Goal: Task Accomplishment & Management: Complete application form

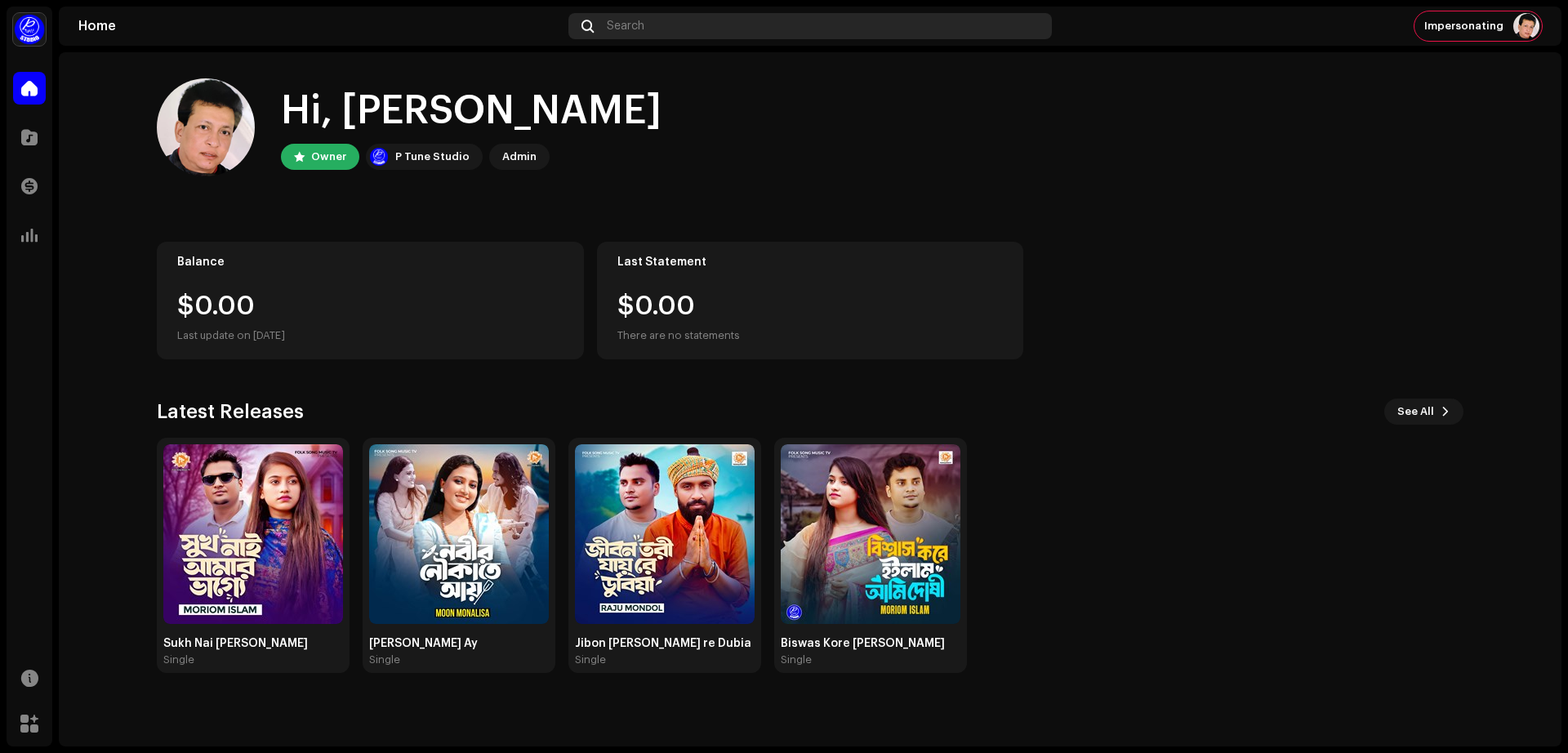
click at [736, 19] on div "Search" at bounding box center [810, 25] width 483 height 26
click at [723, 31] on div "Search" at bounding box center [810, 25] width 483 height 26
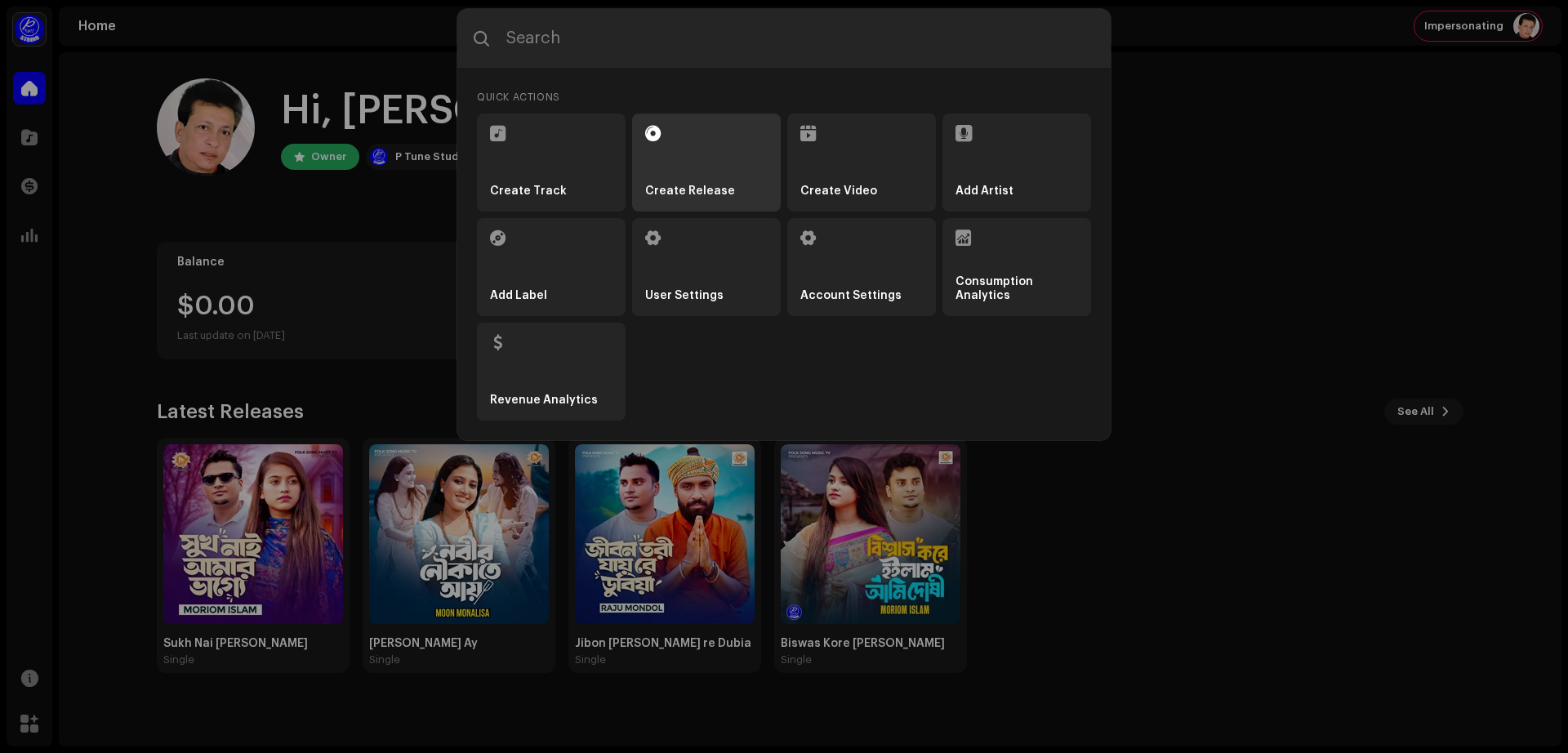
click at [716, 155] on li "Create Release" at bounding box center [707, 162] width 148 height 98
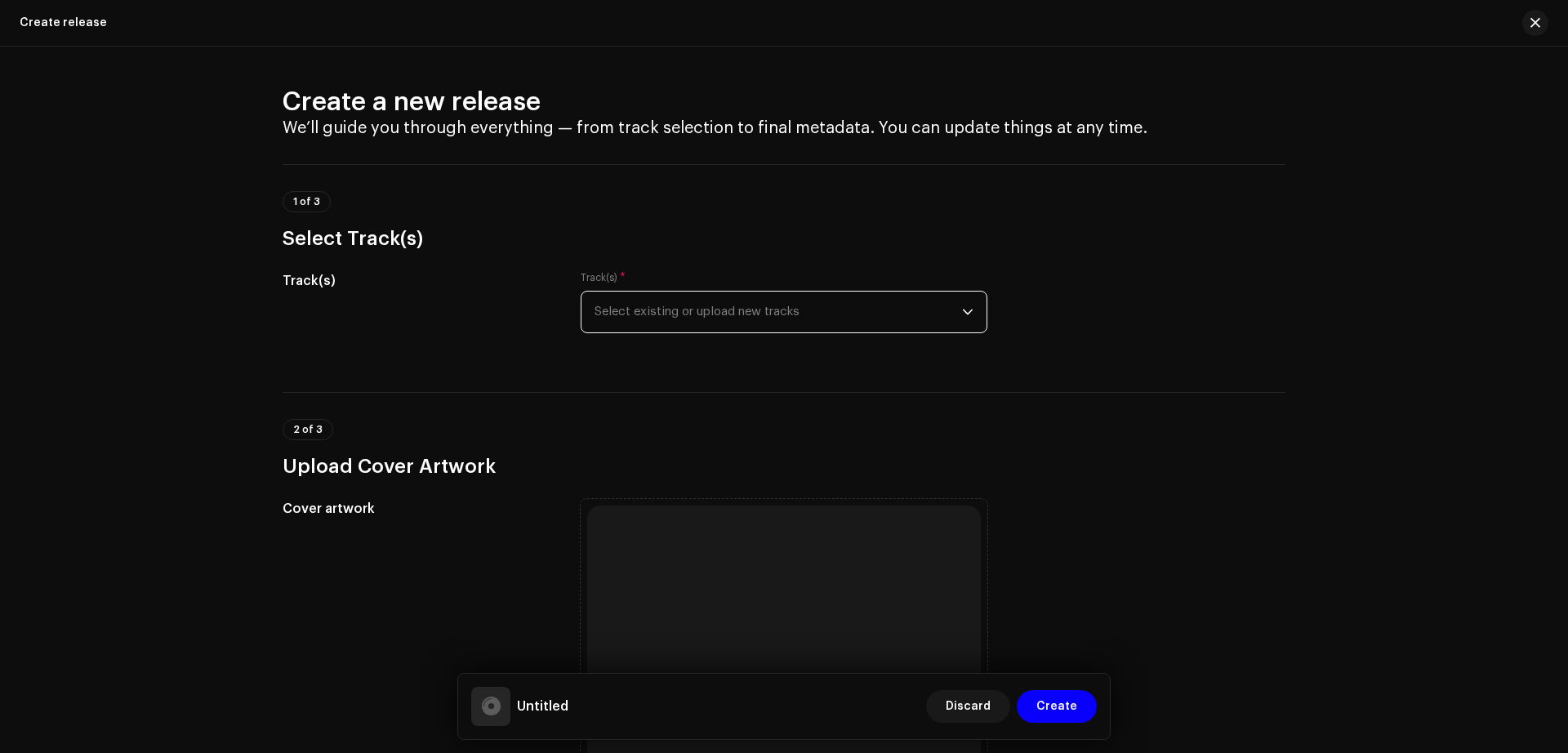
click at [939, 311] on span "Select existing or upload new tracks" at bounding box center [778, 311] width 367 height 41
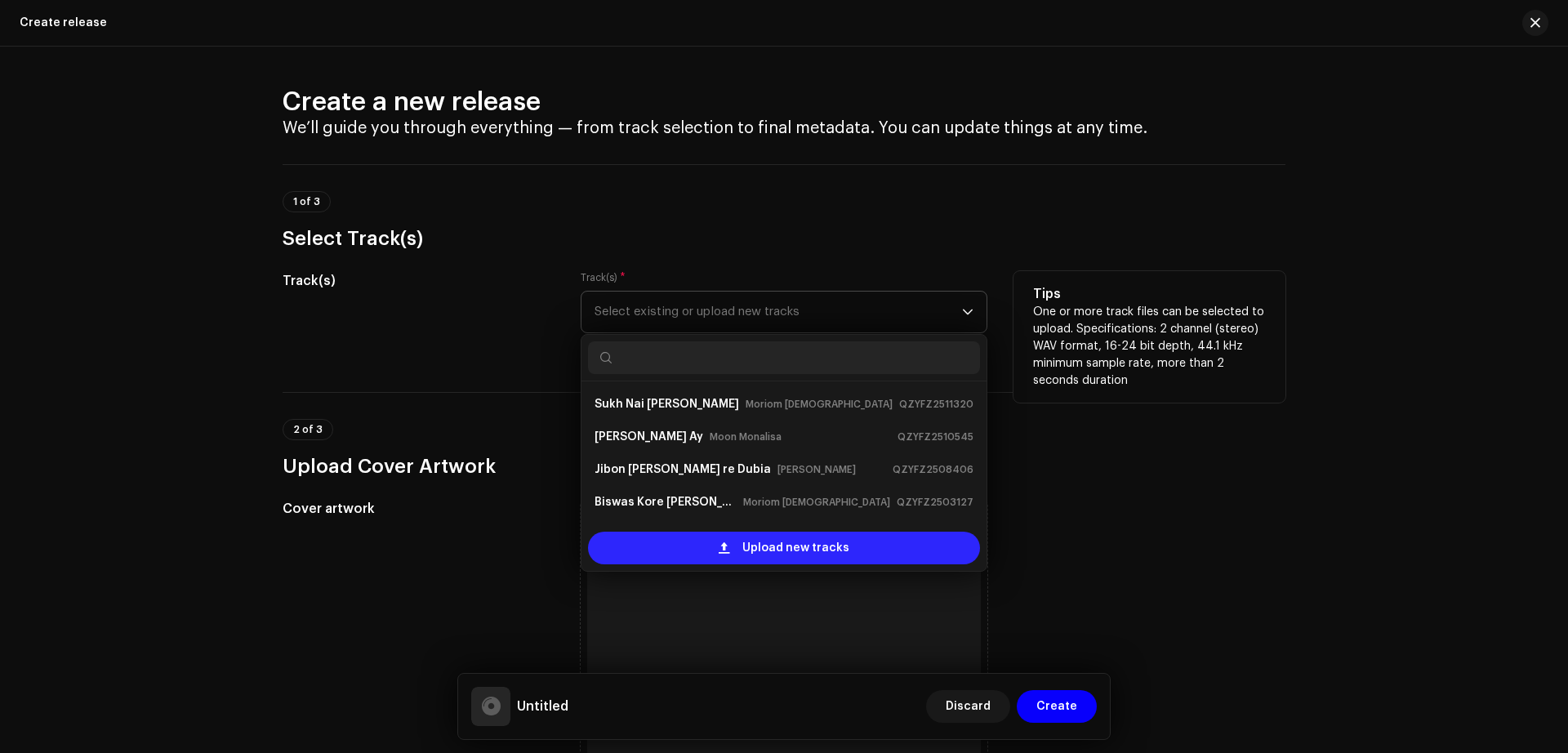
click at [826, 546] on span "Upload new tracks" at bounding box center [795, 548] width 107 height 33
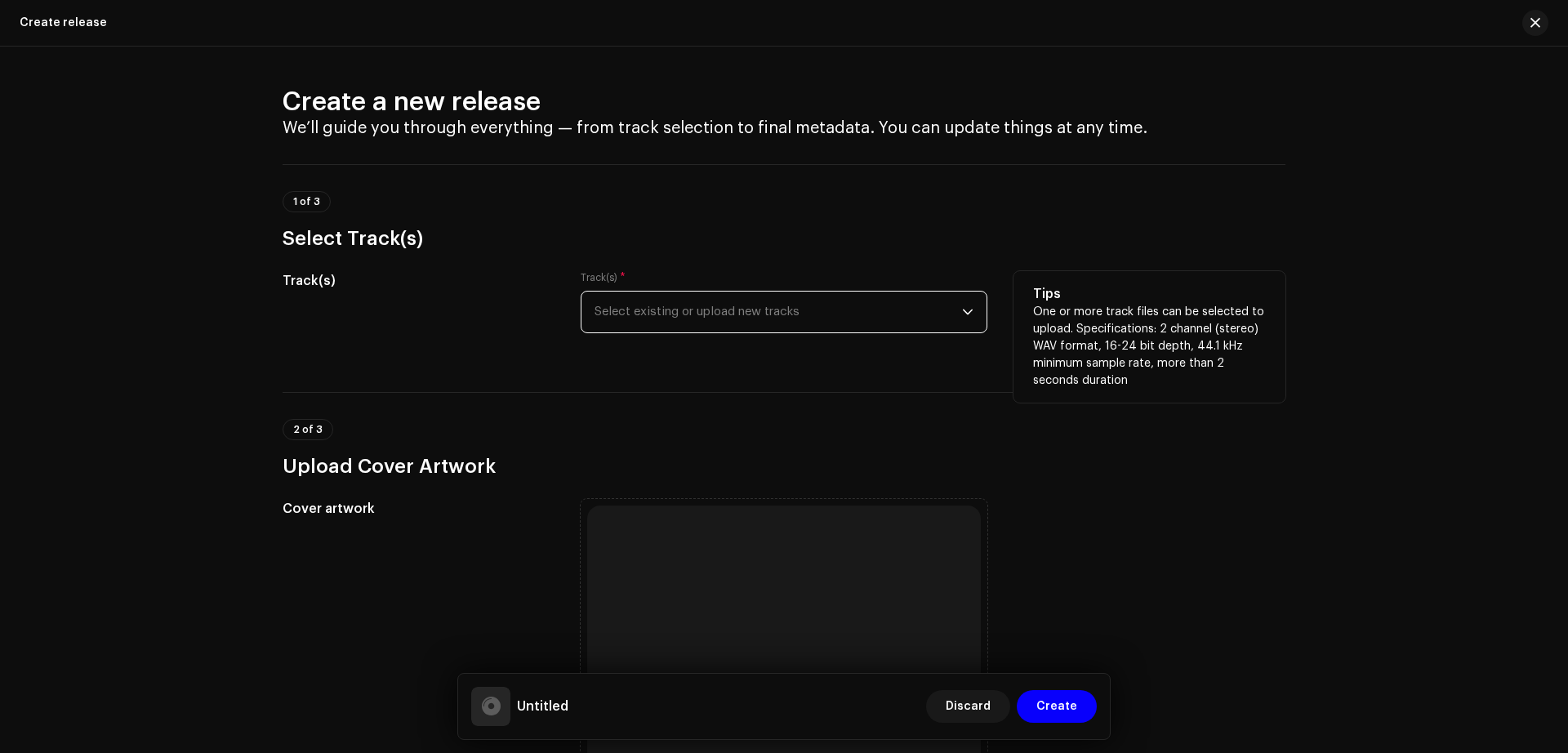
click at [774, 328] on span "Select existing or upload new tracks" at bounding box center [778, 311] width 367 height 41
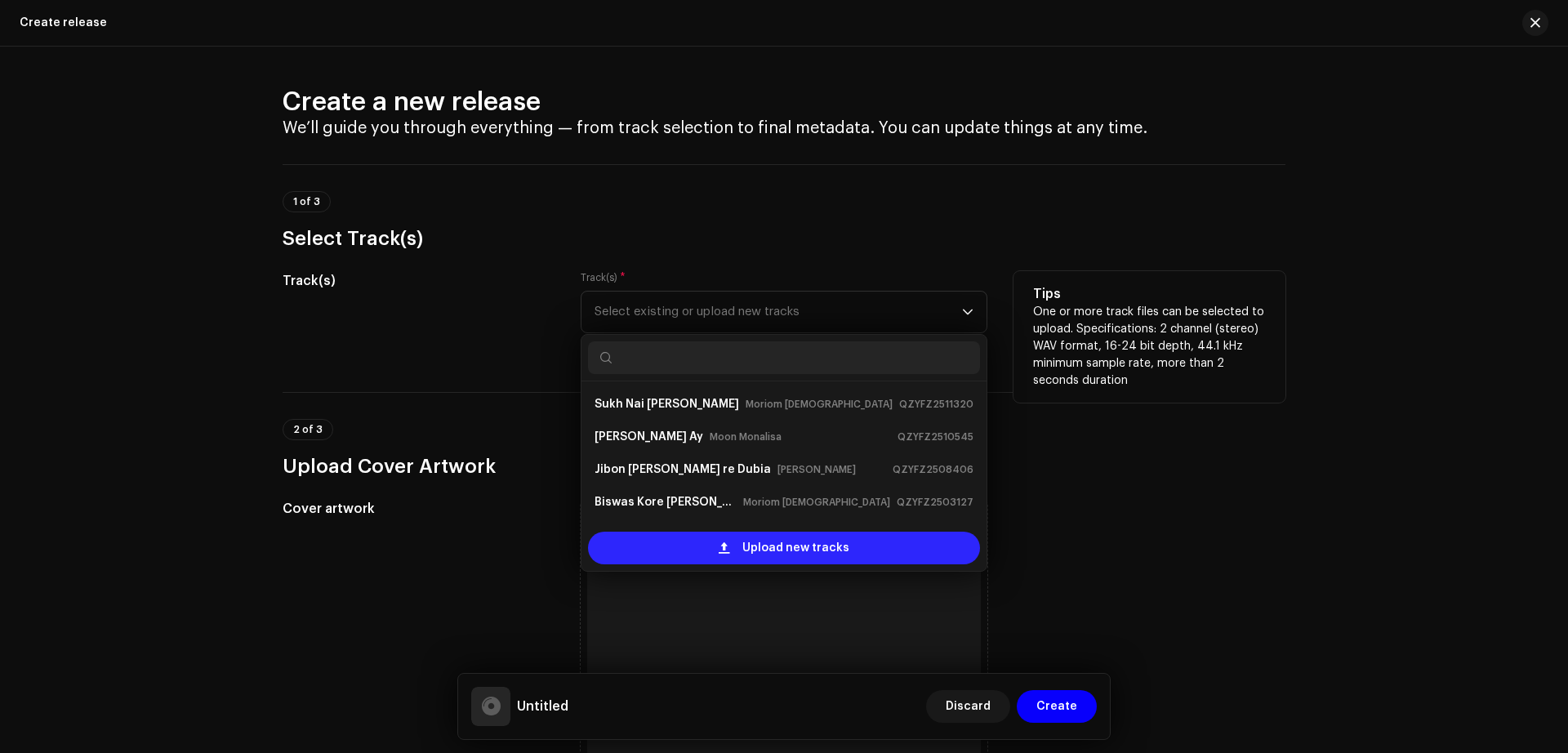
click at [746, 538] on span "Upload new tracks" at bounding box center [795, 548] width 107 height 33
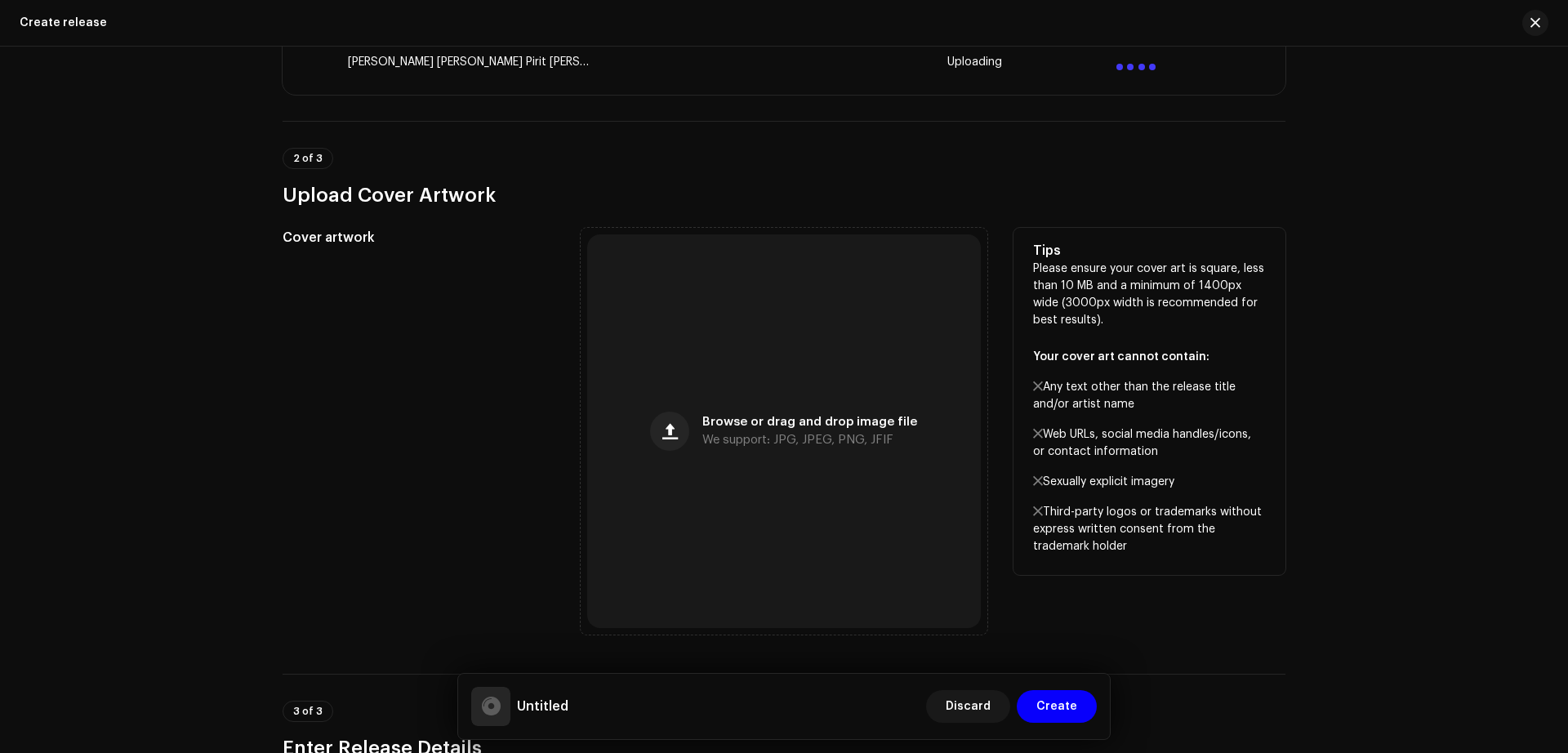
scroll to position [396, 0]
click at [570, 443] on div "Cover artwork Browse or drag and drop image file We support: JPG, JPEG, PNG, JF…" at bounding box center [784, 430] width 1003 height 406
click at [779, 412] on div "Browse or drag and drop image file We support: JPG, JPEG, PNG, JFIF" at bounding box center [784, 430] width 394 height 394
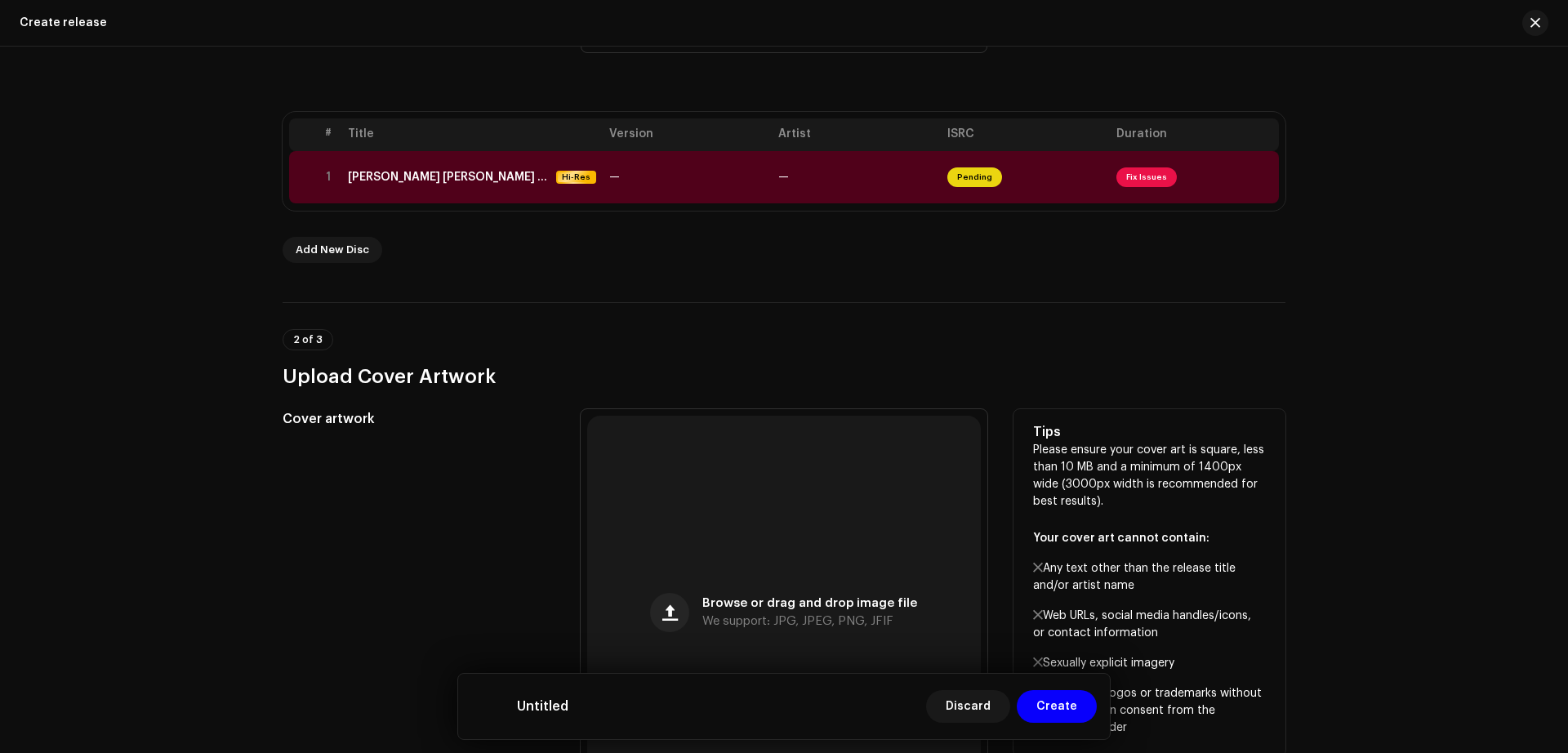
scroll to position [278, 0]
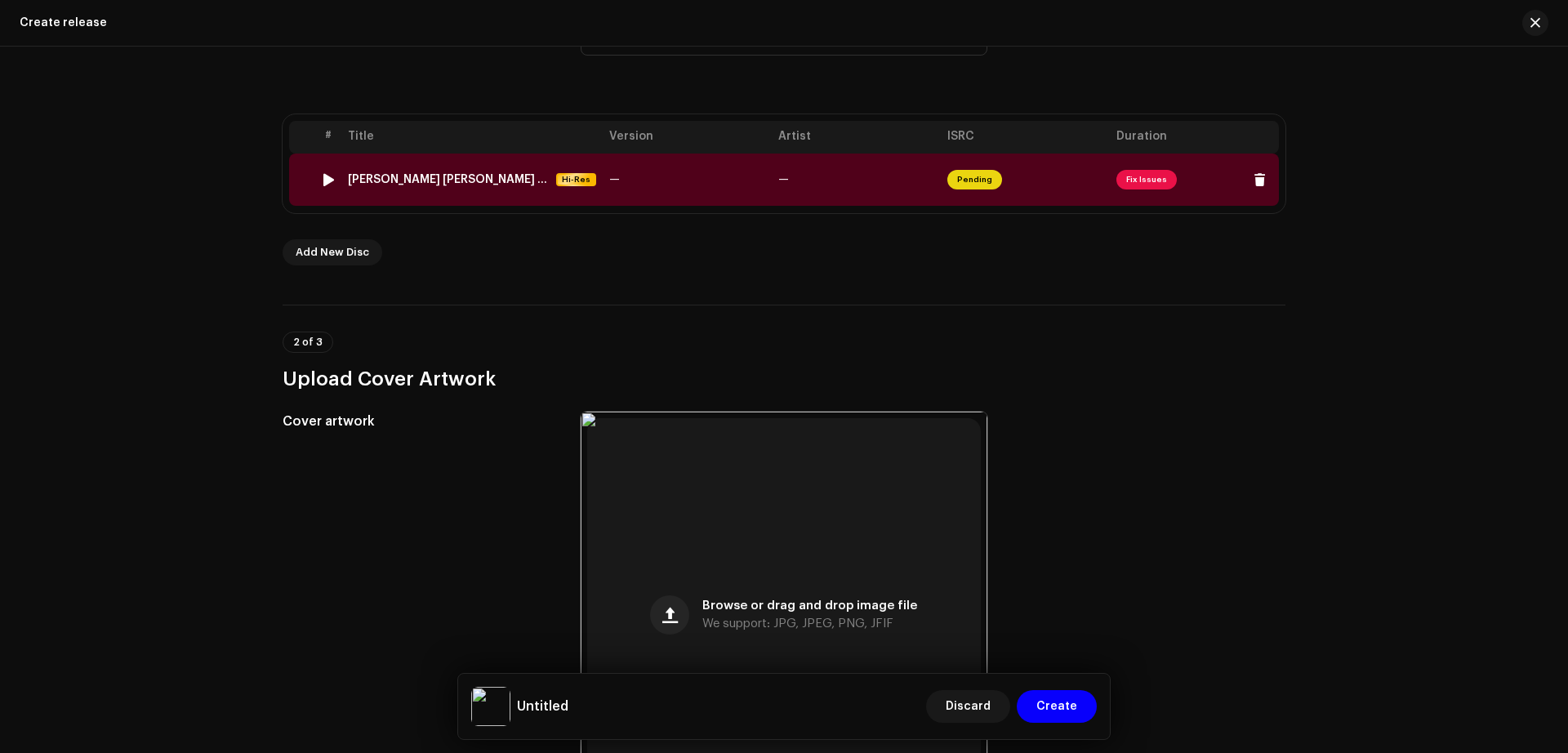
click at [641, 186] on td "—" at bounding box center [687, 180] width 169 height 52
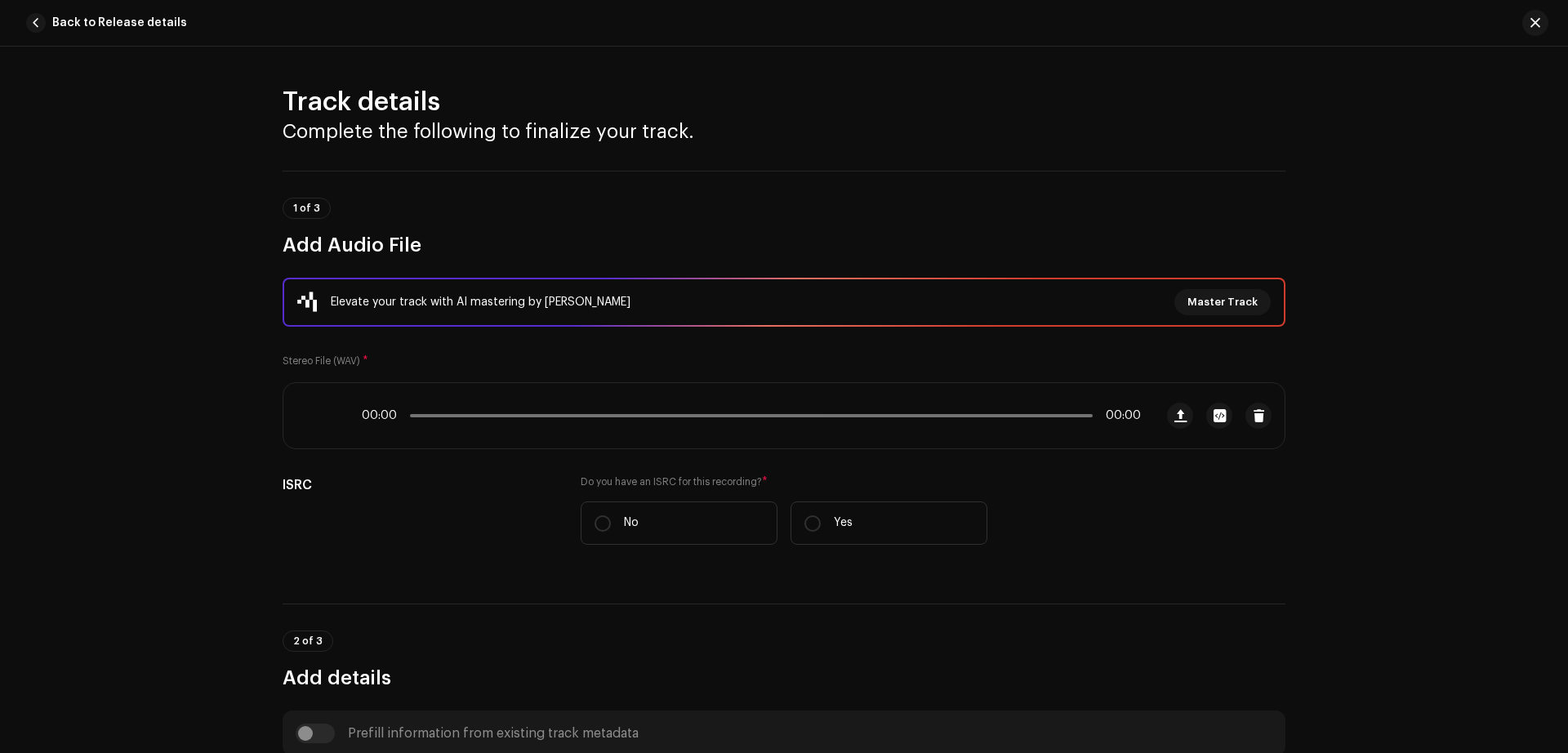
scroll to position [654, 0]
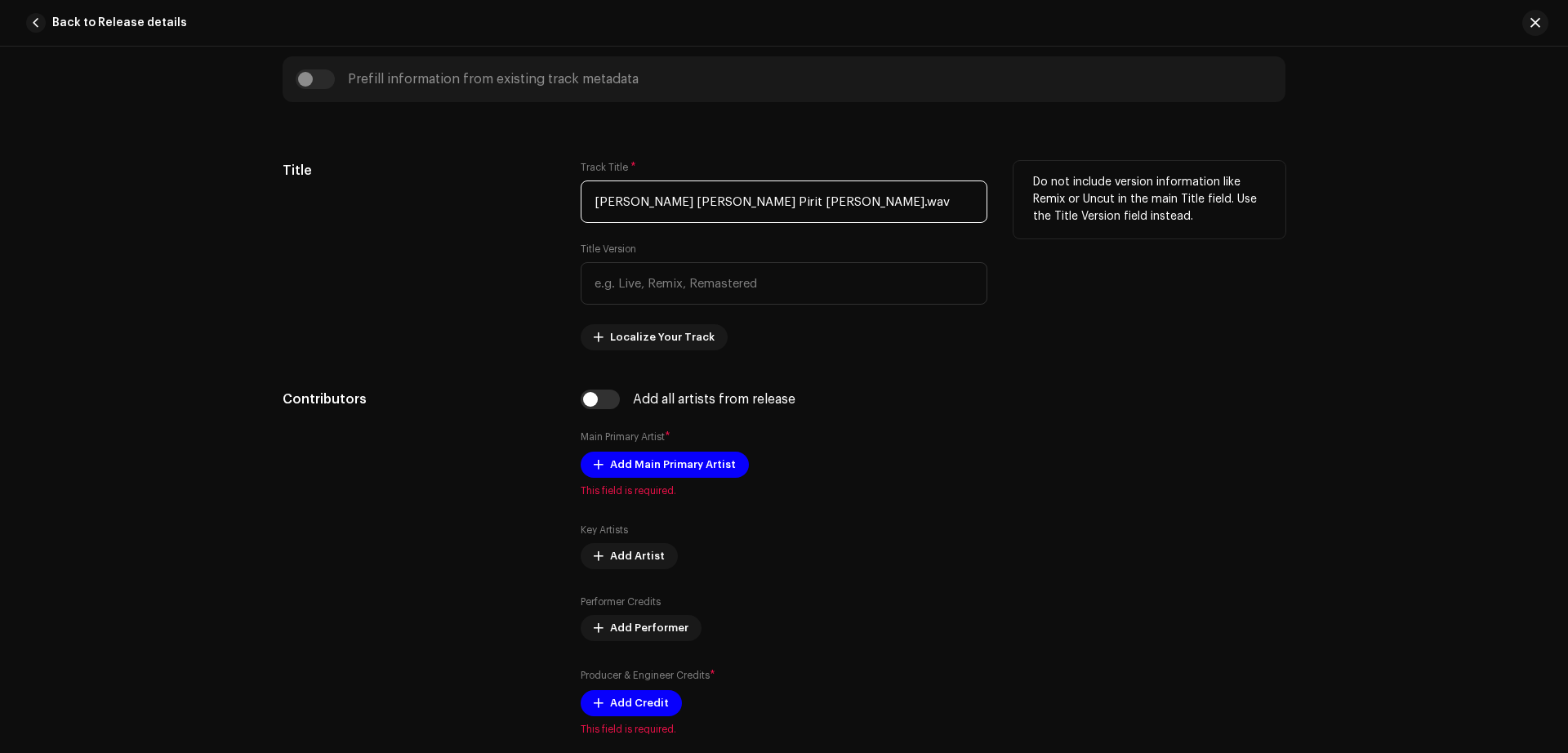
drag, startPoint x: 726, startPoint y: 204, endPoint x: 974, endPoint y: 191, distance: 248.3
click at [974, 191] on input "[PERSON_NAME] [PERSON_NAME] Pirit [PERSON_NAME].wav" at bounding box center [784, 201] width 406 height 43
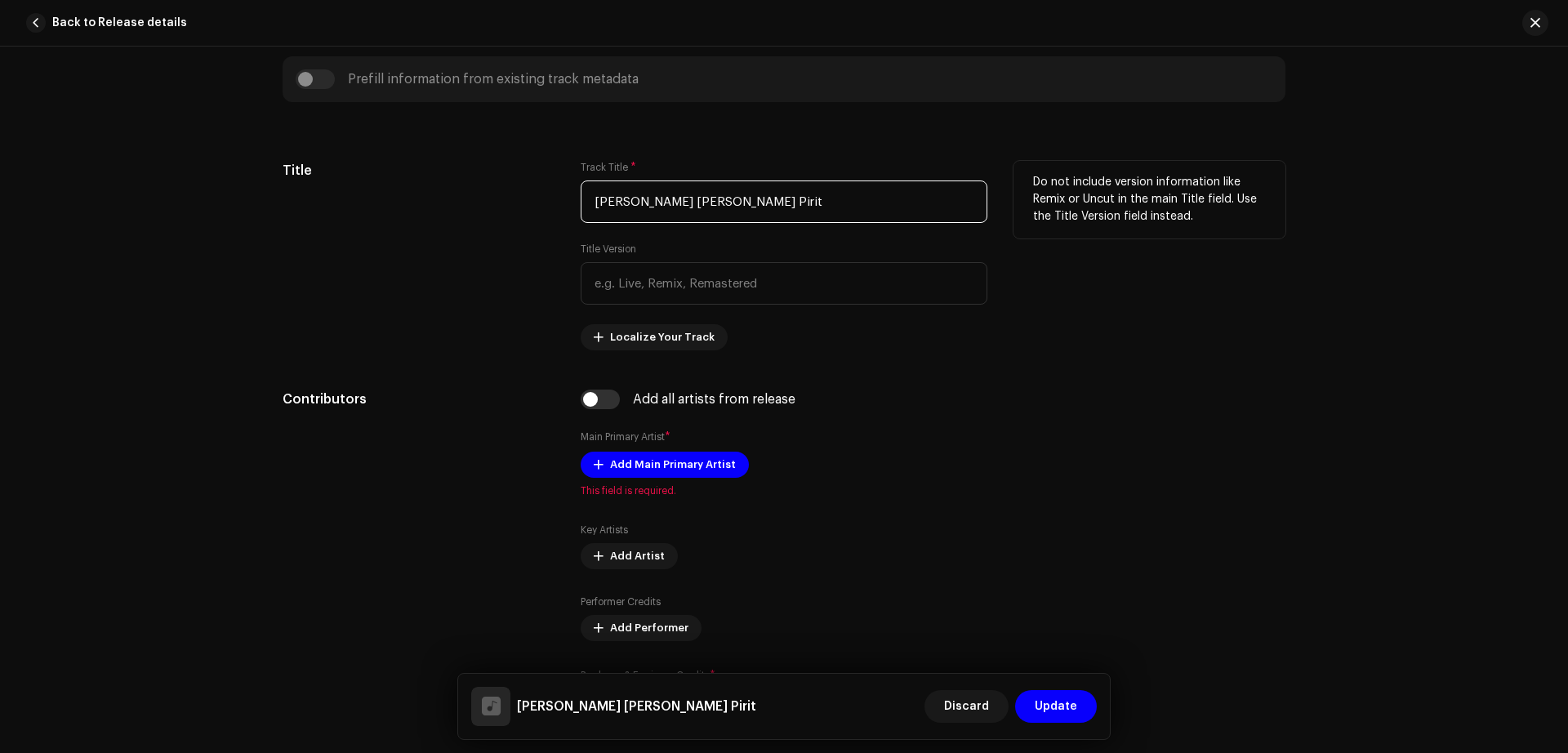
type input "[PERSON_NAME] [PERSON_NAME] Pirit"
click at [371, 295] on div "Title" at bounding box center [418, 255] width 272 height 189
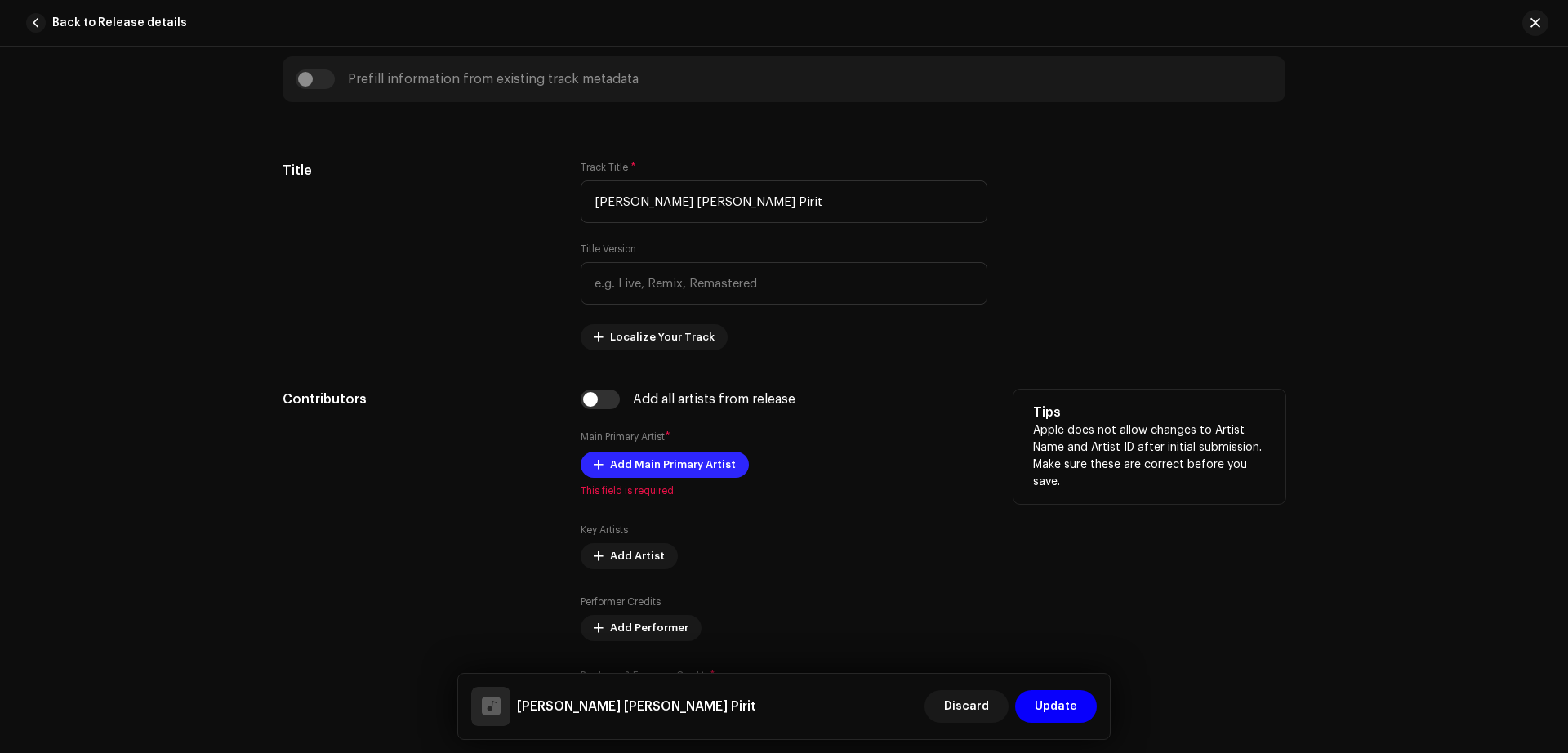
click at [650, 463] on span "Add Main Primary Artist" at bounding box center [672, 464] width 126 height 33
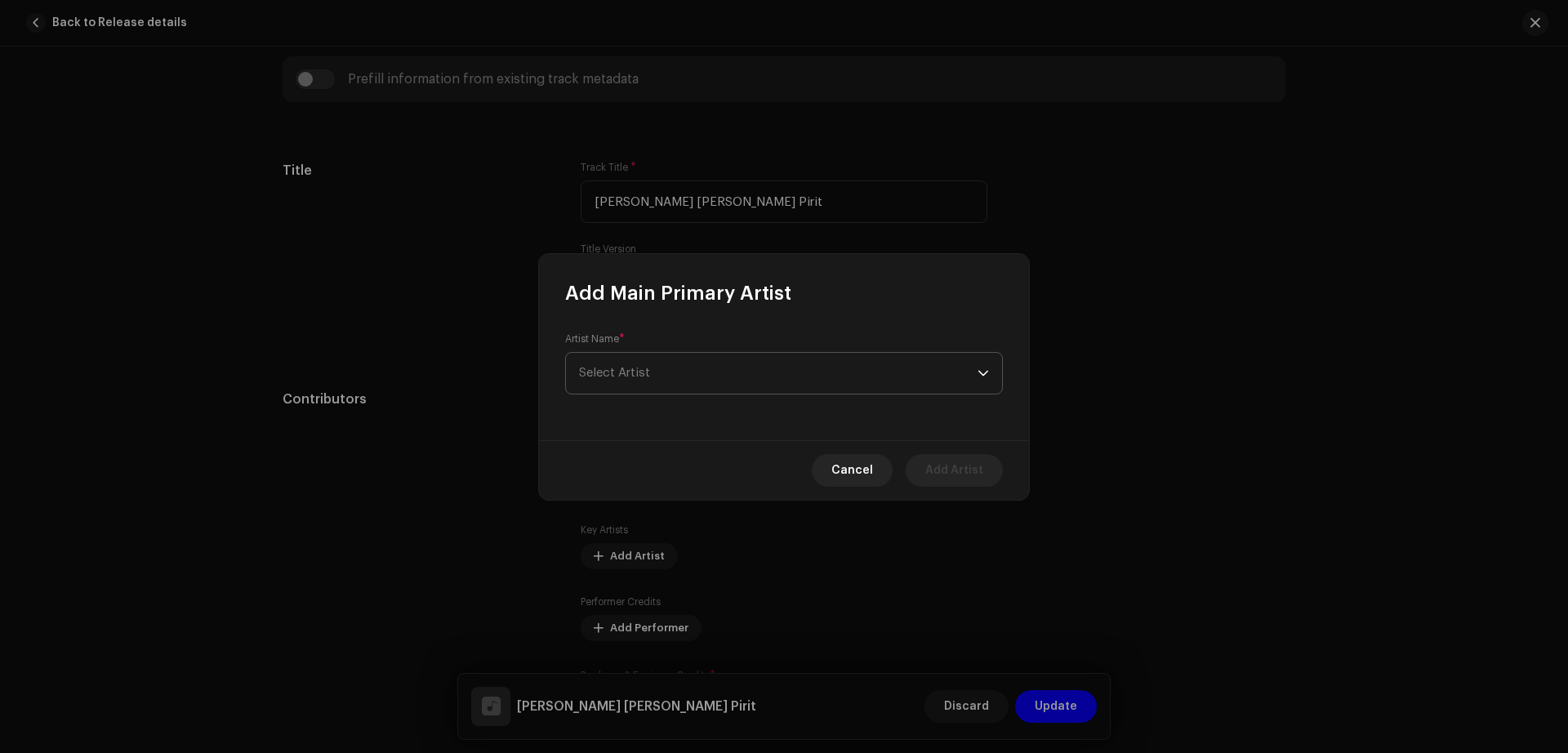
click at [674, 381] on span "Select Artist" at bounding box center [778, 373] width 398 height 41
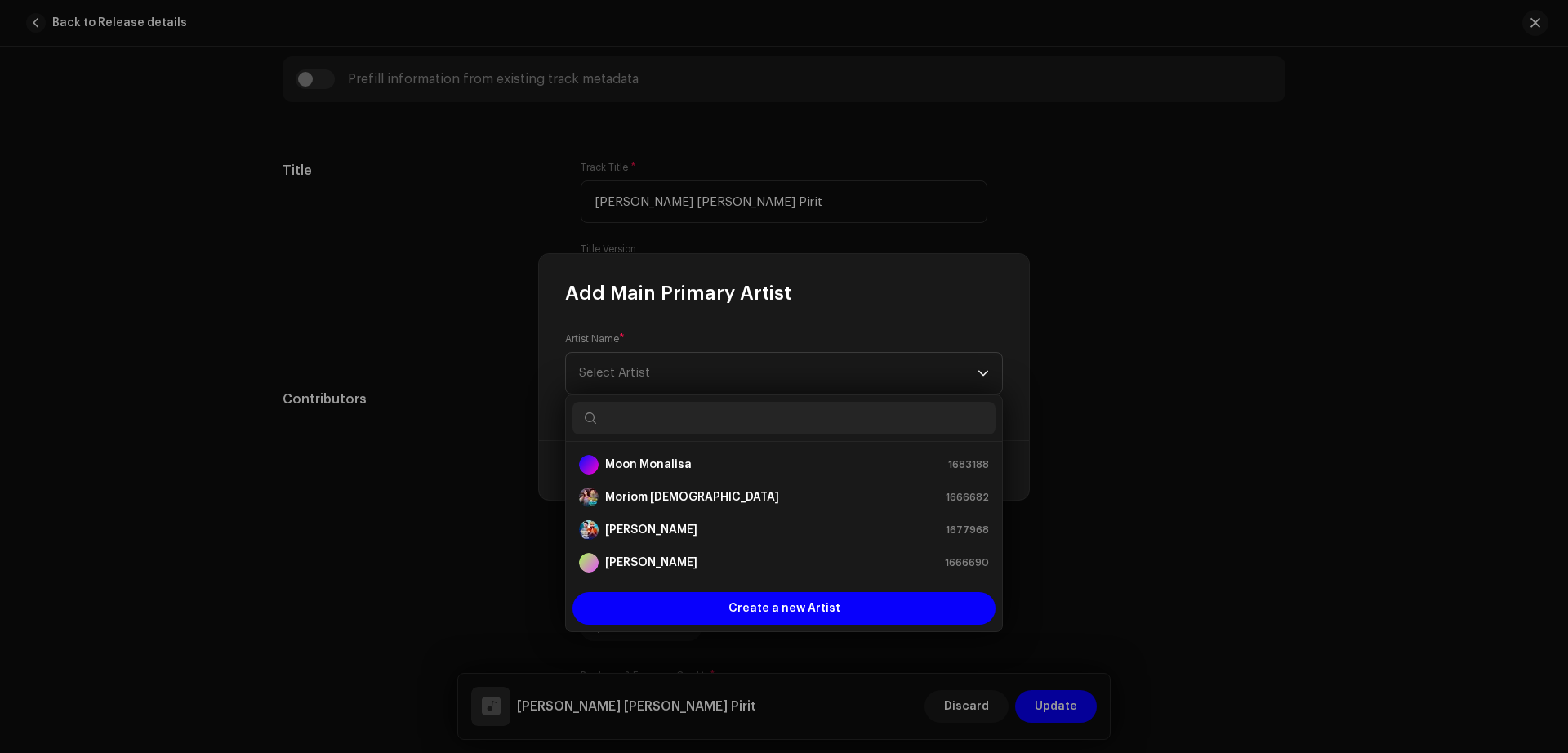
click at [659, 425] on input "text" at bounding box center [784, 418] width 423 height 33
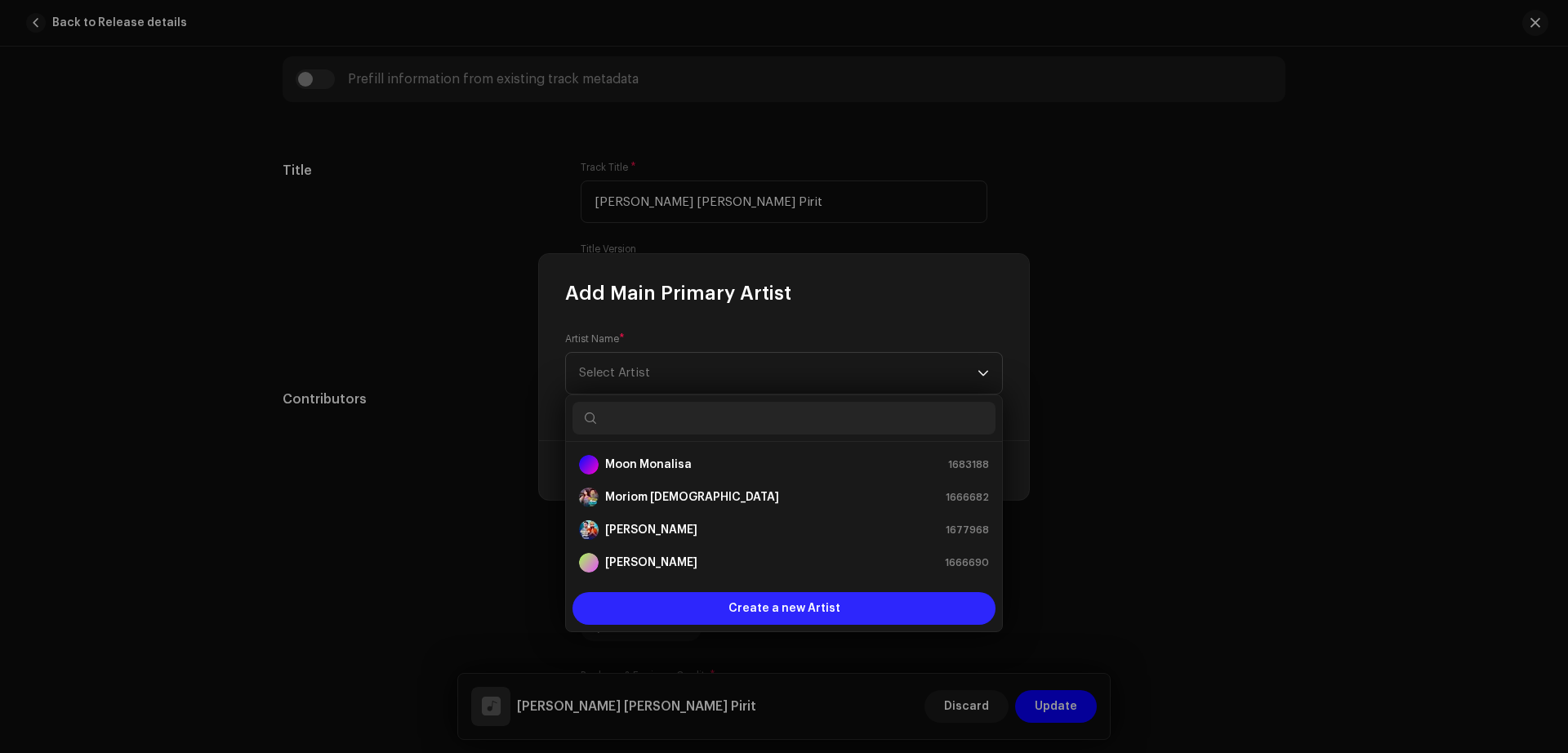
click at [809, 613] on span "Create a new Artist" at bounding box center [784, 608] width 112 height 33
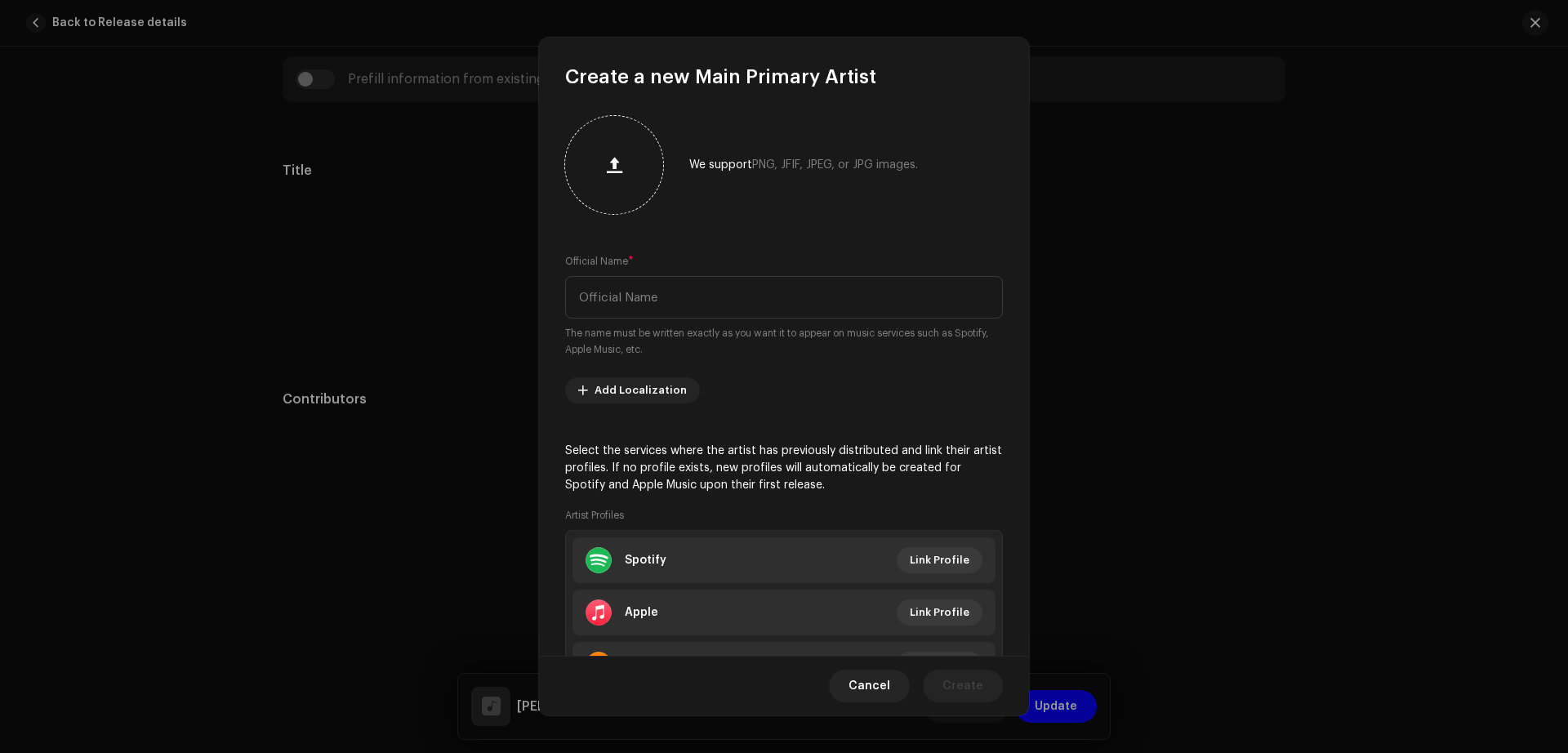
click at [624, 187] on div at bounding box center [614, 165] width 85 height 85
click at [682, 306] on input "text" at bounding box center [784, 297] width 438 height 43
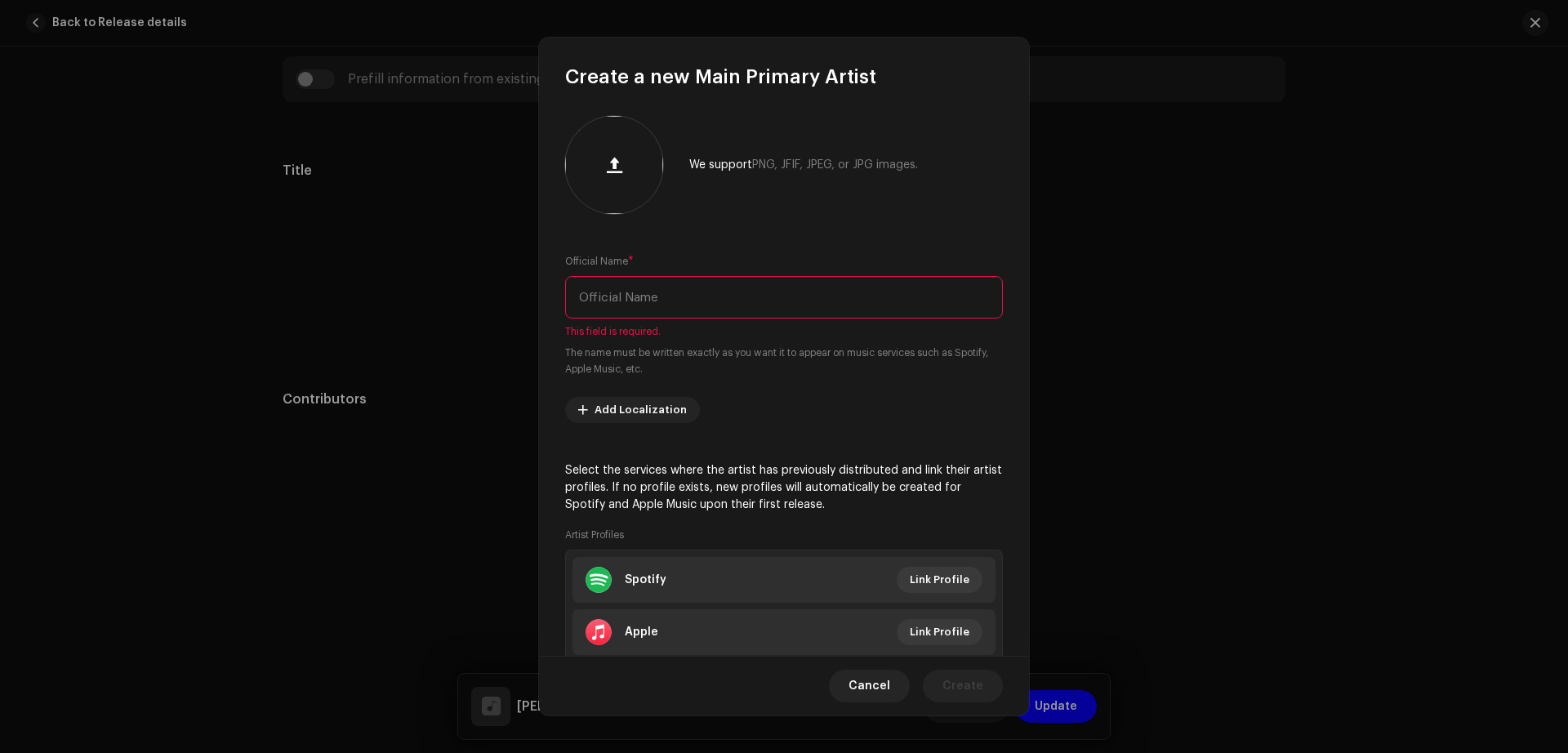
paste input "1319197018"
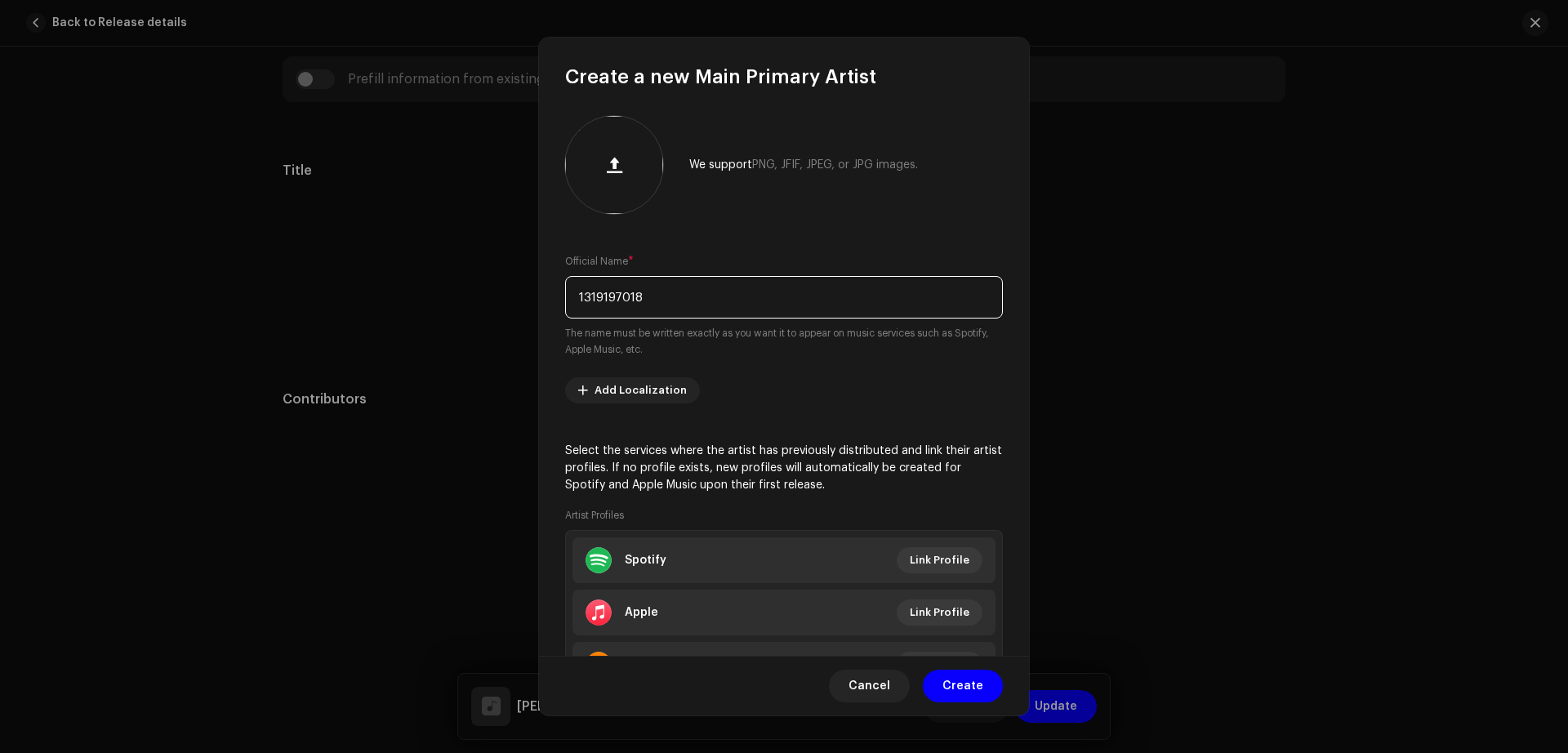
type input "1319197018"
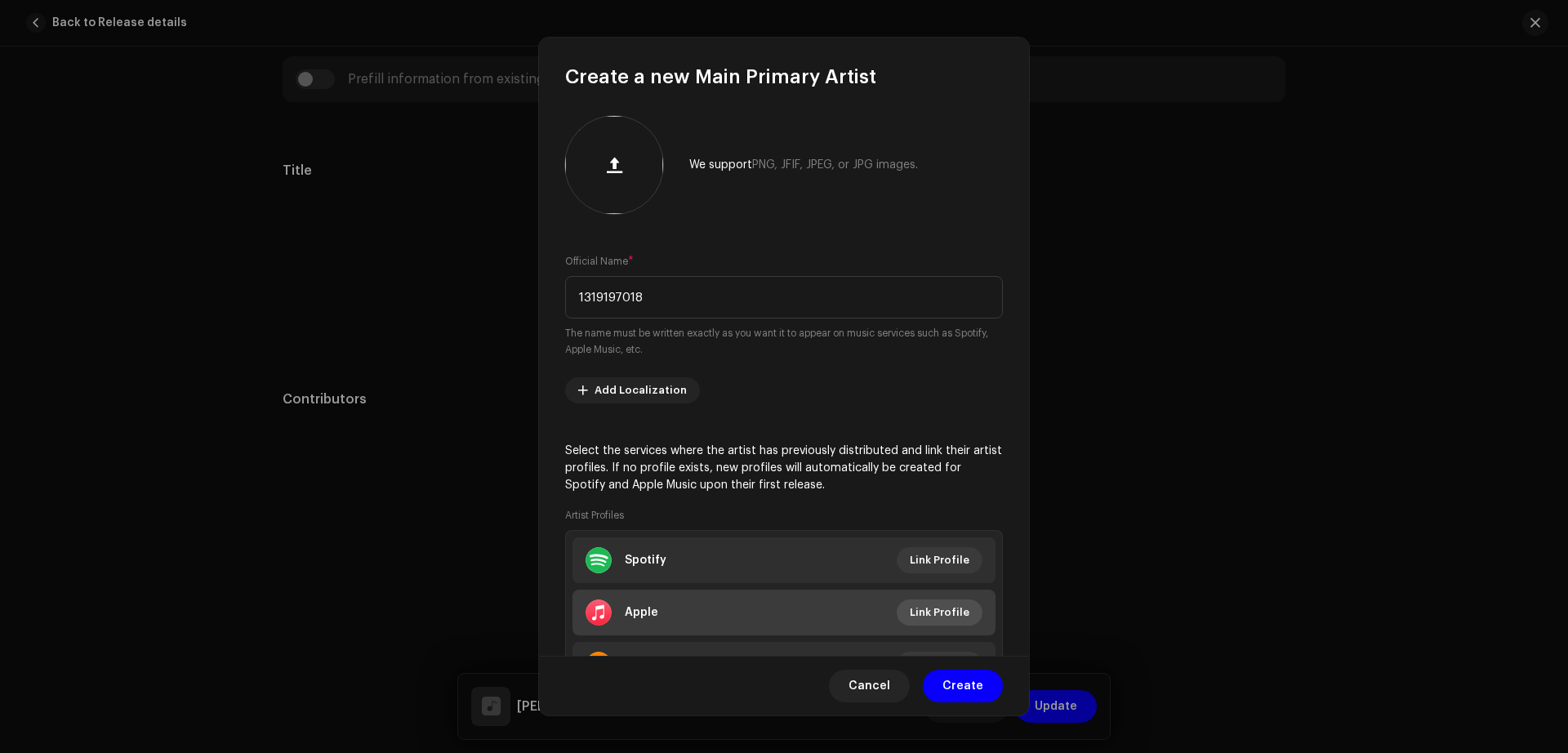
click at [927, 624] on span "Link Profile" at bounding box center [939, 613] width 60 height 33
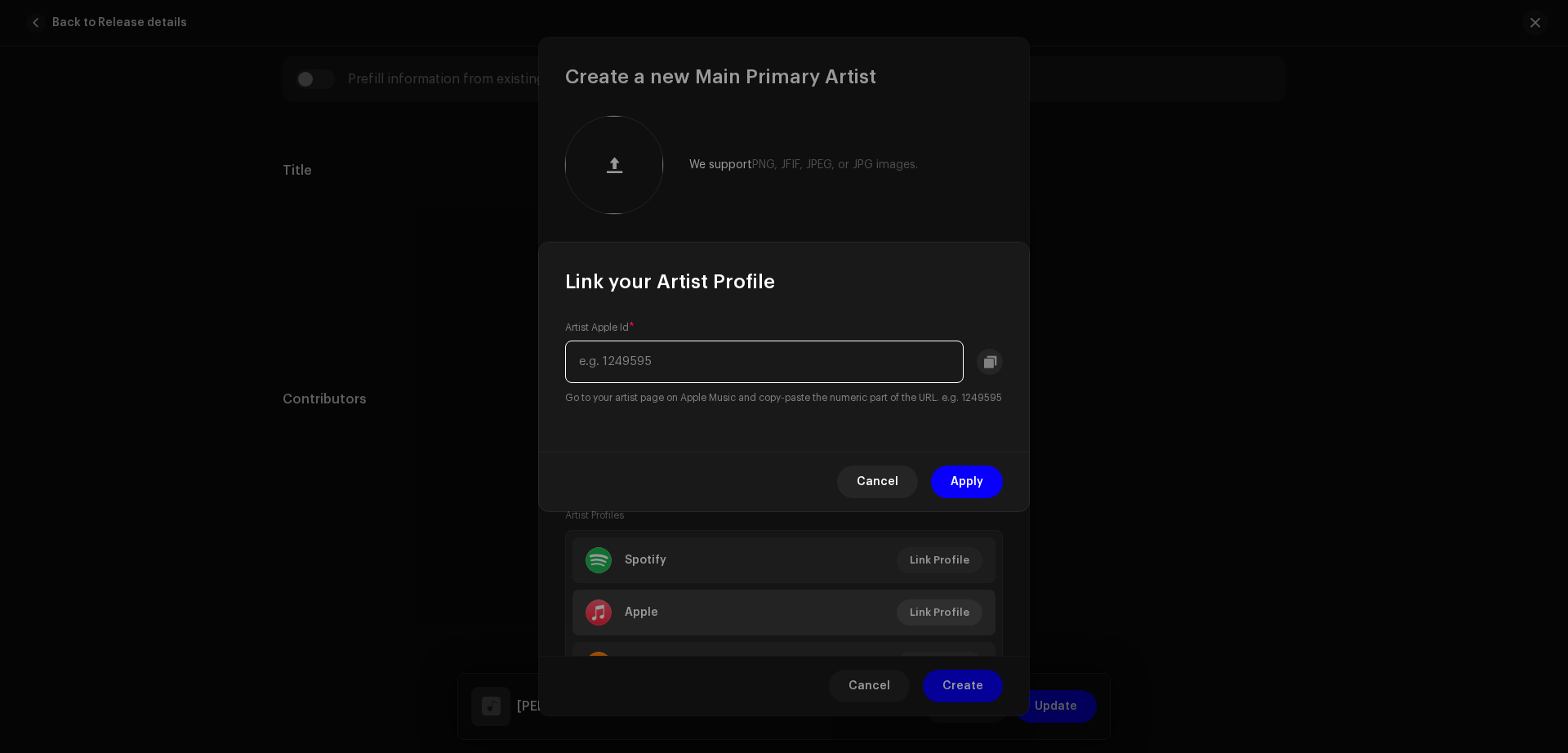
paste input "1319197018"
type input "1319197018"
click at [979, 491] on span "Apply" at bounding box center [967, 481] width 33 height 33
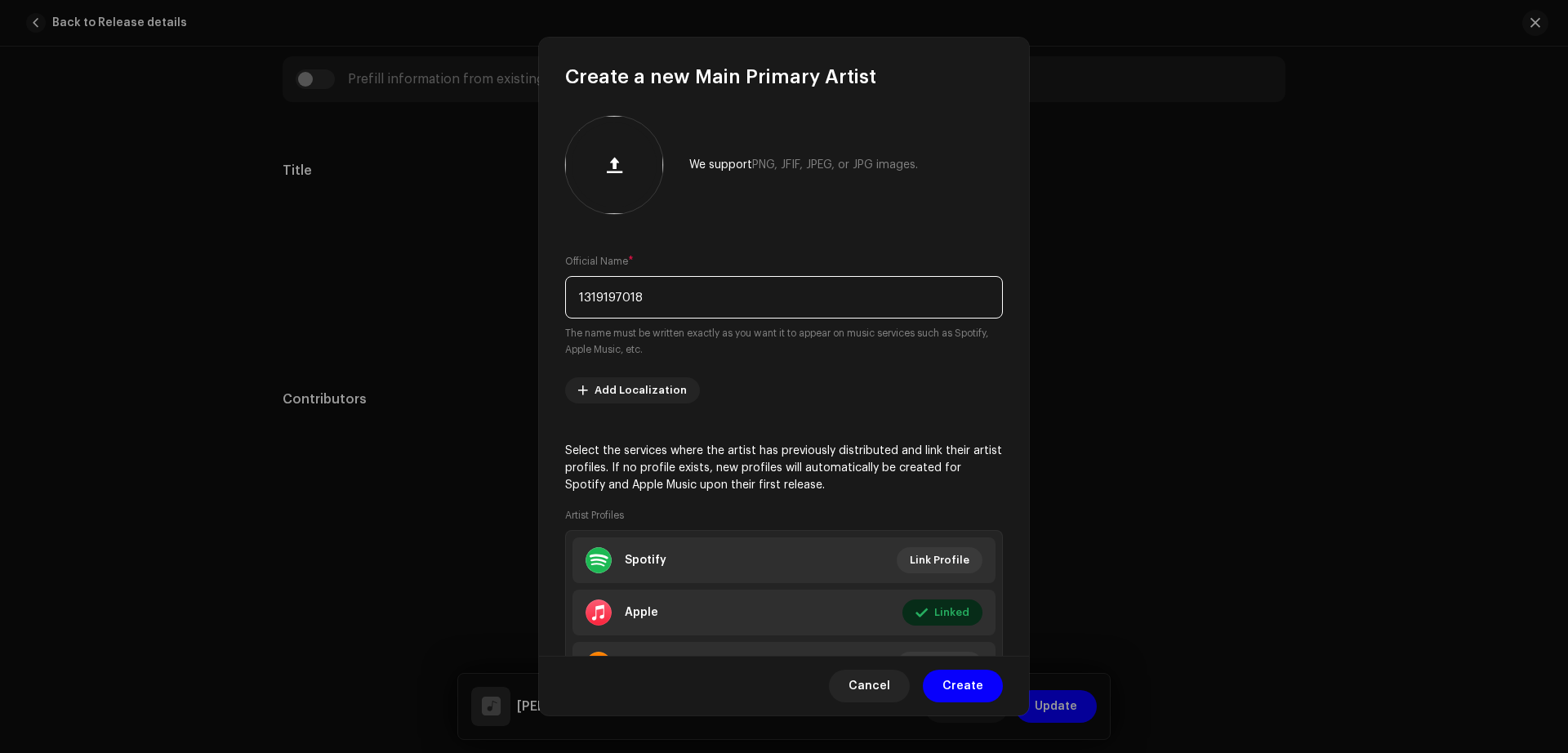
click at [660, 306] on input "1319197018" at bounding box center [784, 297] width 438 height 43
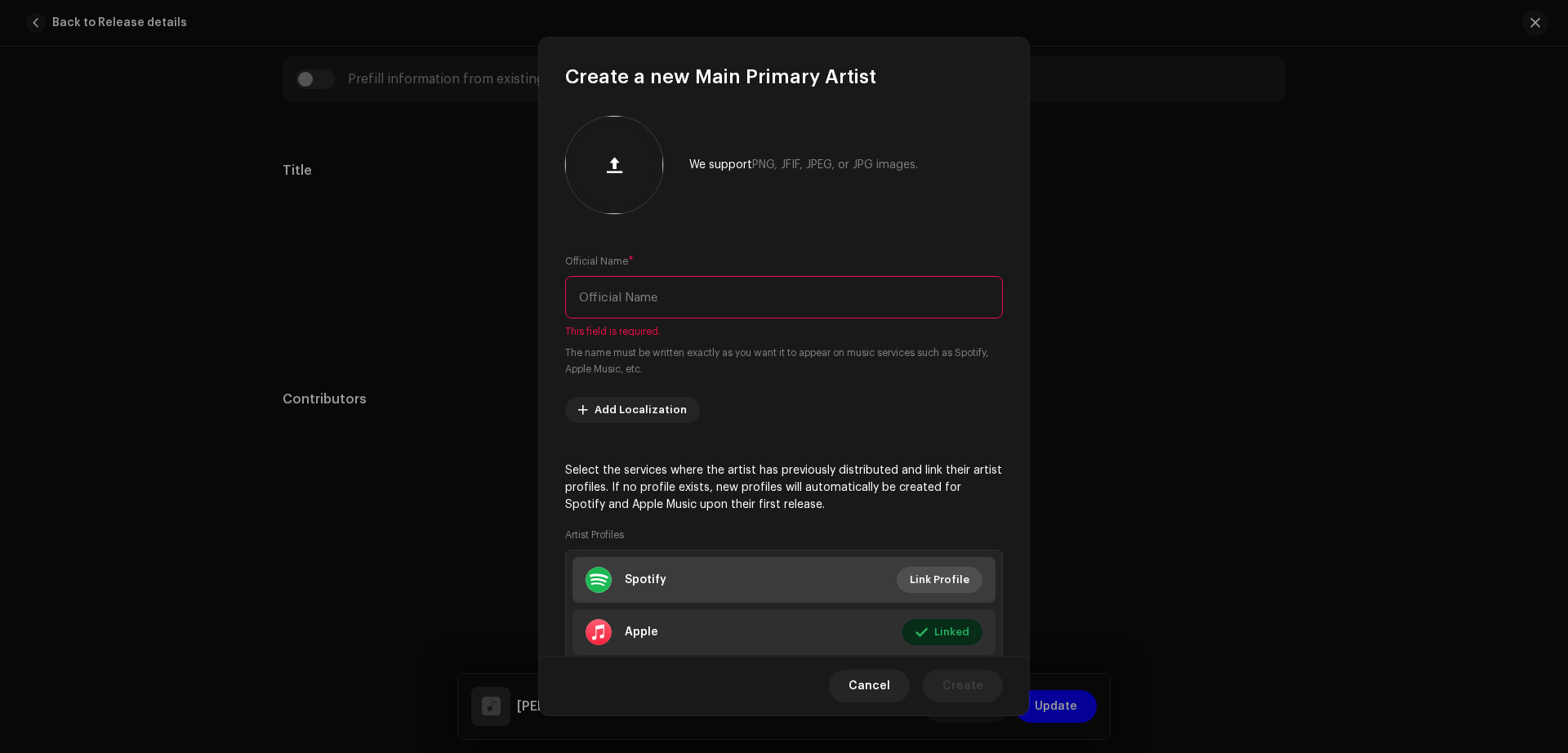
click at [931, 581] on span "Link Profile" at bounding box center [939, 580] width 60 height 33
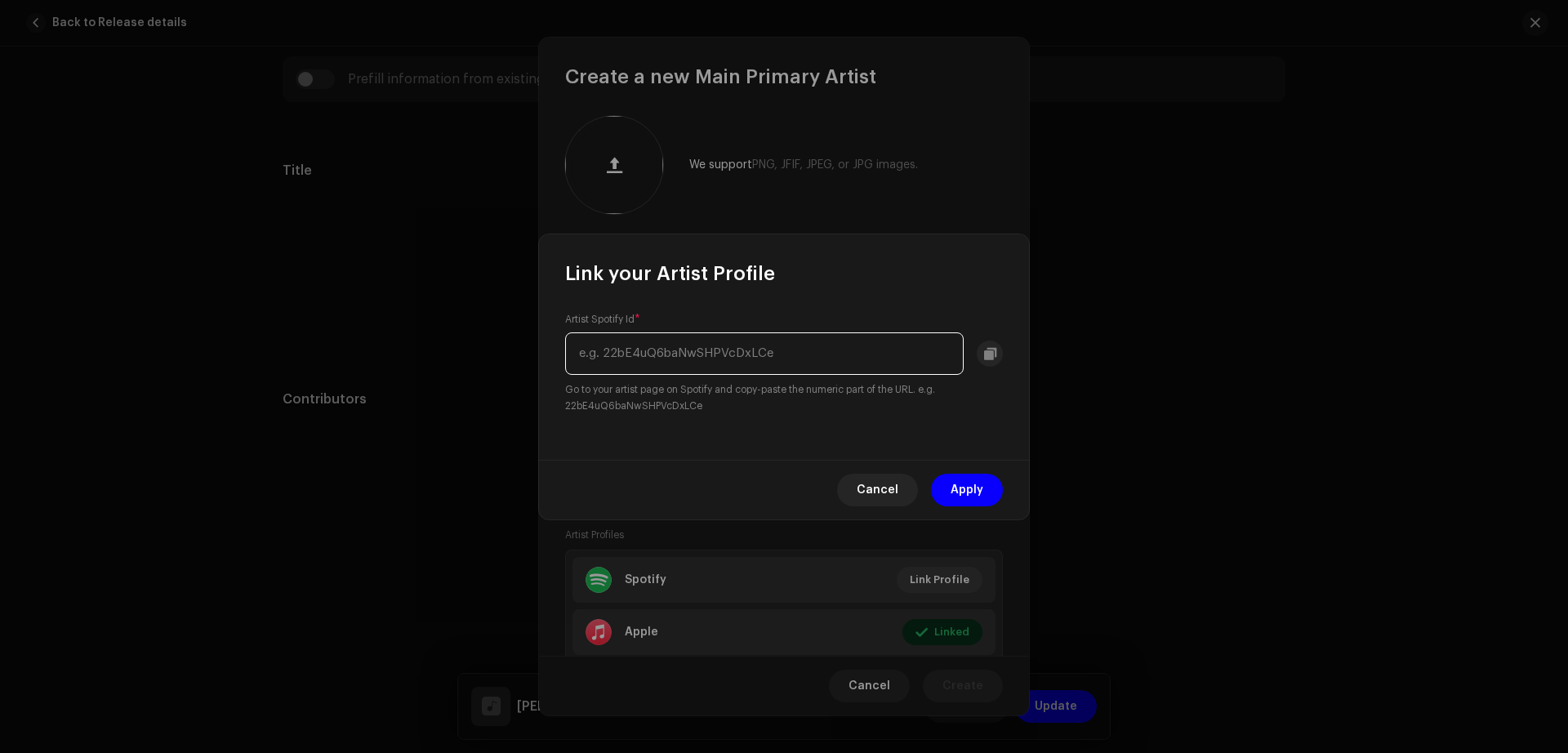
click at [681, 354] on input "text" at bounding box center [765, 353] width 398 height 43
paste input "2l8vuGdb0J8X8gejYpF0ae"
type input "2l8vuGdb0J8X8gejYpF0ae"
click at [977, 490] on span "Apply" at bounding box center [967, 490] width 33 height 33
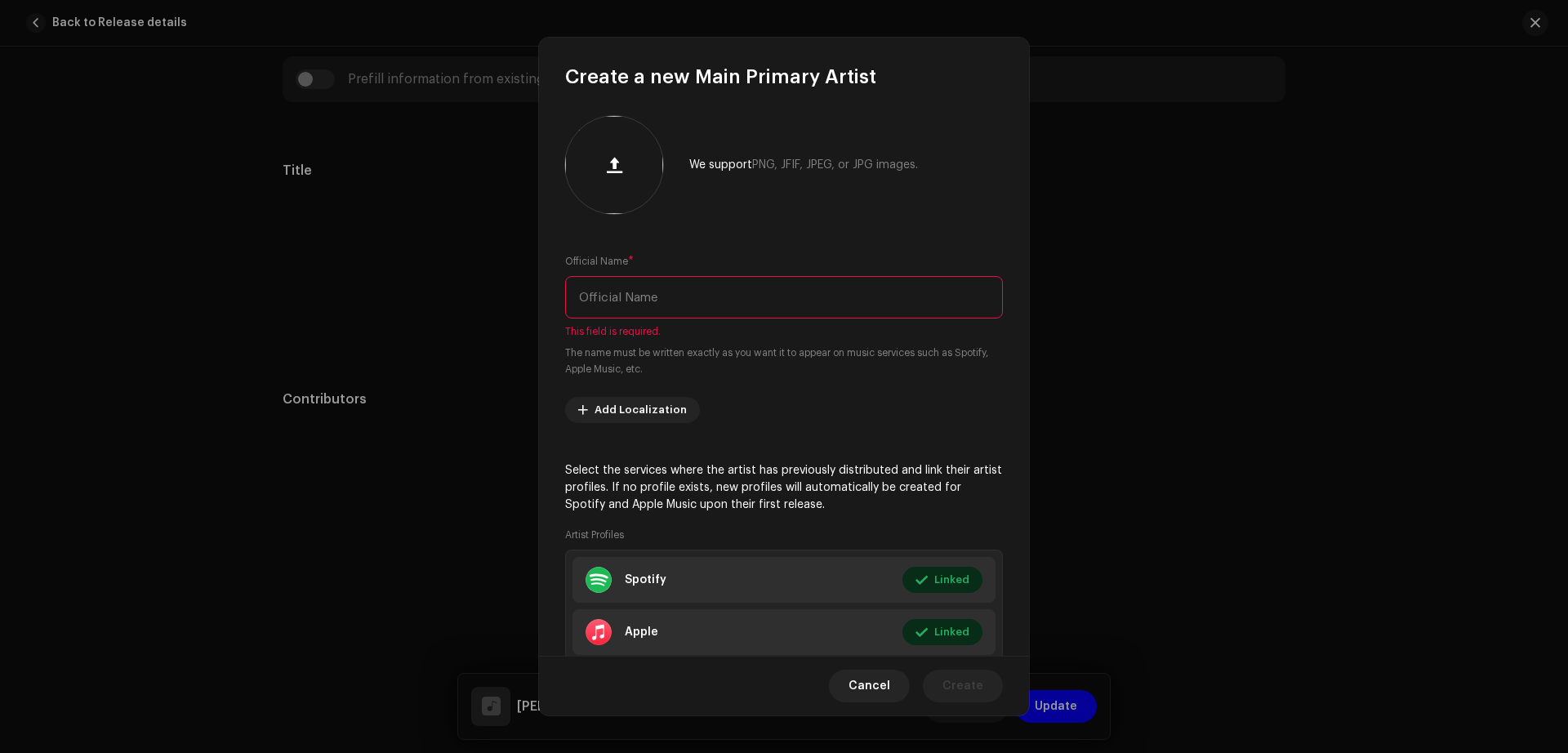
click at [657, 287] on input "text" at bounding box center [784, 297] width 438 height 43
paste input "[PERSON_NAME]"
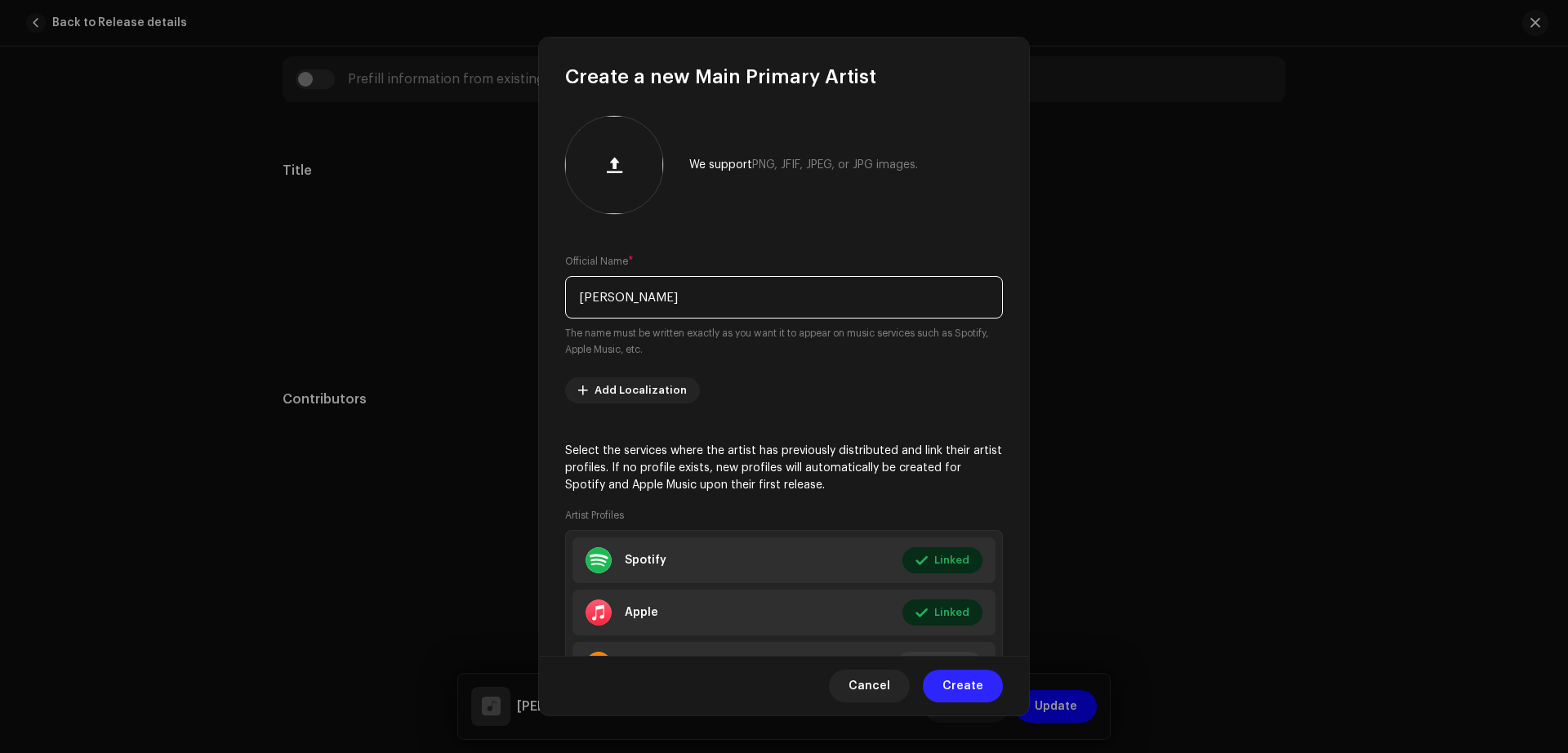
type input "[PERSON_NAME]"
click at [959, 682] on span "Create" at bounding box center [963, 686] width 41 height 33
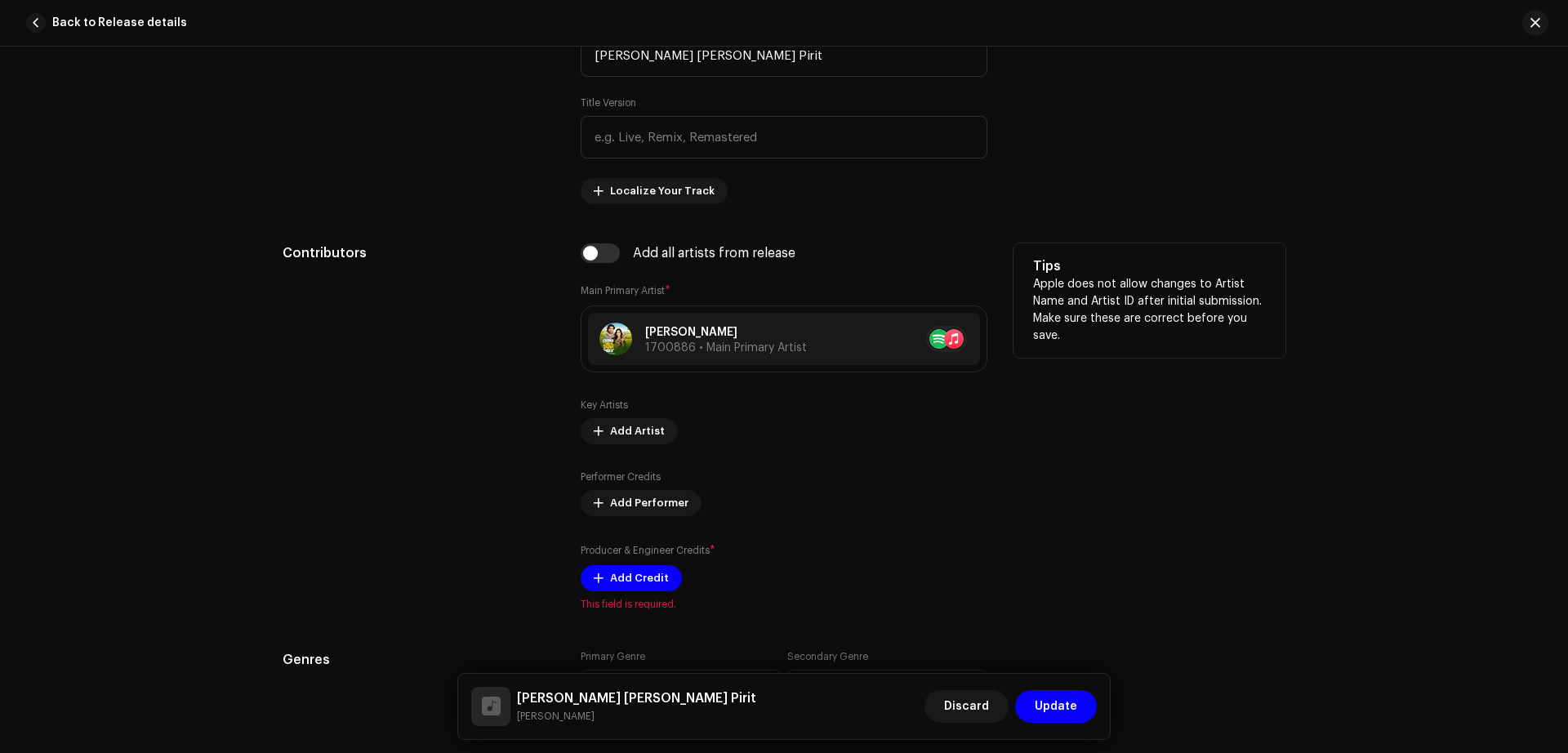
scroll to position [802, 0]
click at [641, 583] on span "Add Credit" at bounding box center [639, 577] width 59 height 33
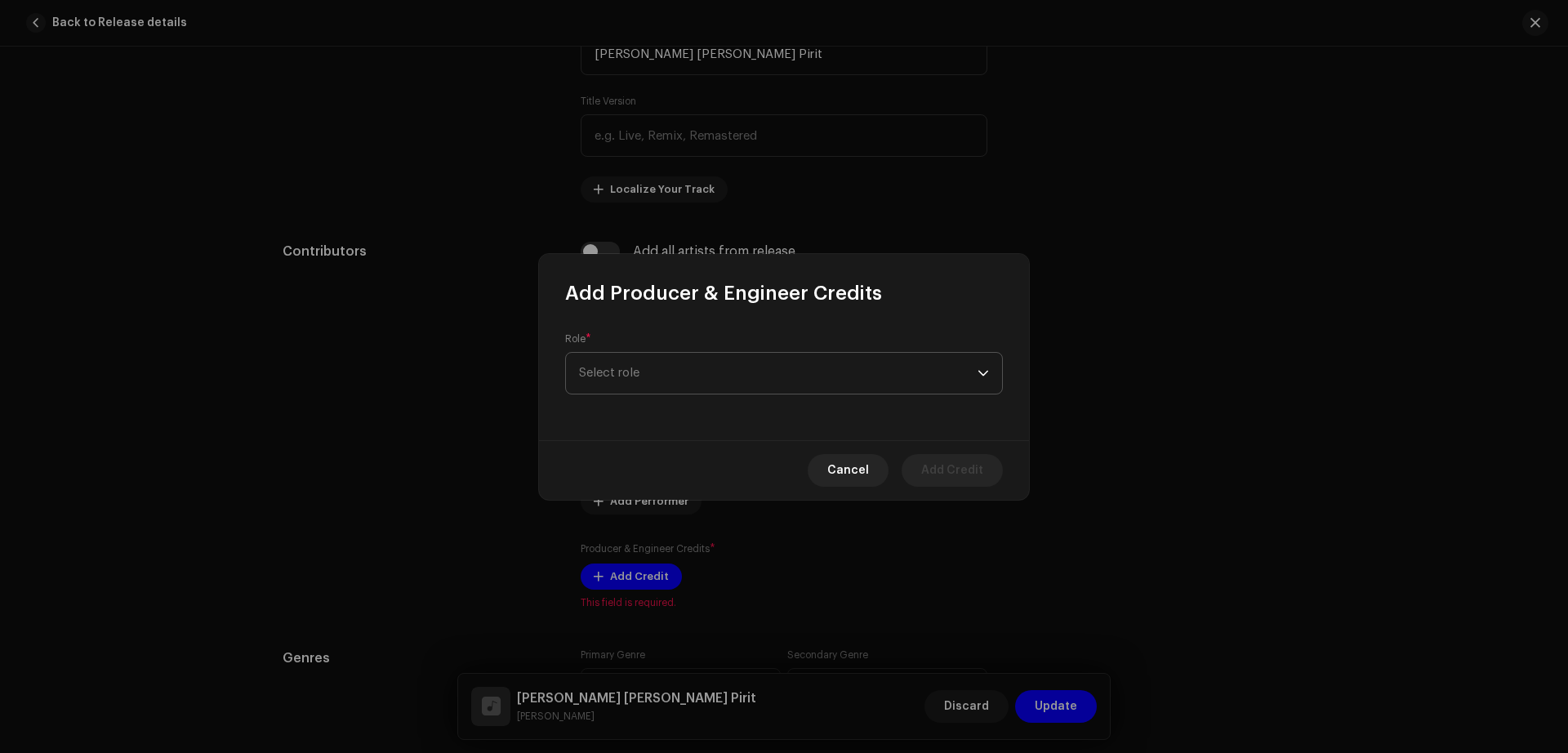
click at [663, 373] on span "Select role" at bounding box center [778, 373] width 398 height 41
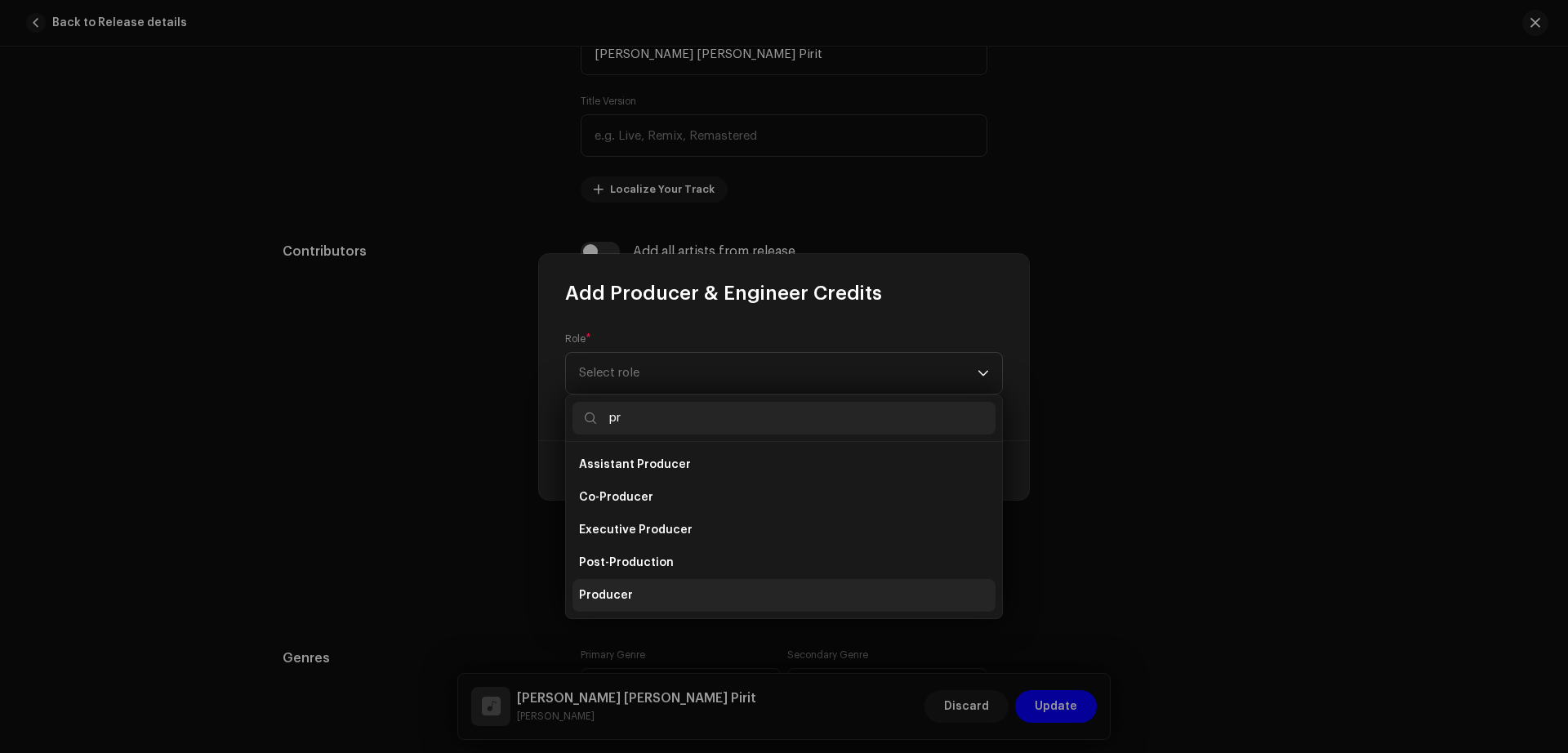
type input "pr"
click at [687, 596] on li "Producer" at bounding box center [784, 596] width 423 height 33
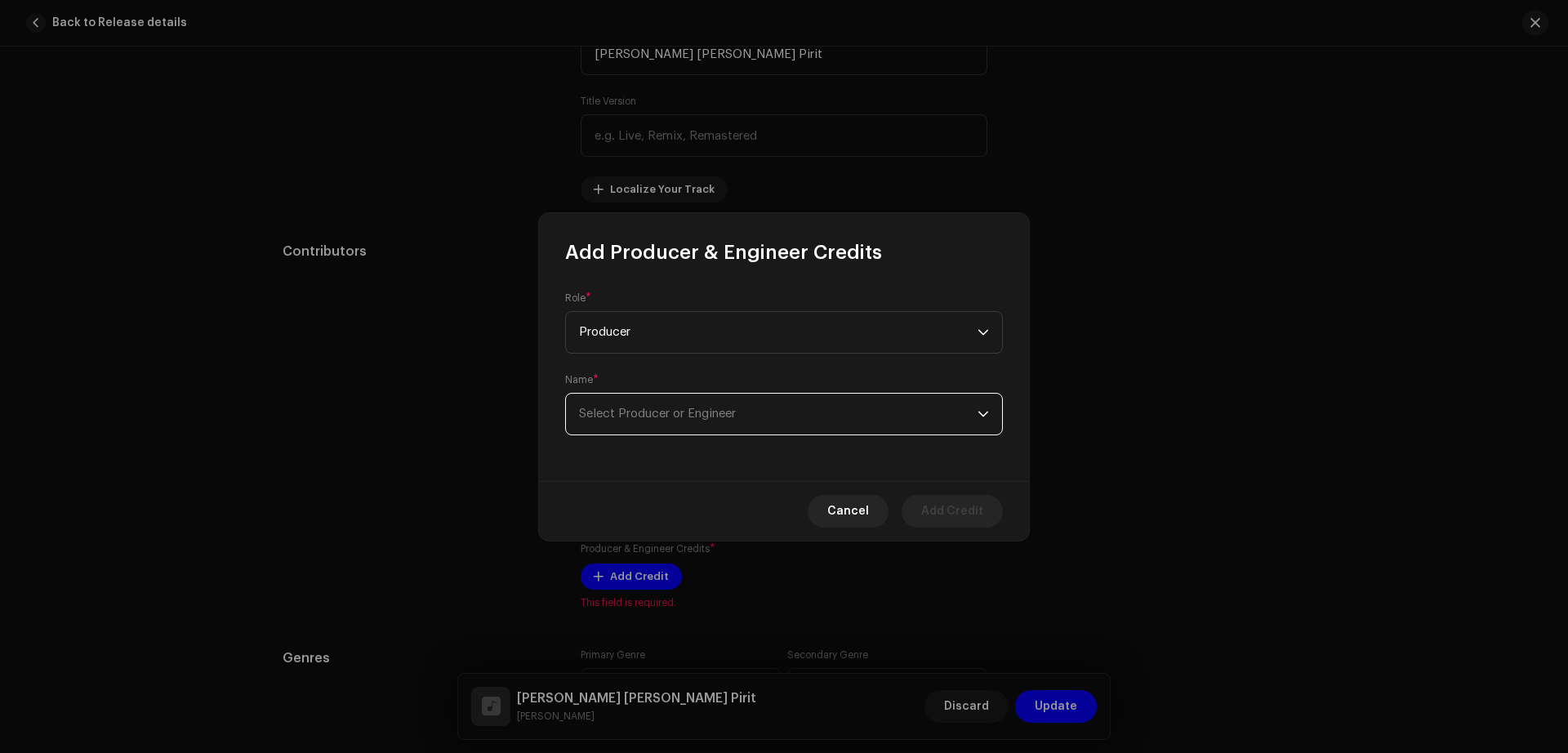
click at [744, 415] on span "Select Producer or Engineer" at bounding box center [778, 414] width 398 height 41
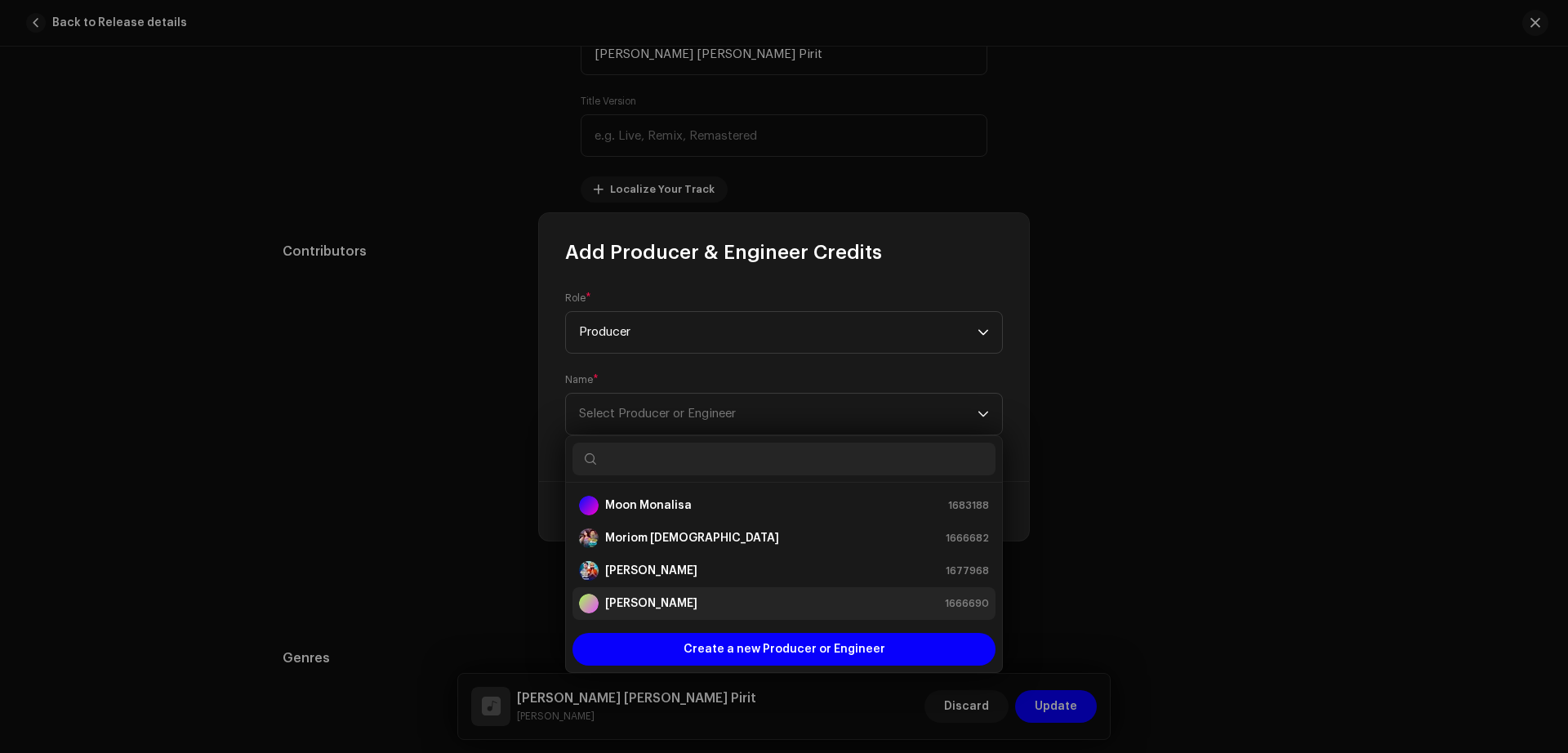
click at [698, 605] on strong "[PERSON_NAME]" at bounding box center [651, 604] width 92 height 16
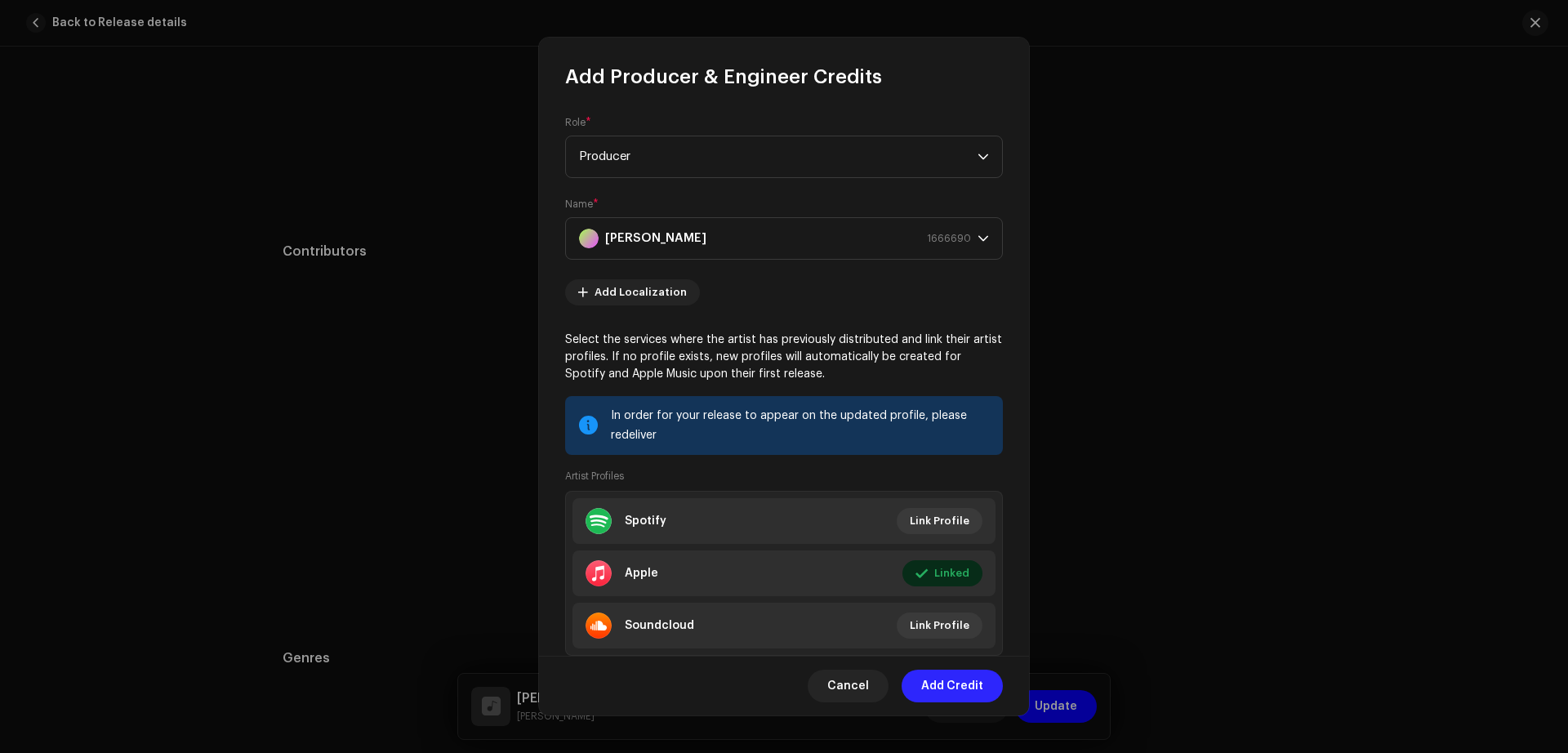
click at [958, 691] on span "Add Credit" at bounding box center [952, 686] width 62 height 33
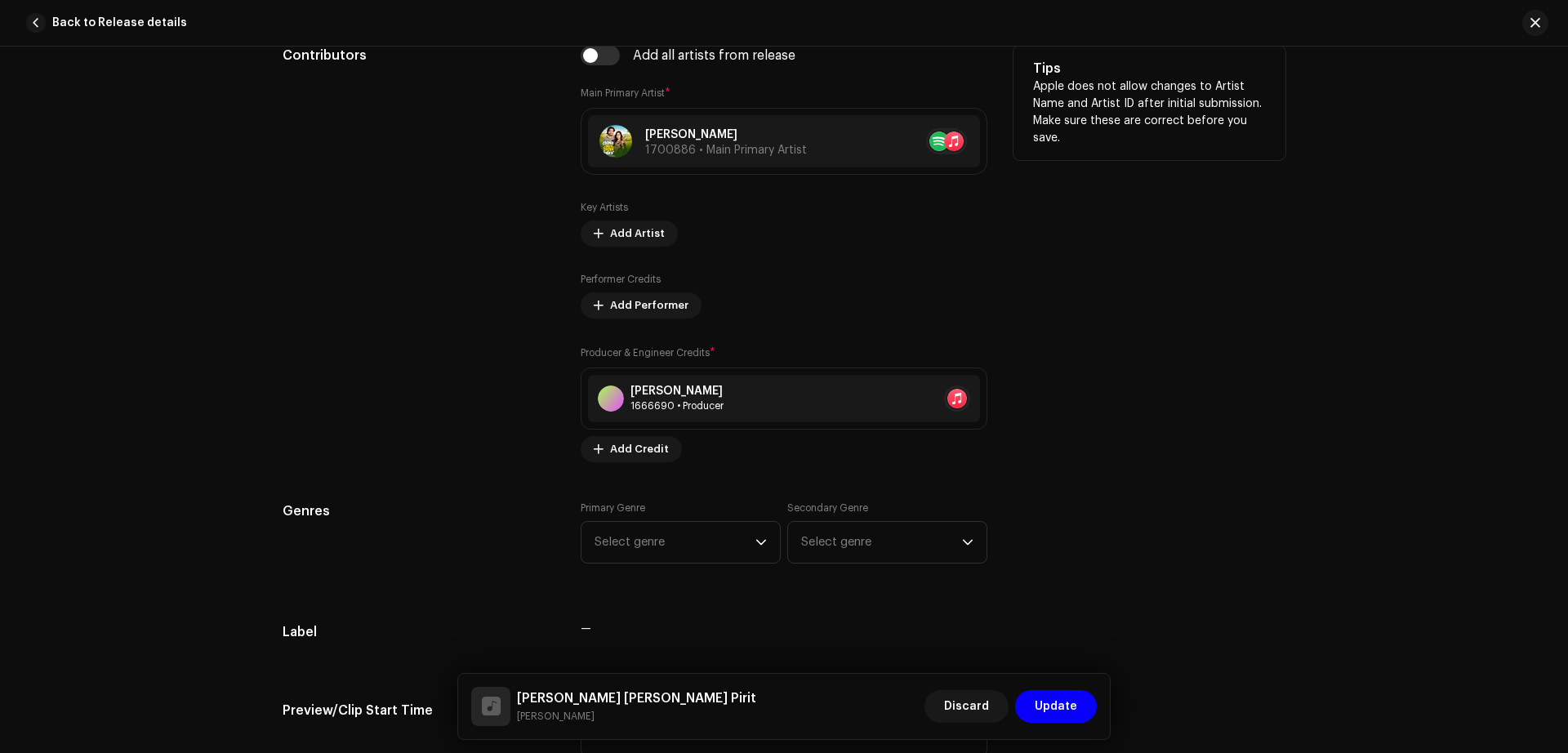
scroll to position [1008, 0]
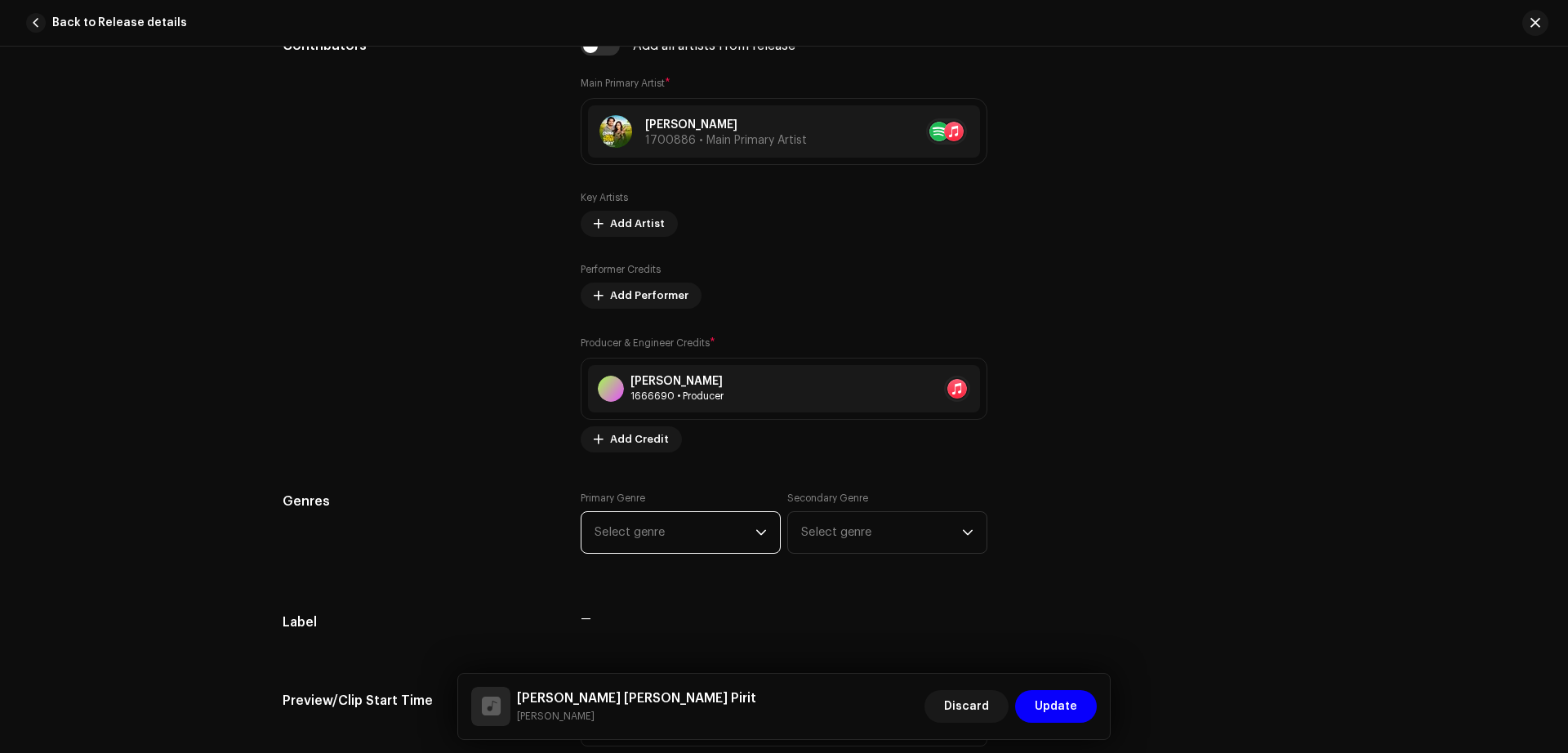
click at [686, 535] on span "Select genre" at bounding box center [675, 532] width 161 height 41
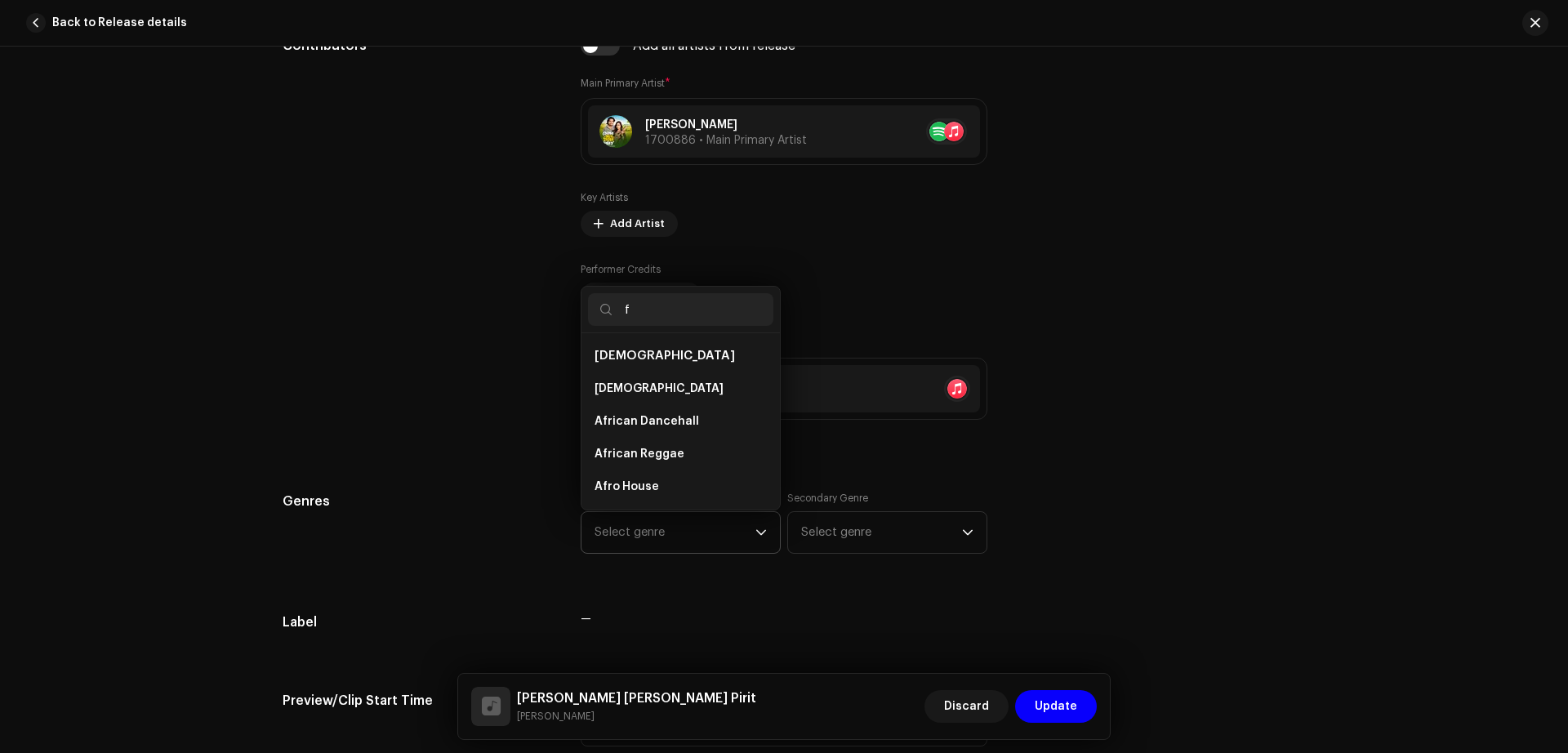
type input "f"
click at [686, 535] on span "Select genre" at bounding box center [675, 532] width 161 height 41
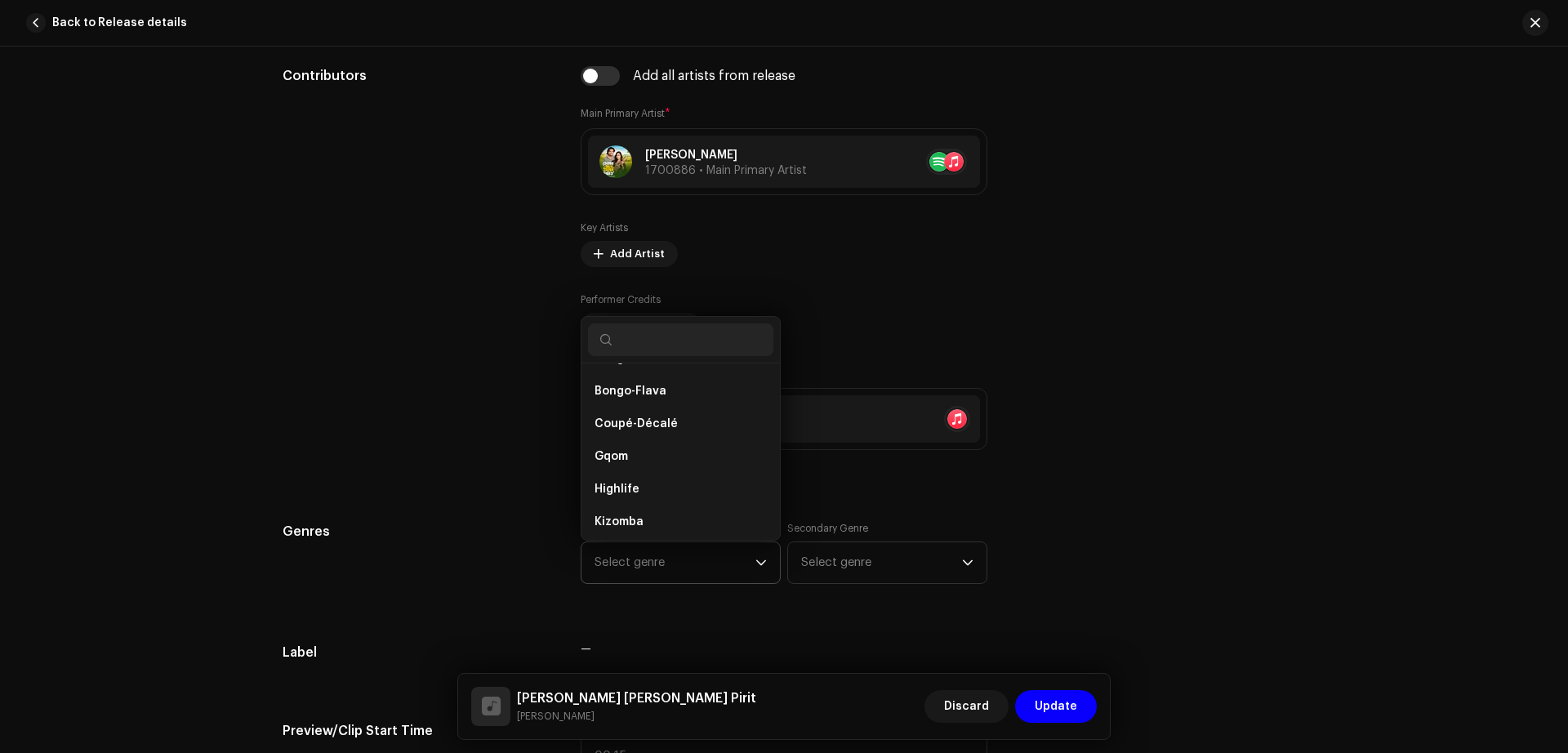
scroll to position [1270, 0]
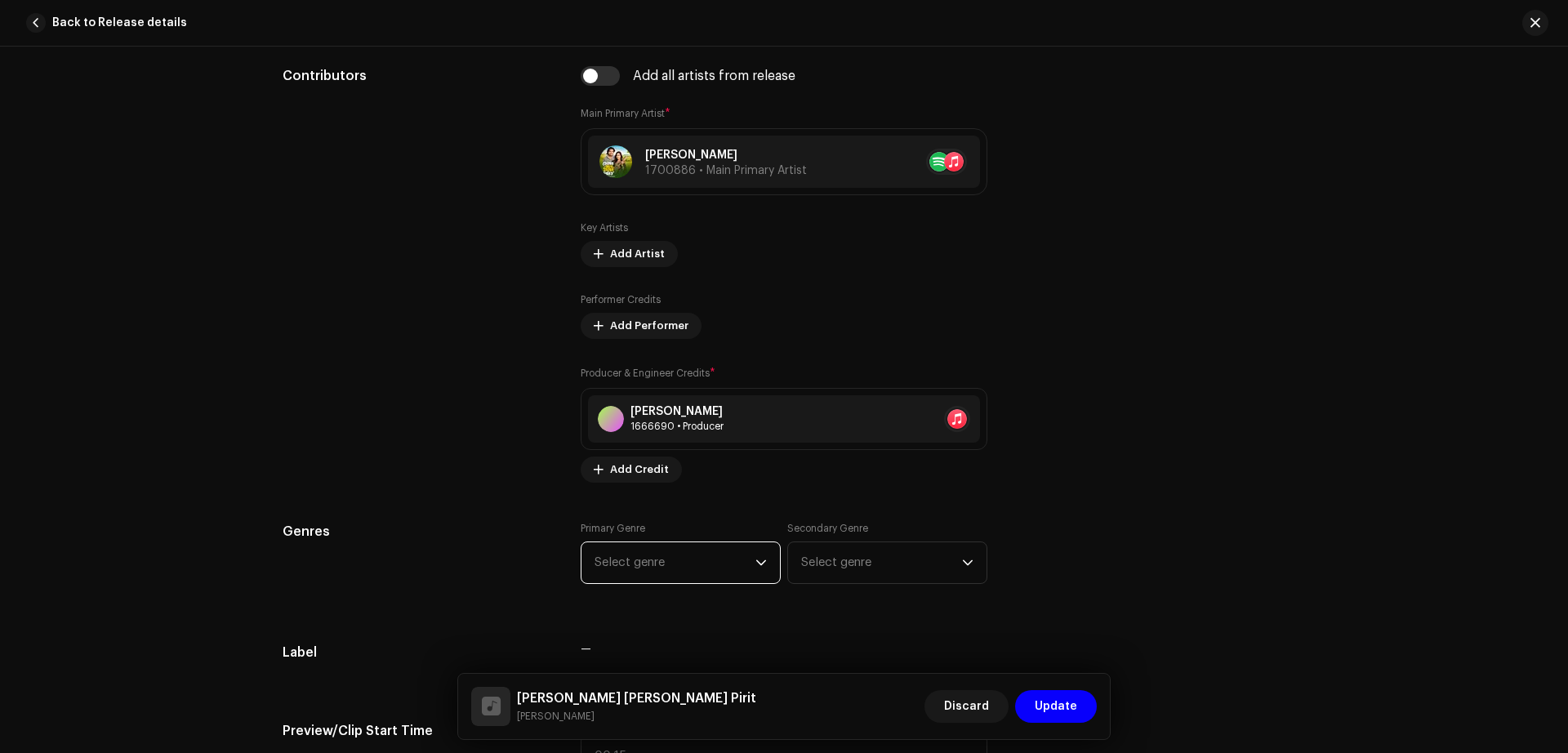
click at [660, 561] on span "Select genre" at bounding box center [675, 562] width 161 height 41
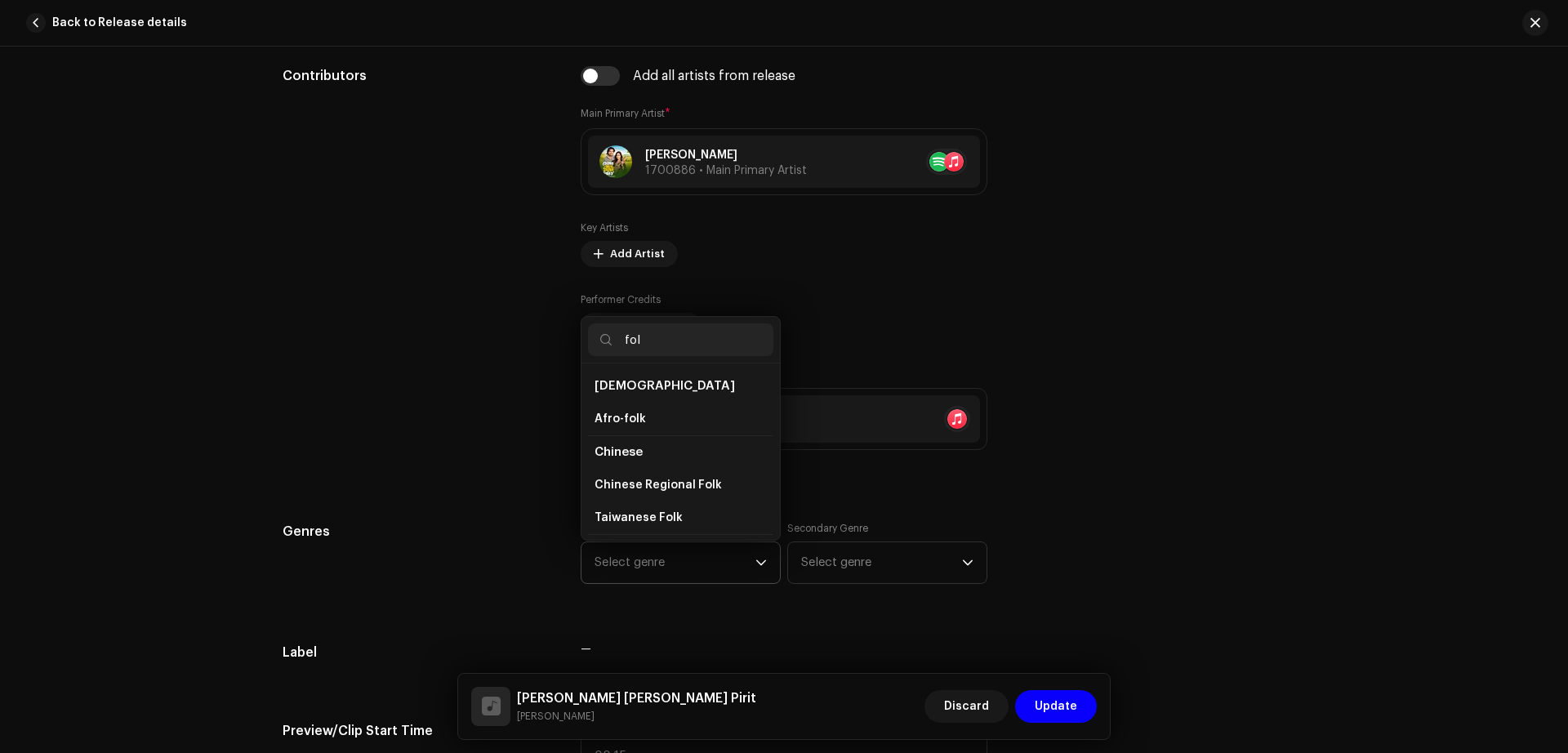
type input "folk"
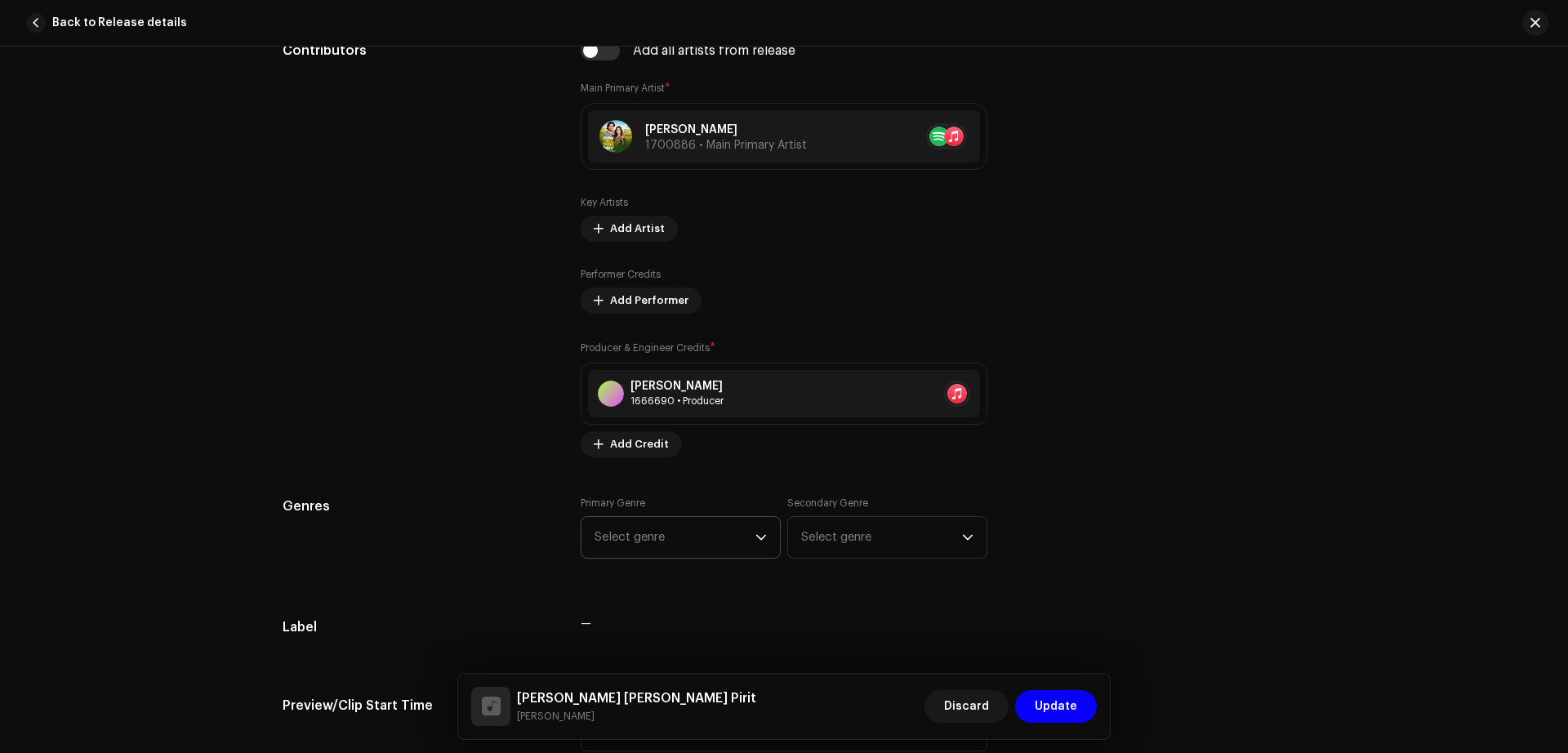
scroll to position [1010, 0]
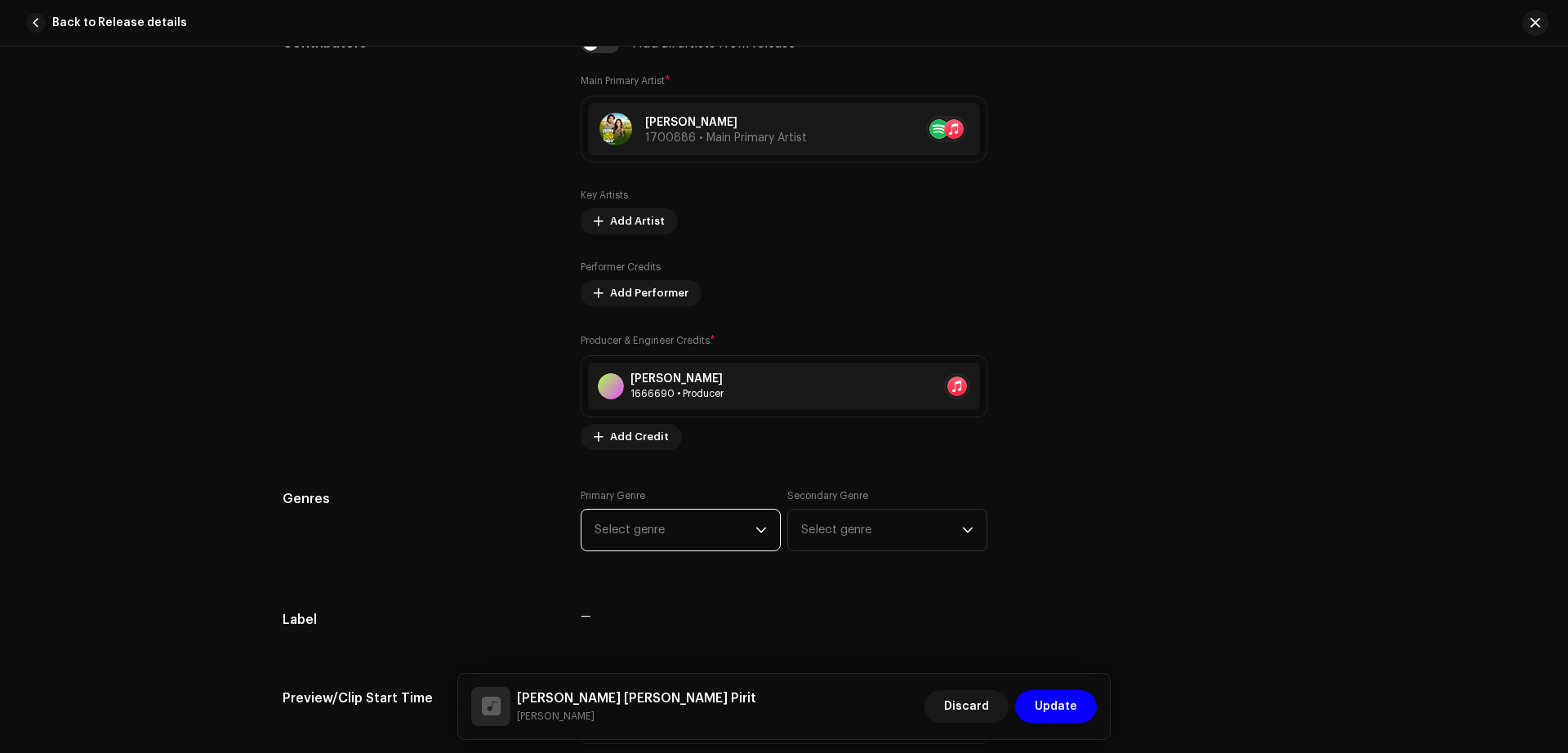
click at [628, 529] on span "Select genre" at bounding box center [675, 529] width 161 height 41
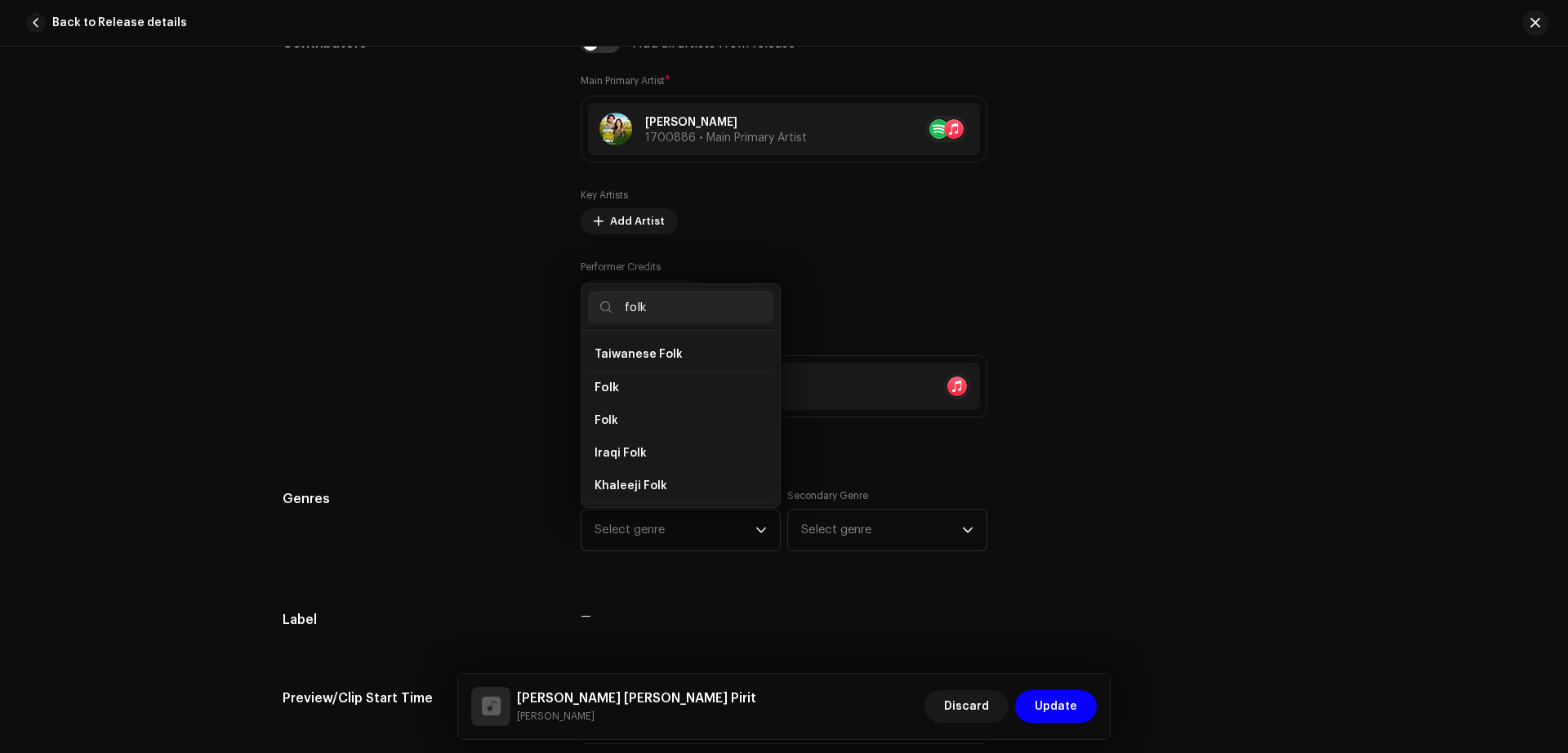
scroll to position [134, 0]
type input "folk"
click at [647, 411] on li "Folk" at bounding box center [680, 417] width 185 height 33
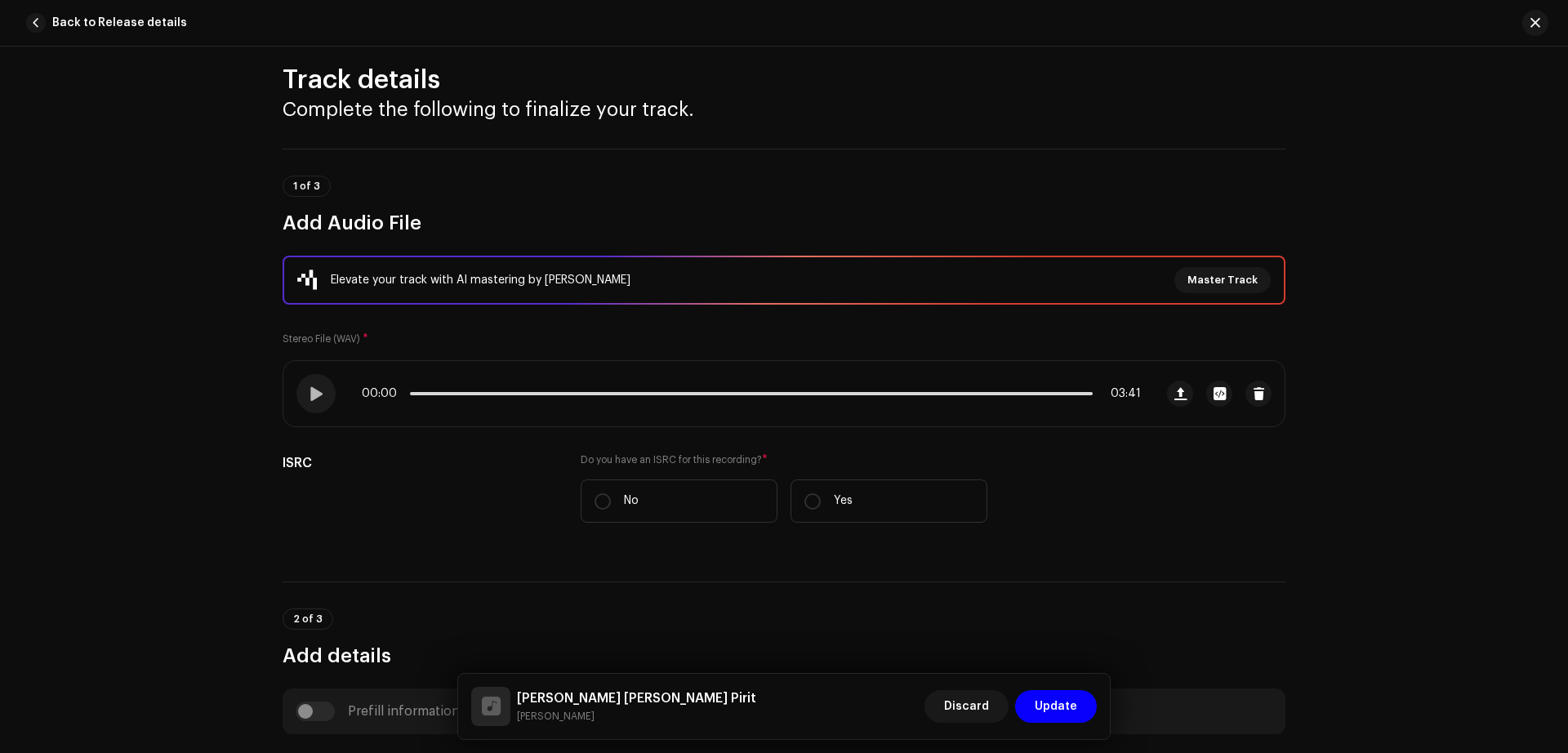
scroll to position [0, 0]
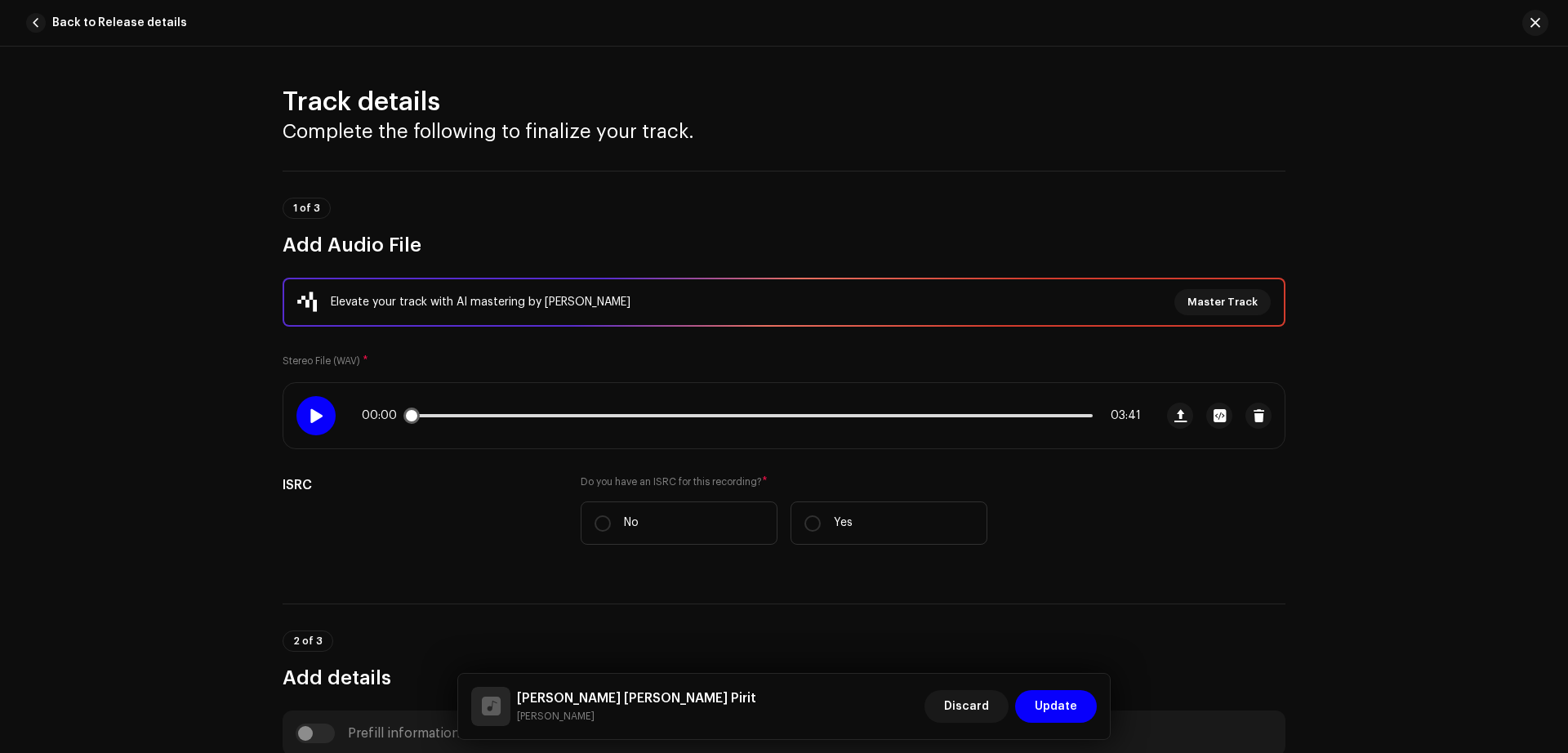
click at [317, 415] on span at bounding box center [315, 415] width 14 height 13
drag, startPoint x: 417, startPoint y: 417, endPoint x: 442, endPoint y: 420, distance: 25.2
click at [442, 420] on span at bounding box center [446, 415] width 16 height 16
drag, startPoint x: 442, startPoint y: 420, endPoint x: 461, endPoint y: 420, distance: 19.0
click at [457, 420] on span at bounding box center [448, 415] width 16 height 16
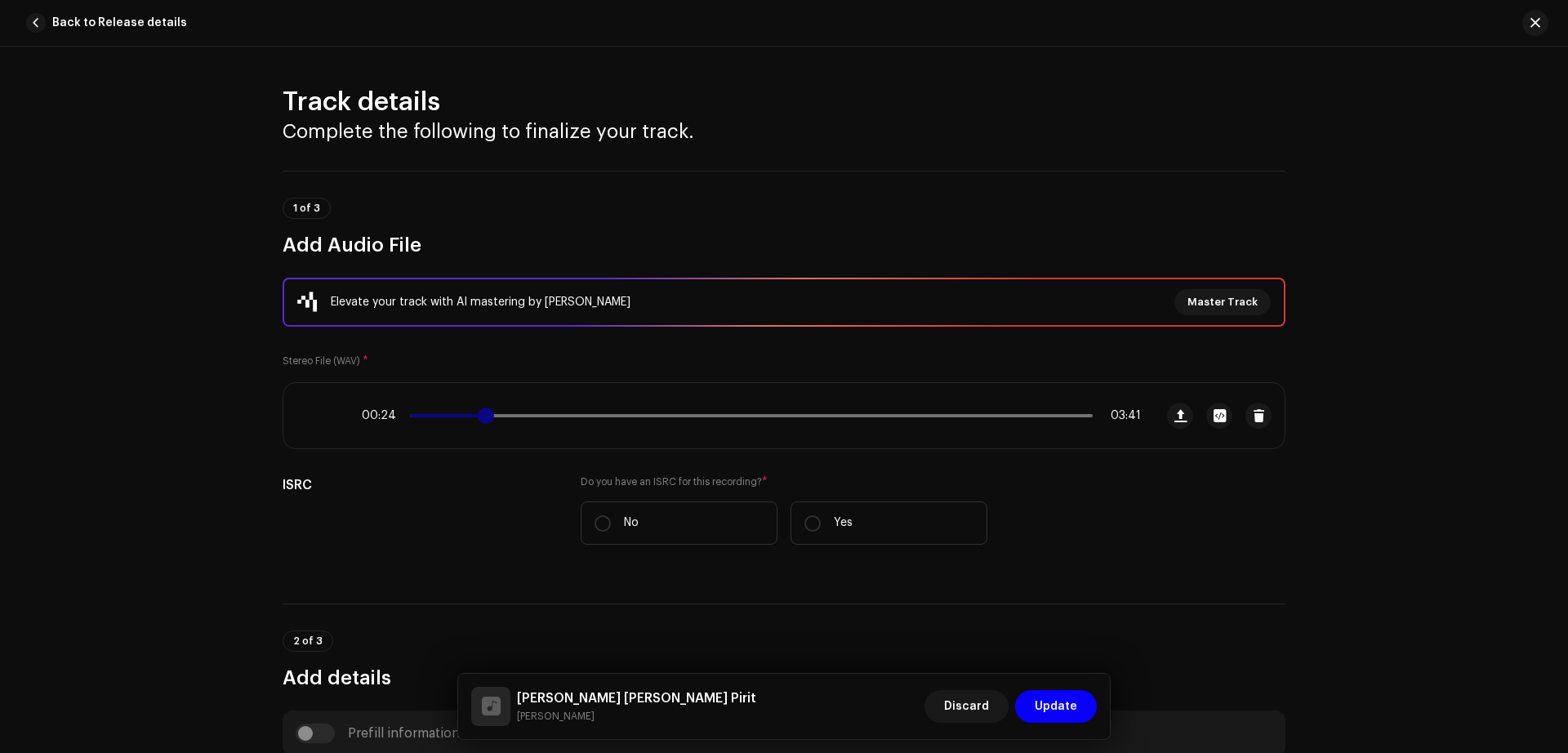
drag, startPoint x: 461, startPoint y: 420, endPoint x: 482, endPoint y: 420, distance: 21.0
click at [482, 420] on span at bounding box center [486, 415] width 16 height 16
click at [478, 420] on span at bounding box center [482, 415] width 16 height 16
click at [477, 420] on span at bounding box center [480, 415] width 16 height 16
click at [470, 424] on span at bounding box center [473, 415] width 16 height 16
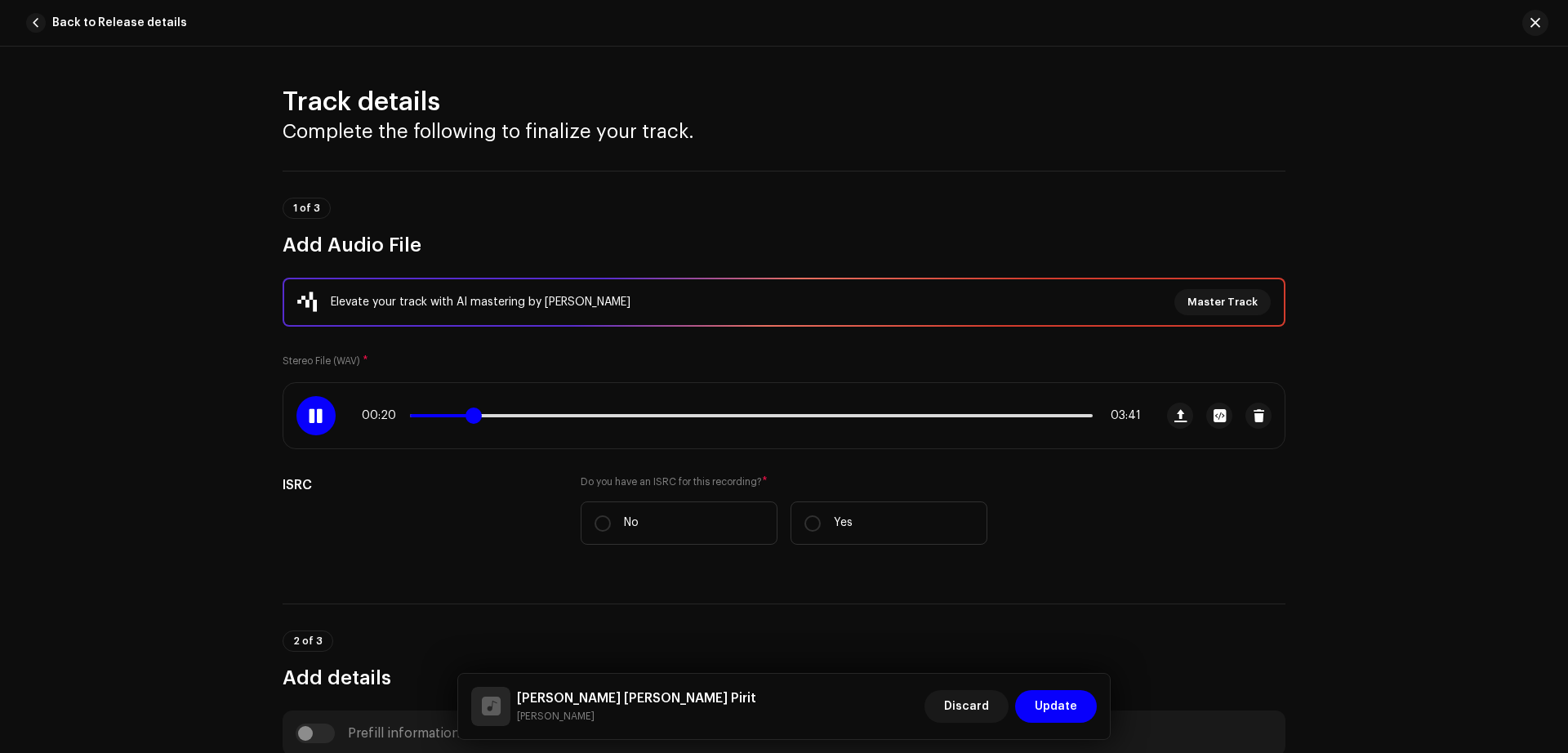
click at [465, 424] on span at bounding box center [473, 415] width 16 height 16
click at [323, 415] on div at bounding box center [316, 415] width 39 height 39
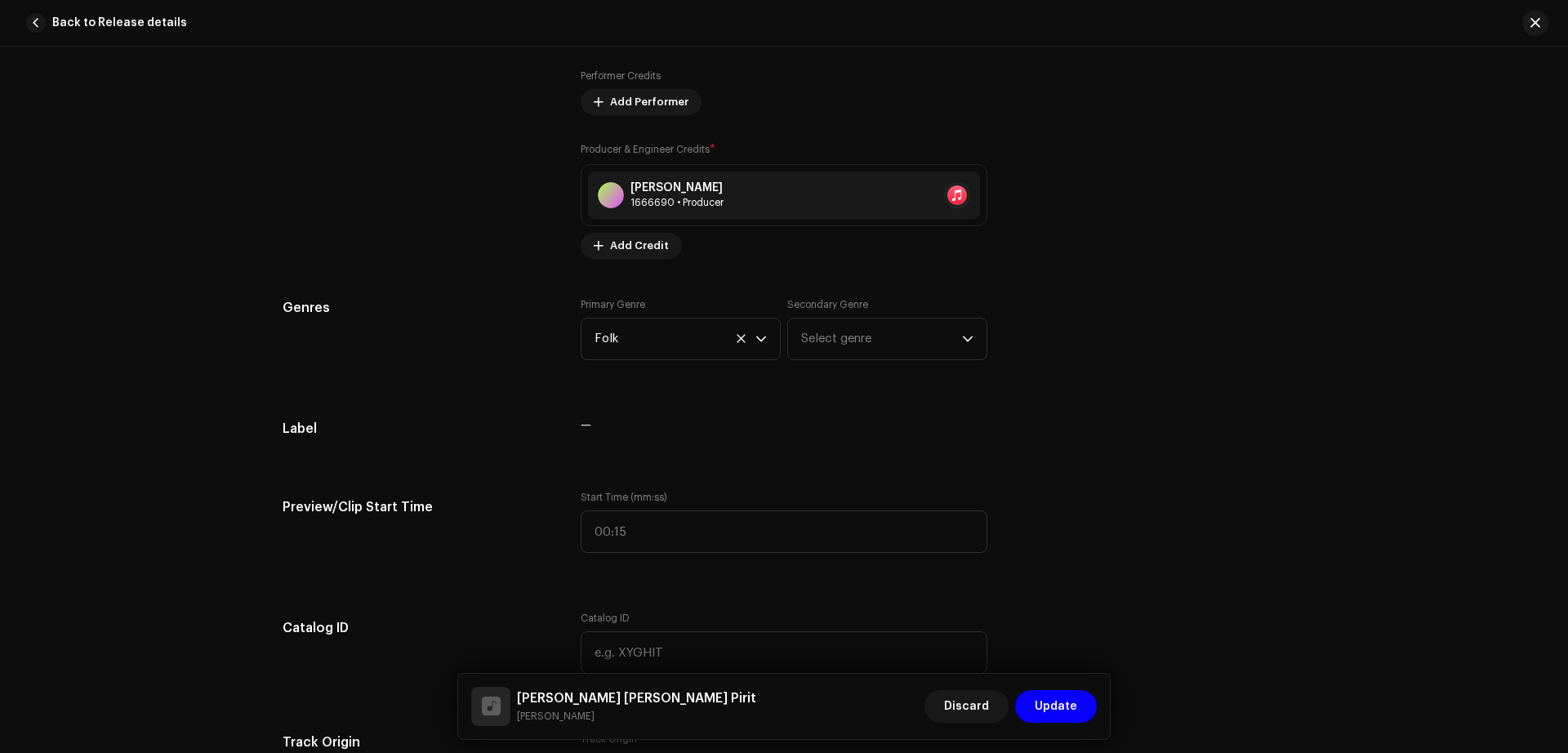
scroll to position [1218, 0]
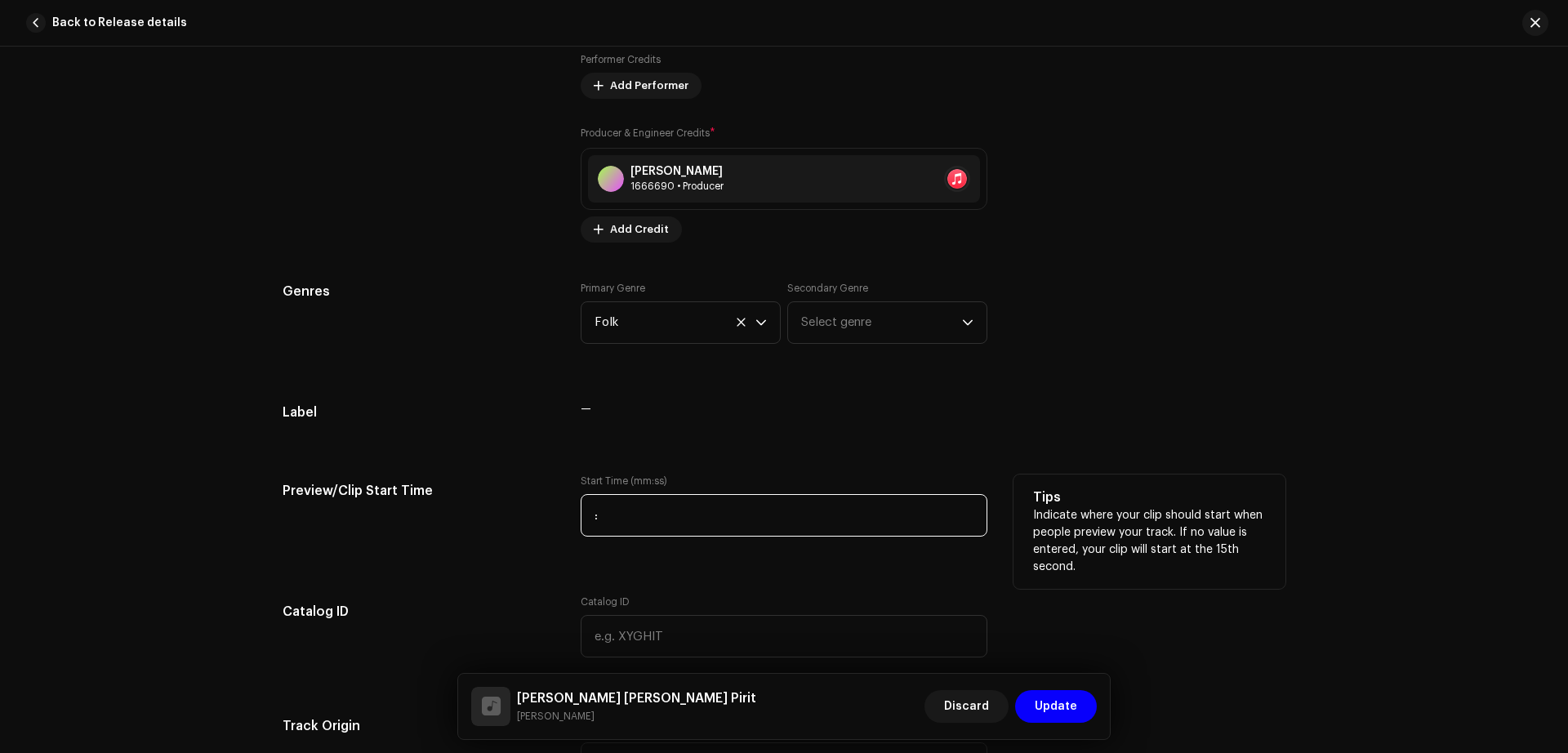
click at [651, 516] on input ":" at bounding box center [784, 515] width 406 height 43
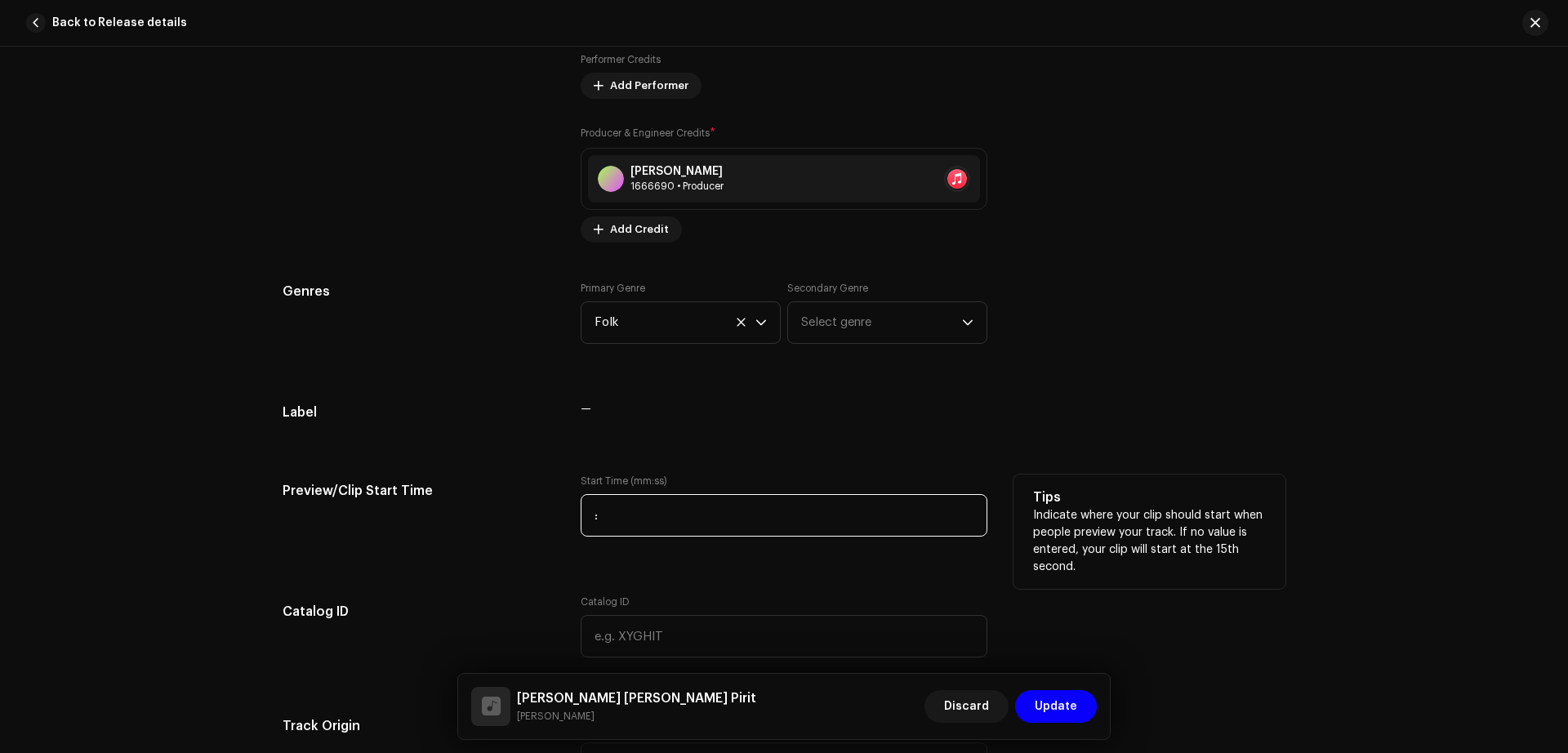
click at [651, 516] on input ":" at bounding box center [784, 515] width 406 height 43
click at [651, 516] on input "00:" at bounding box center [784, 515] width 406 height 43
click at [586, 528] on input "00:" at bounding box center [784, 515] width 406 height 43
click at [586, 528] on input "90:" at bounding box center [784, 515] width 406 height 43
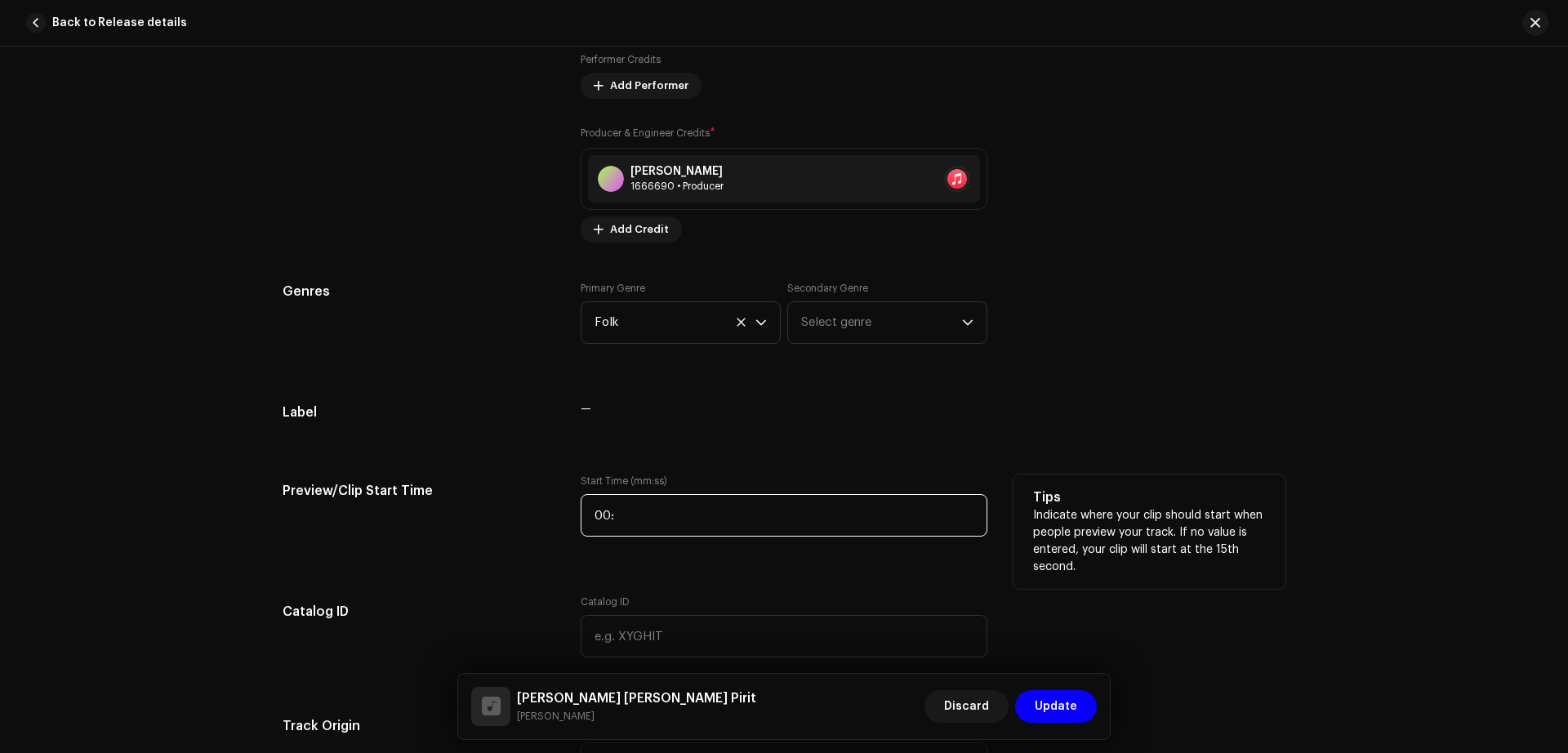
click at [586, 528] on input "00:" at bounding box center [784, 515] width 406 height 43
type input "00:19"
drag, startPoint x: 586, startPoint y: 528, endPoint x: 1022, endPoint y: 398, distance: 455.0
click at [1022, 398] on div "Track details Complete the following to finalize your track. 1 of 3 Add Audio F…" at bounding box center [784, 619] width 1055 height 3503
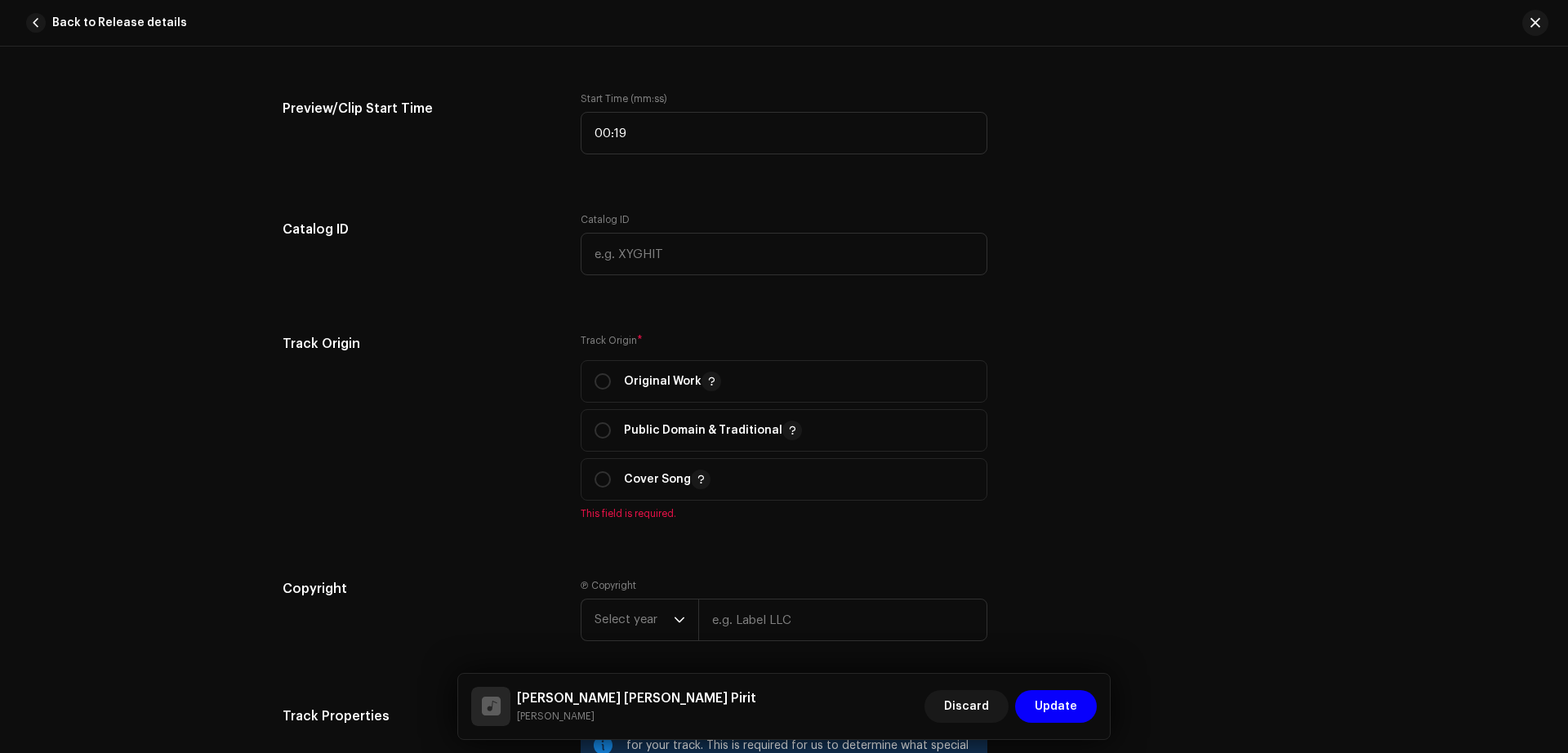
scroll to position [1602, 0]
click at [605, 386] on p-radiobutton at bounding box center [603, 380] width 16 height 16
radio input "true"
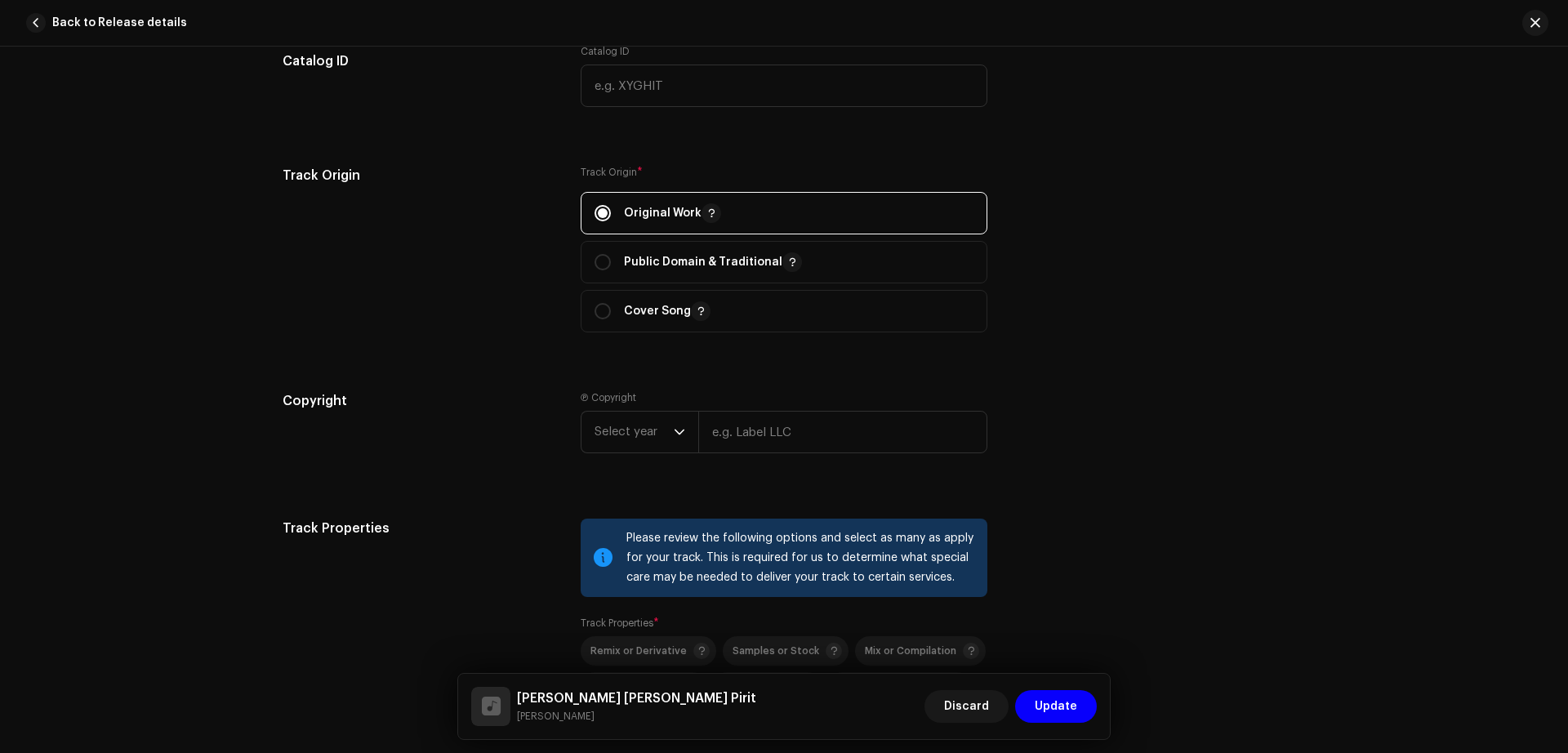
scroll to position [1783, 0]
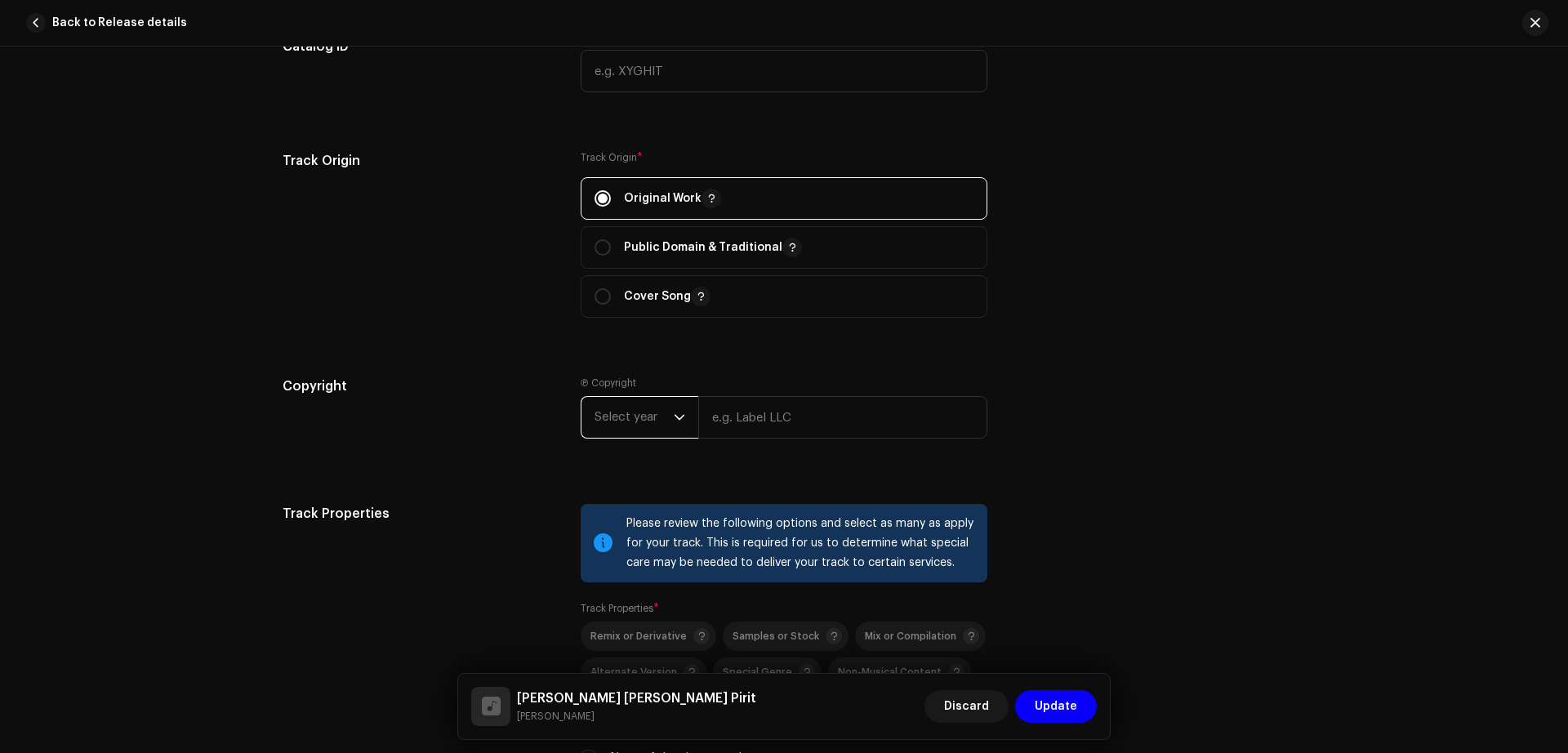
click at [608, 416] on span "Select year" at bounding box center [634, 417] width 80 height 41
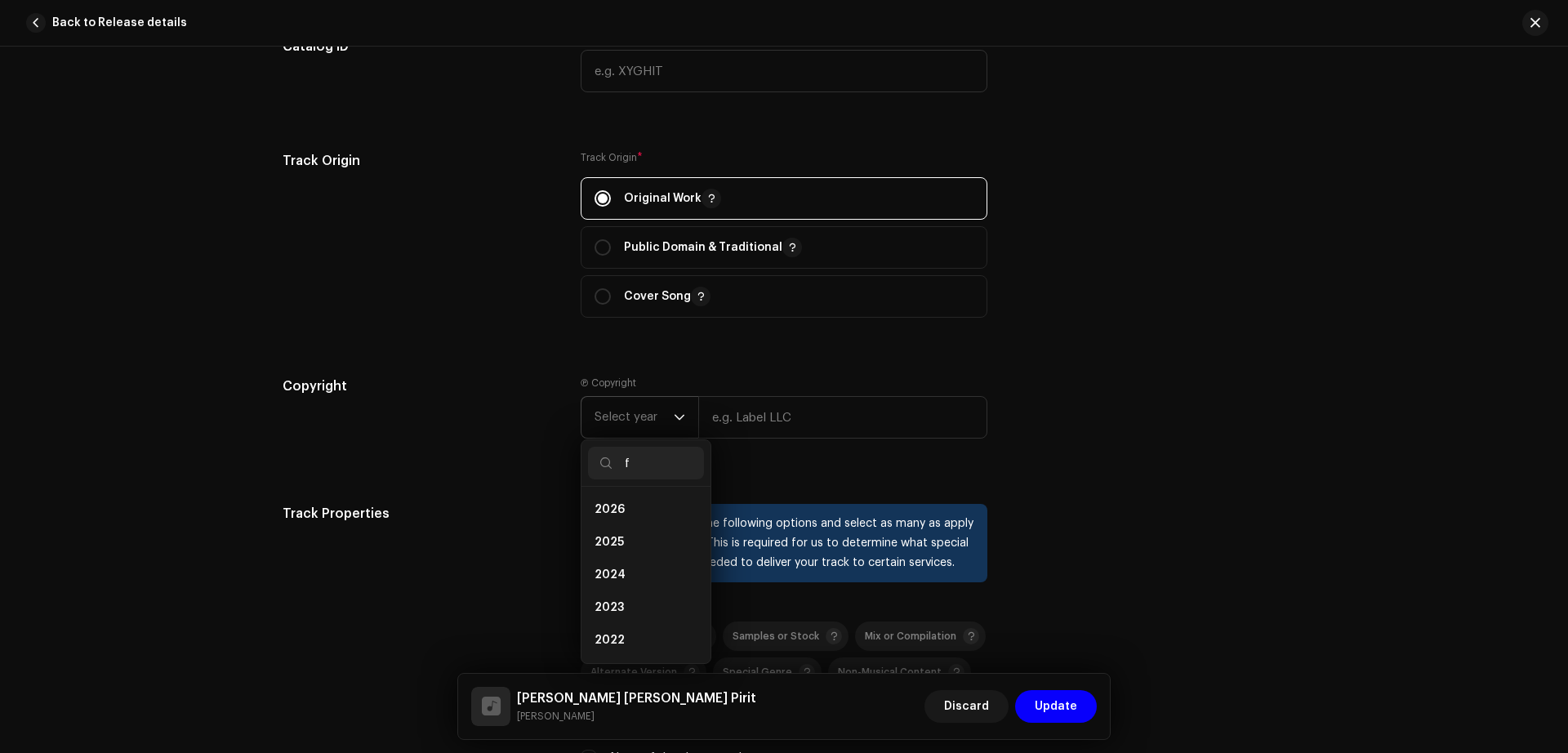
scroll to position [0, 0]
type input "f"
click at [632, 539] on li "2025" at bounding box center [646, 542] width 116 height 33
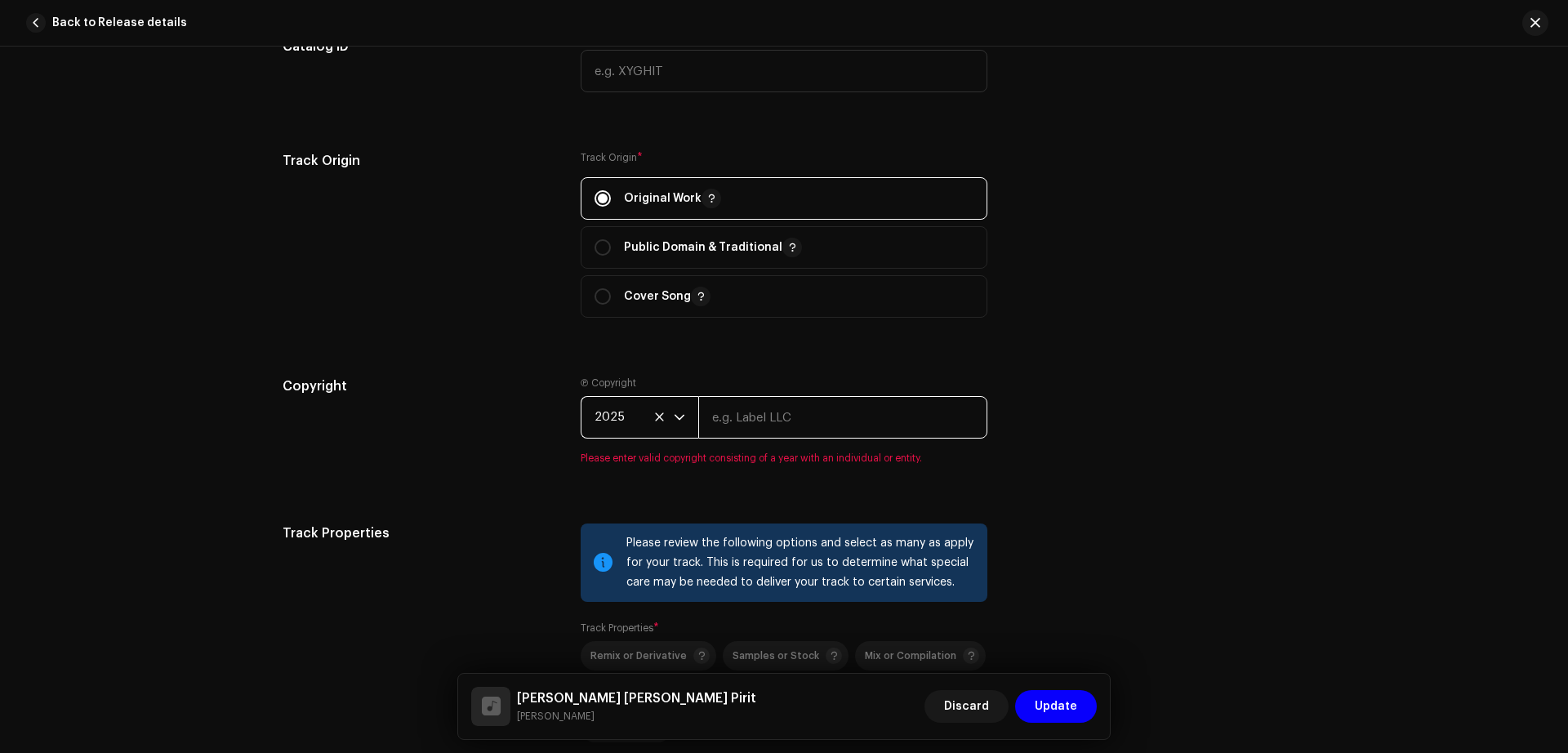
click at [772, 415] on input "text" at bounding box center [842, 417] width 289 height 43
type input "p"
type input "Folk Music Tv"
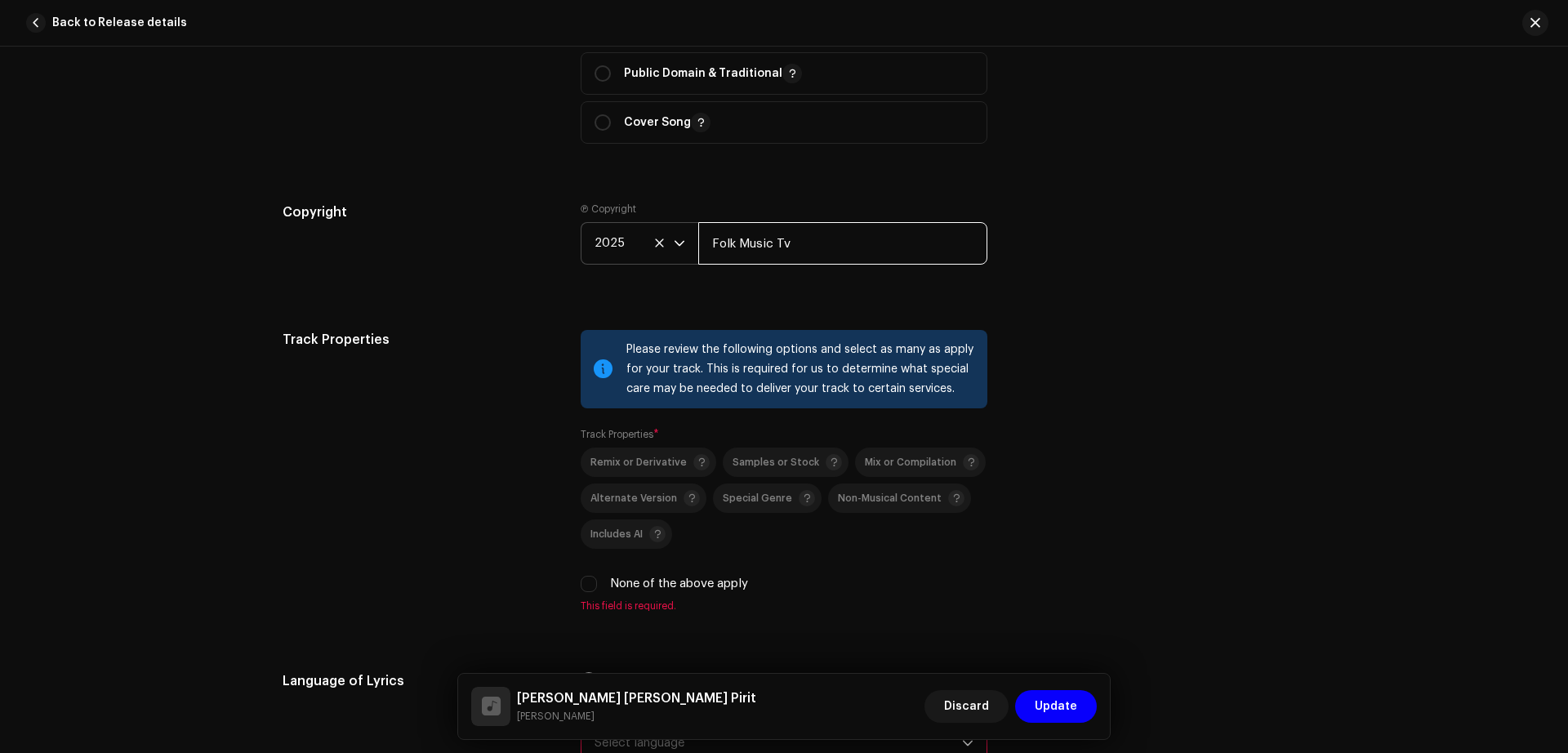
scroll to position [1978, 0]
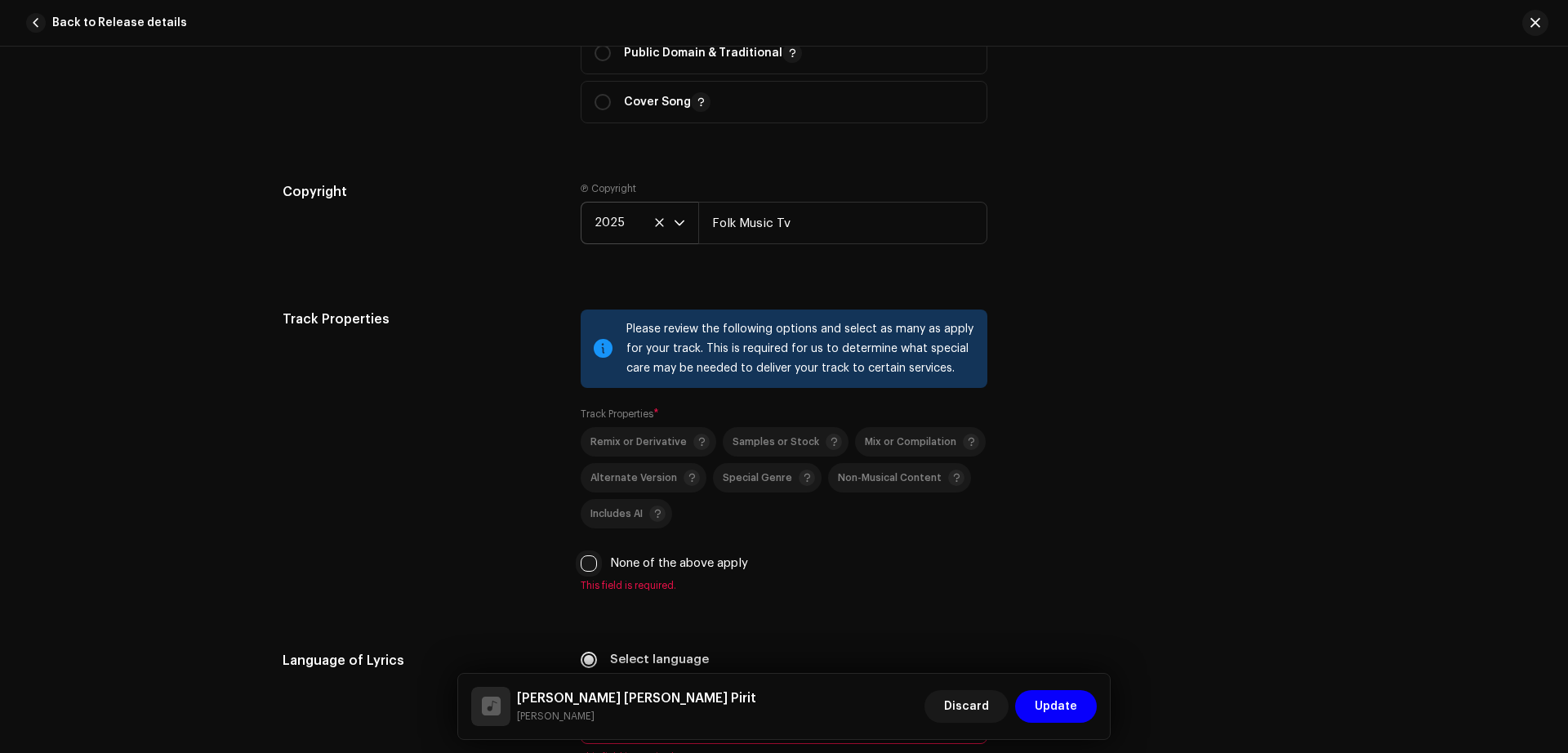
click at [581, 565] on input "None of the above apply" at bounding box center [589, 564] width 16 height 16
checkbox input "true"
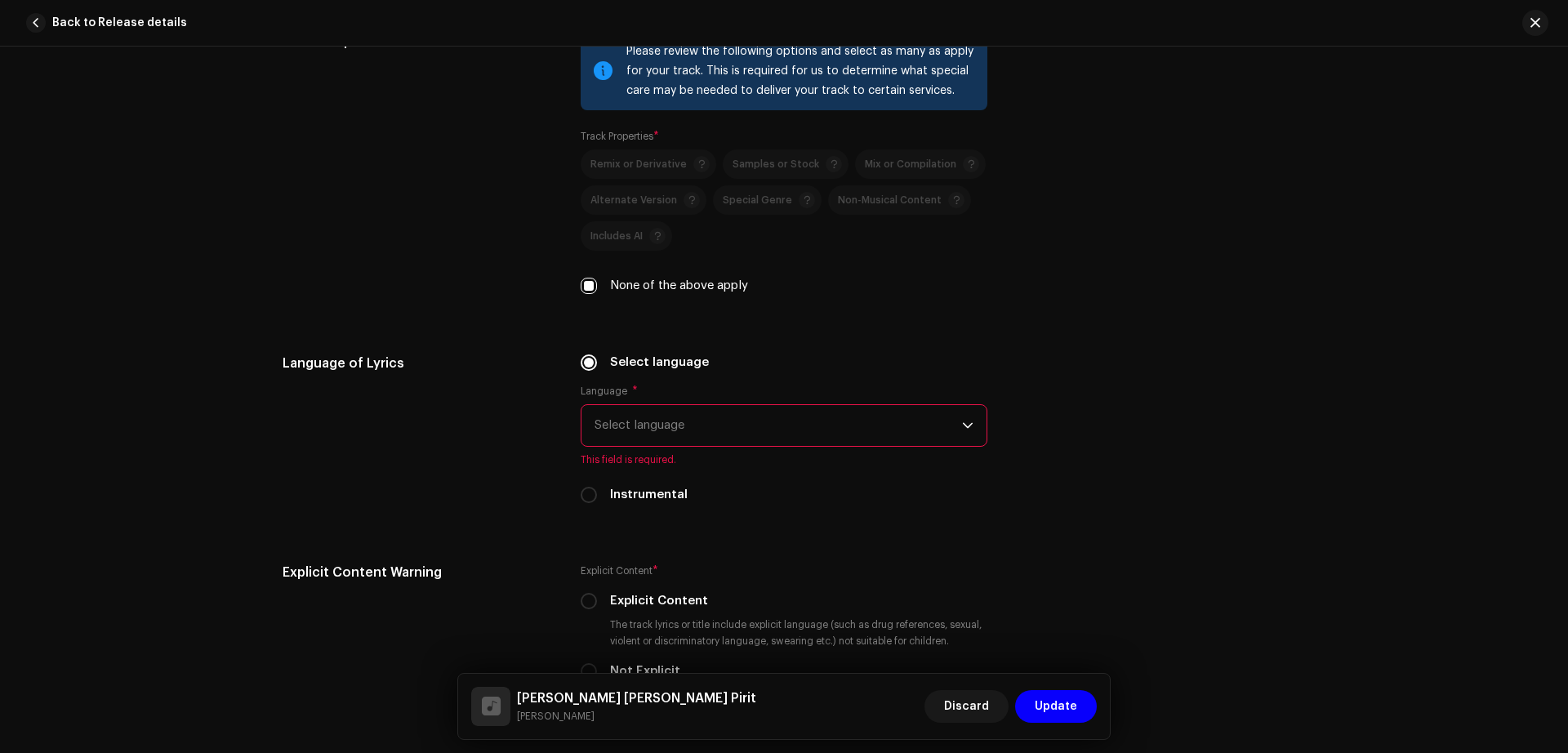
scroll to position [2283, 0]
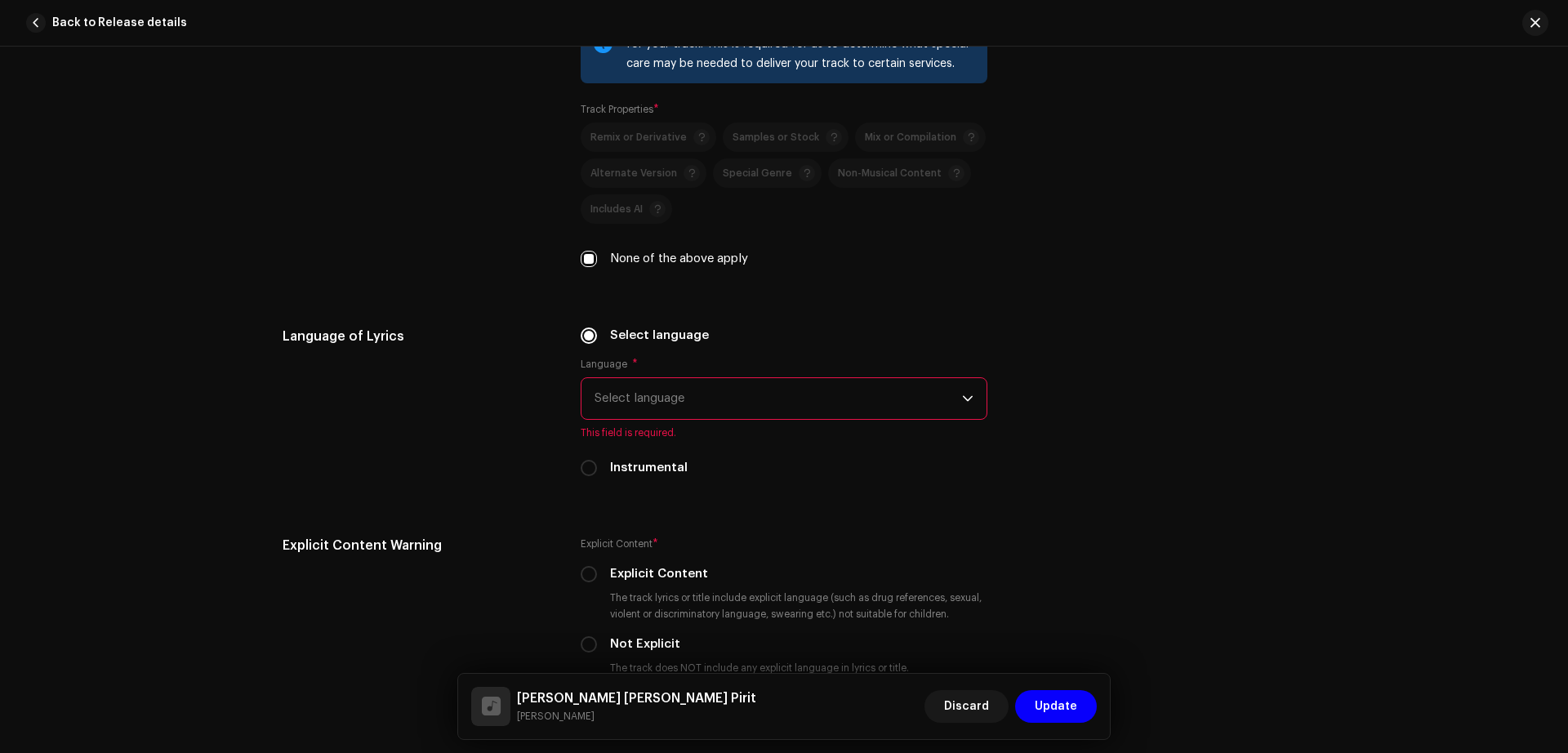
click at [835, 400] on span "Select language" at bounding box center [778, 398] width 367 height 41
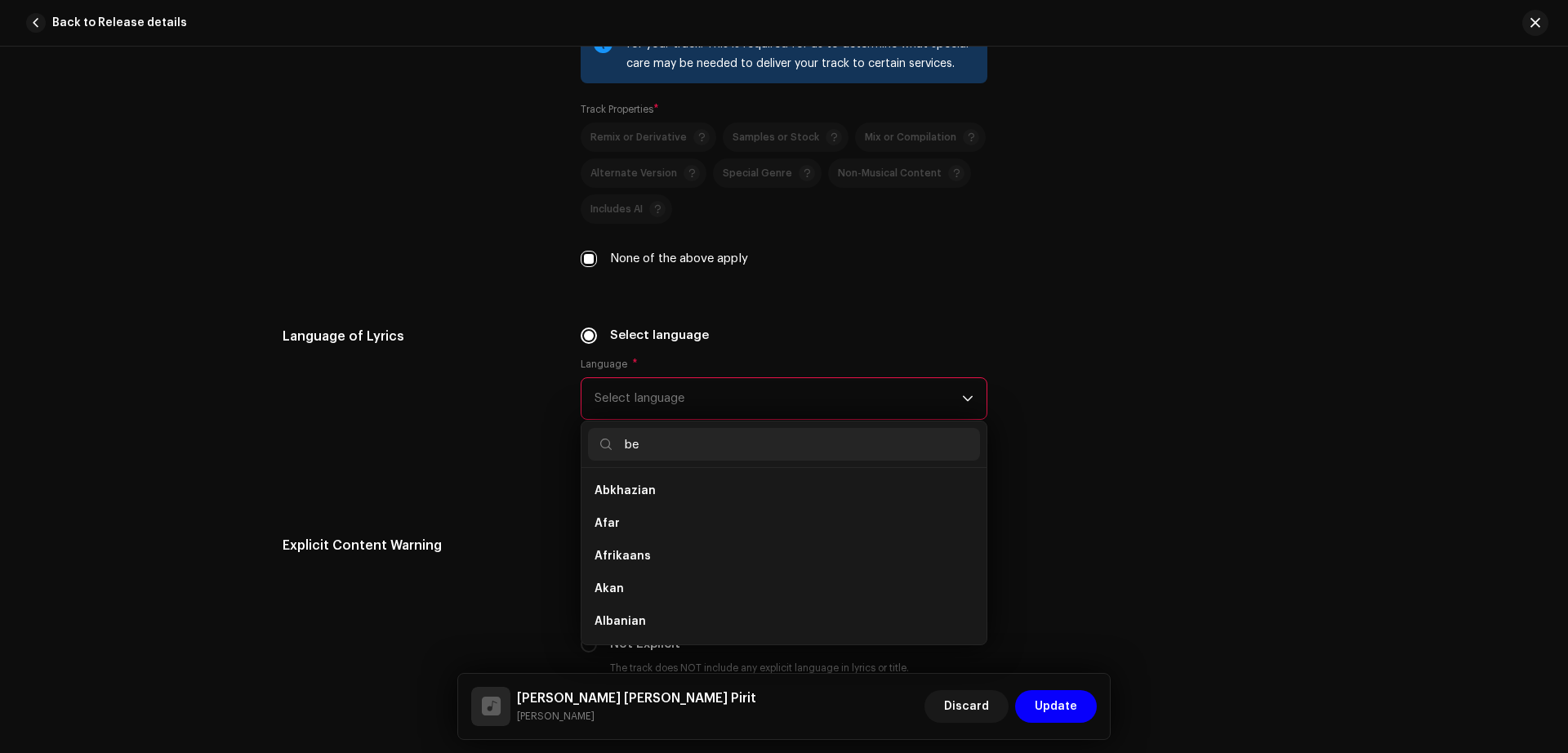
scroll to position [0, 0]
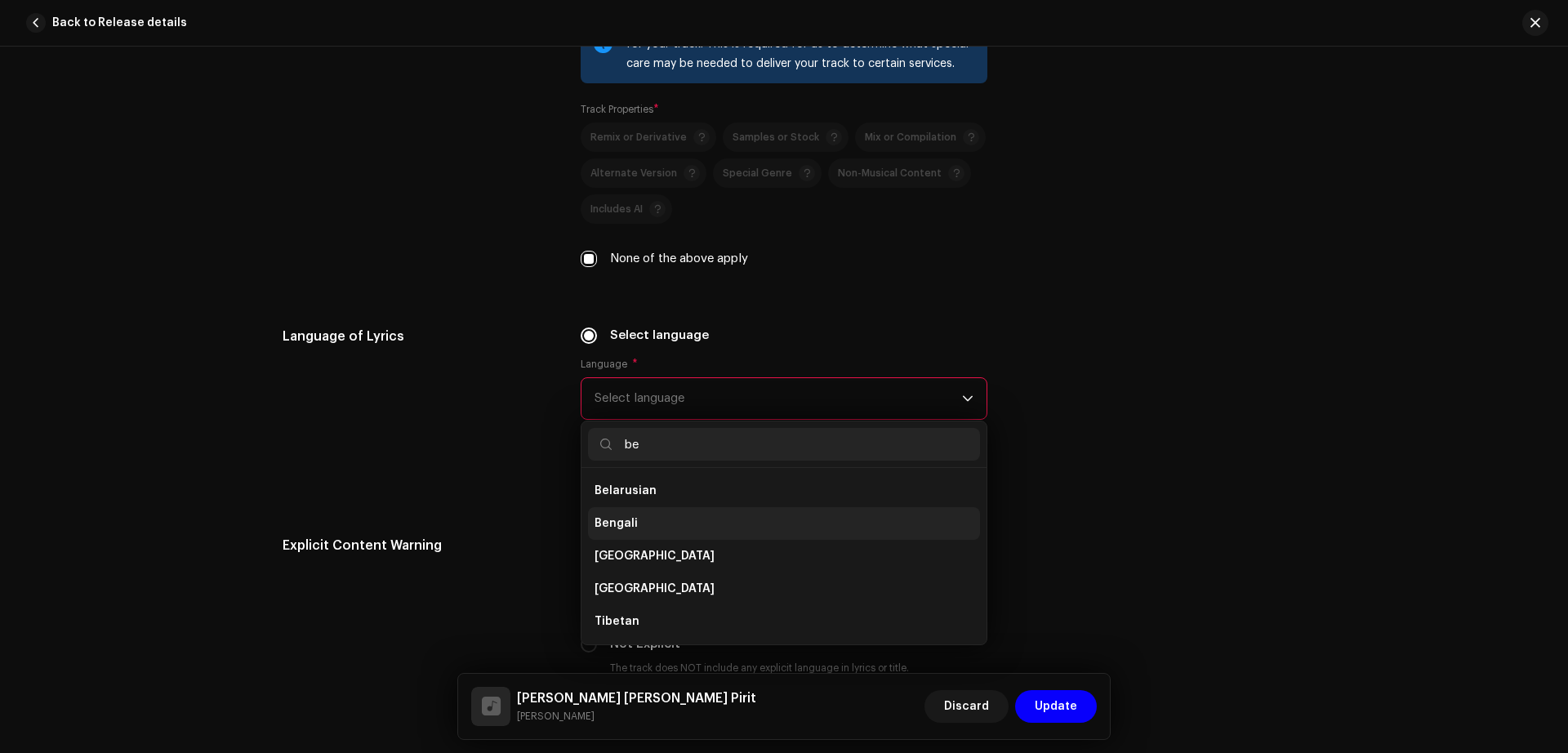
type input "be"
click at [694, 515] on li "Bengali" at bounding box center [784, 523] width 392 height 33
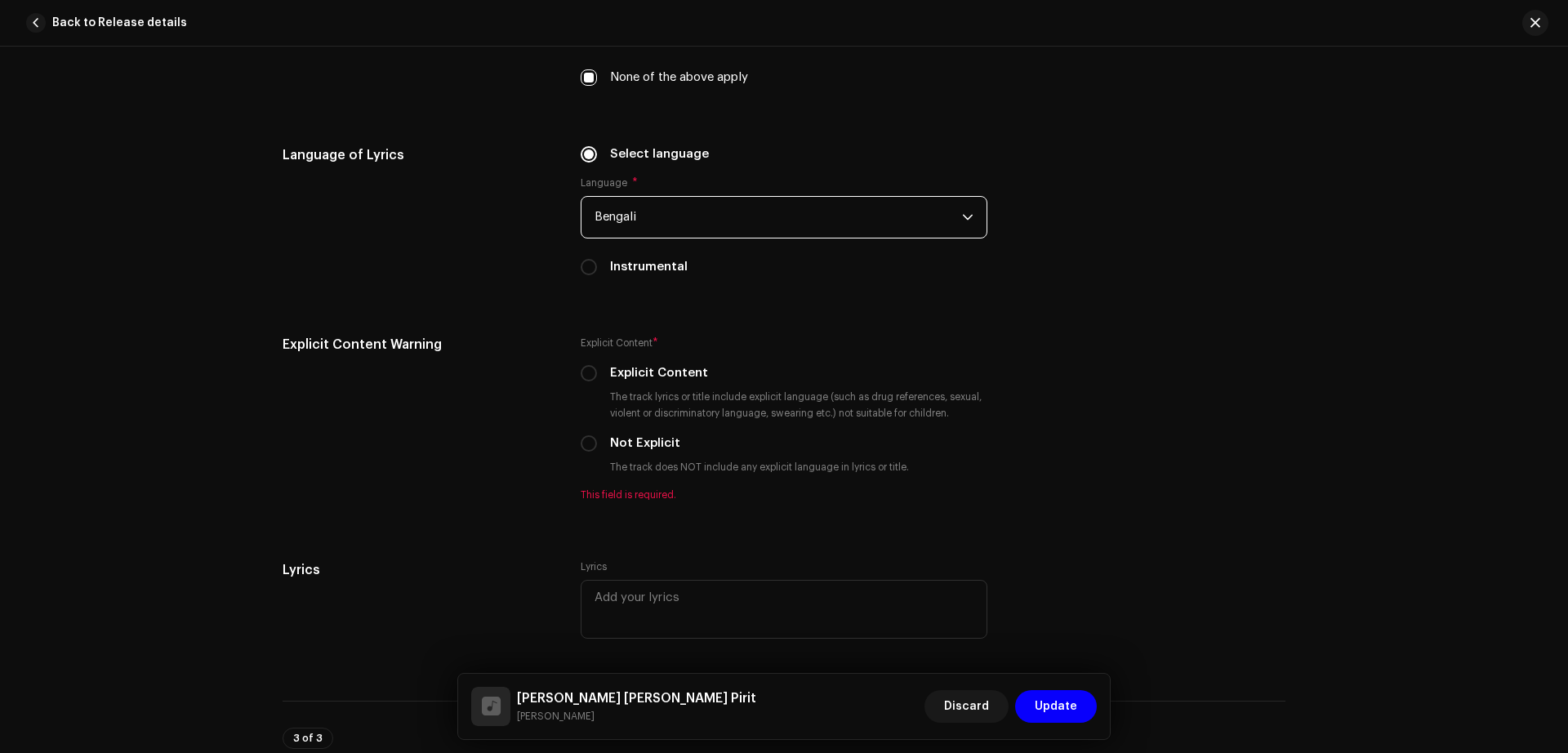
scroll to position [2465, 0]
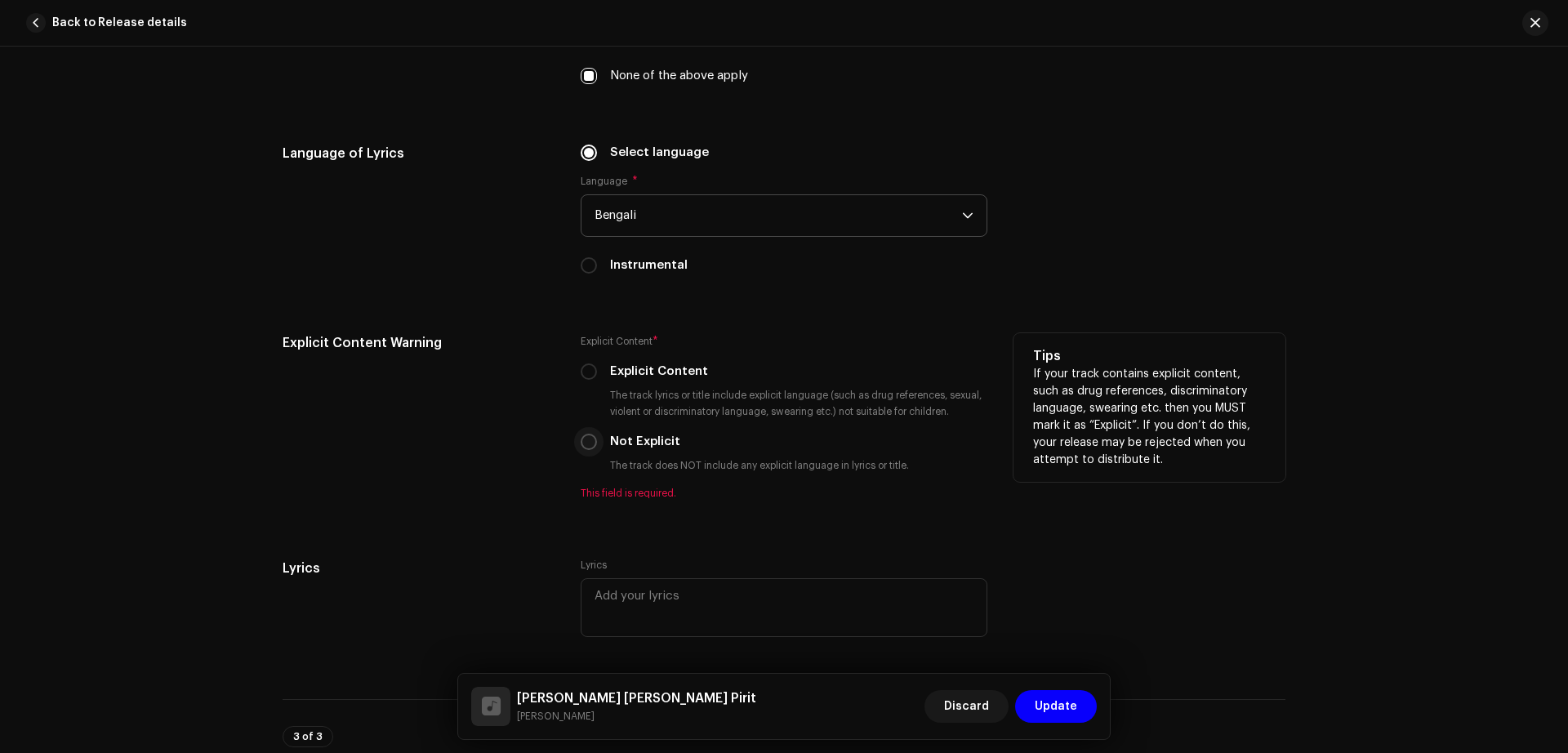
click at [583, 443] on input "Not Explicit" at bounding box center [589, 442] width 16 height 16
radio input "true"
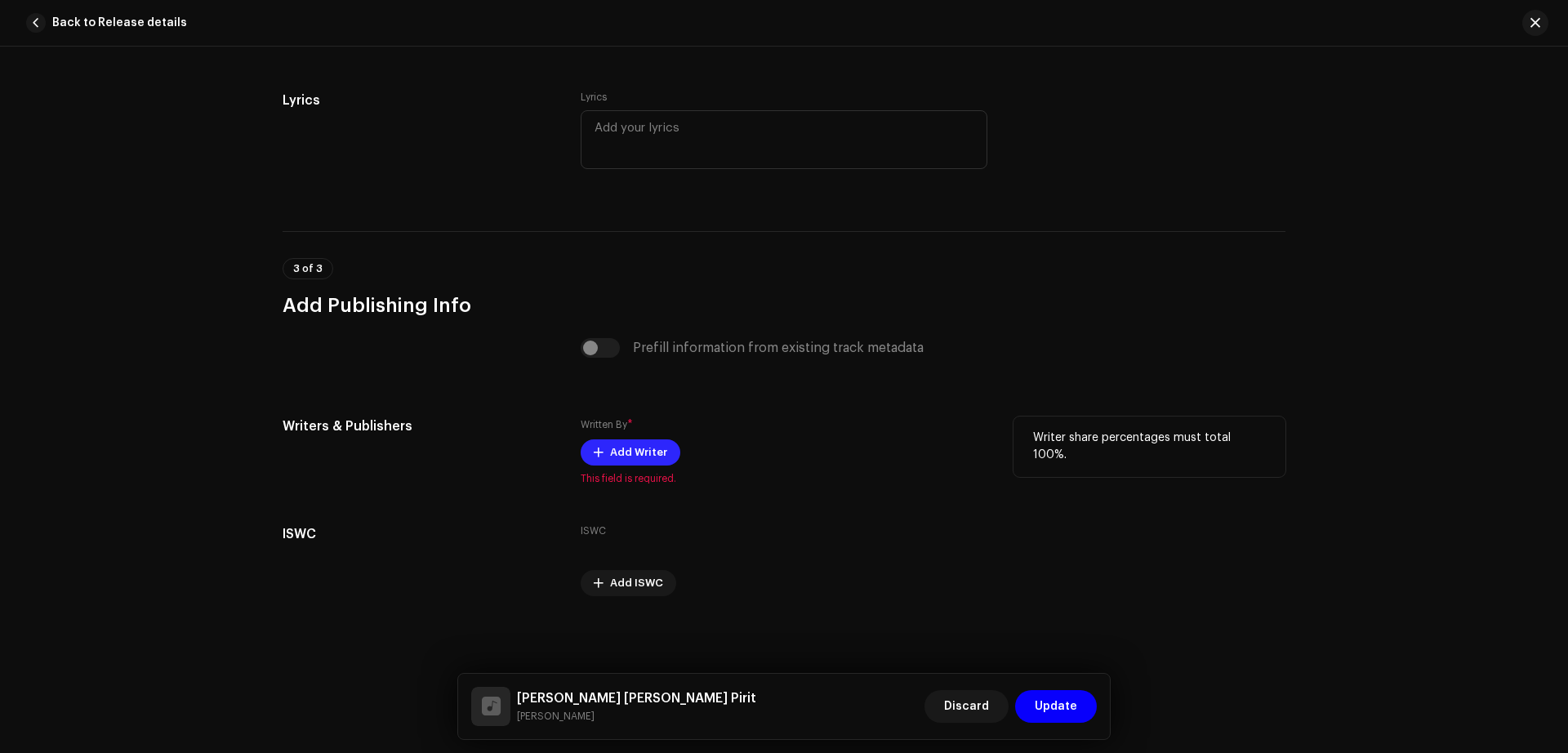
click at [646, 446] on span "Add Writer" at bounding box center [638, 453] width 57 height 33
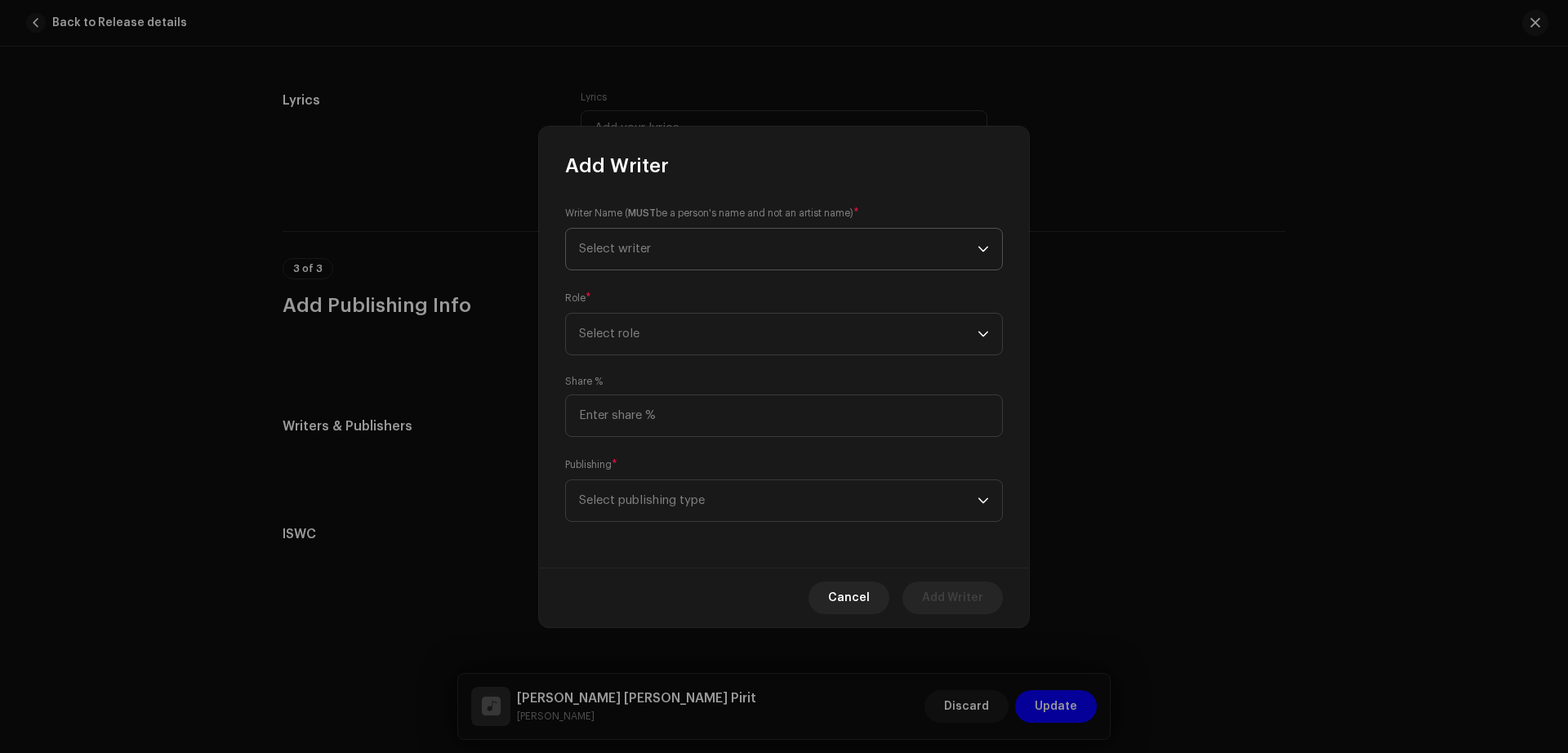
click at [699, 263] on span "Select writer" at bounding box center [778, 249] width 398 height 41
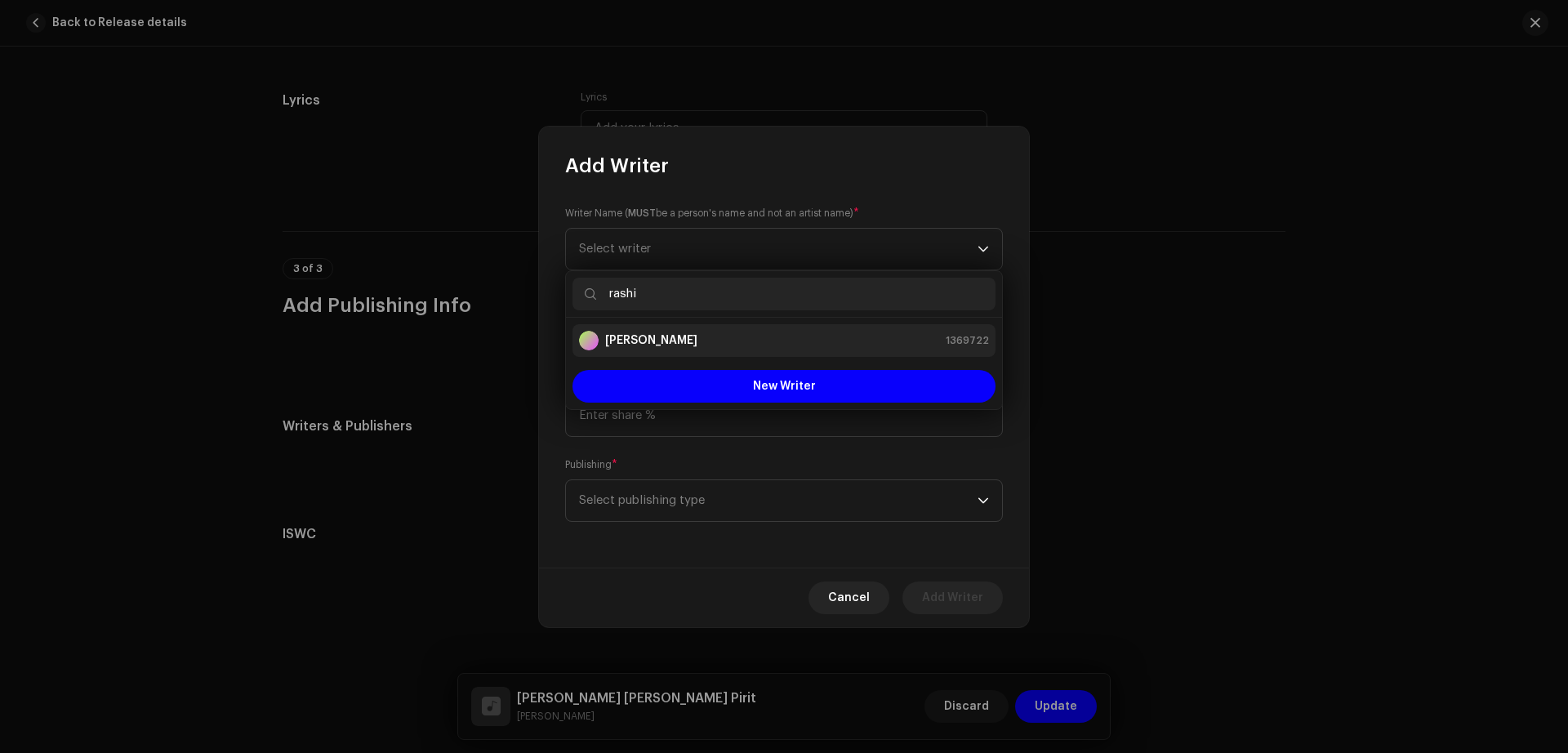
type input "rashi"
click at [731, 331] on div "[PERSON_NAME] 1369722" at bounding box center [784, 341] width 410 height 20
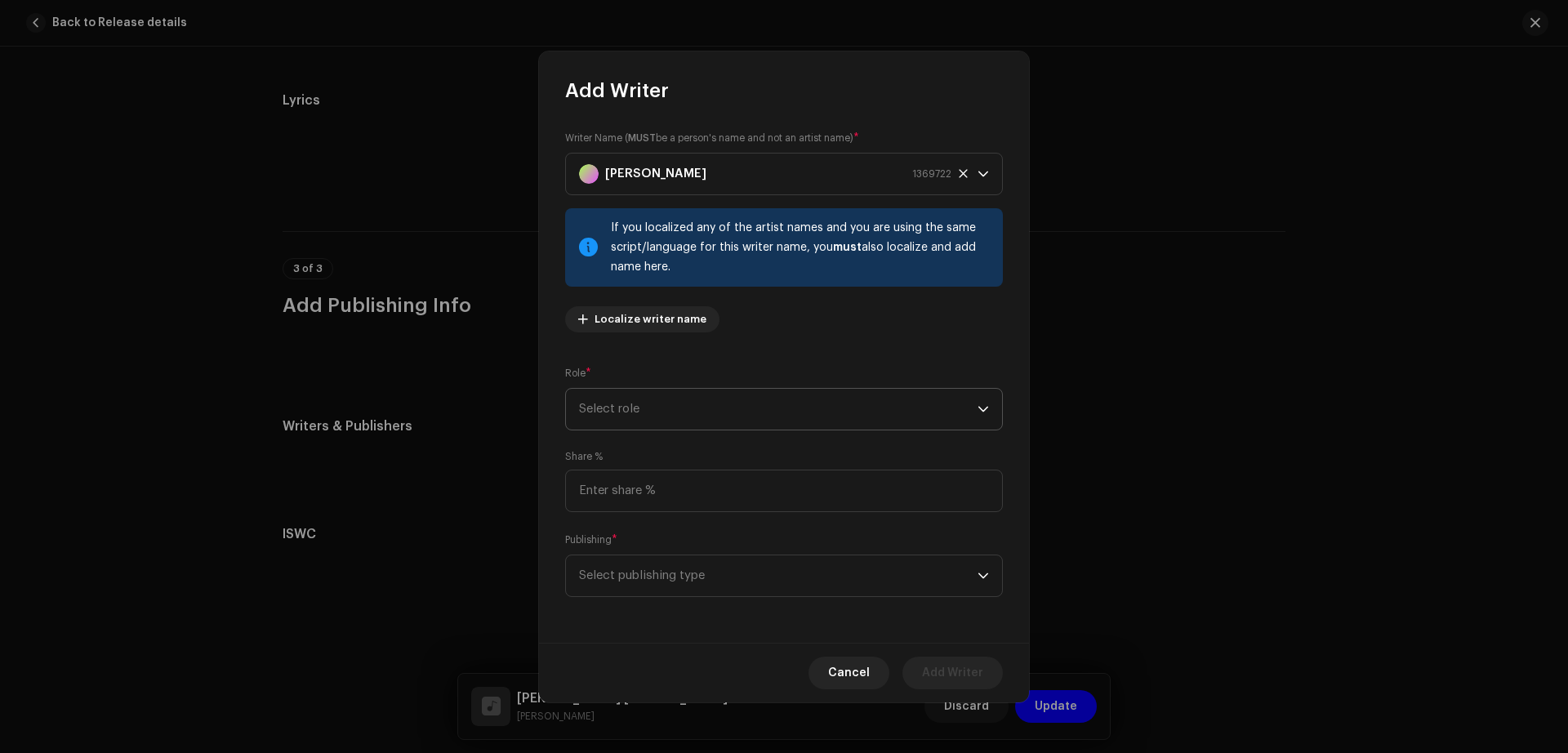
click at [766, 407] on span "Select role" at bounding box center [778, 409] width 398 height 41
click at [620, 462] on li "Lyricist" at bounding box center [784, 454] width 423 height 33
click at [842, 571] on span "Select publishing type" at bounding box center [778, 576] width 398 height 41
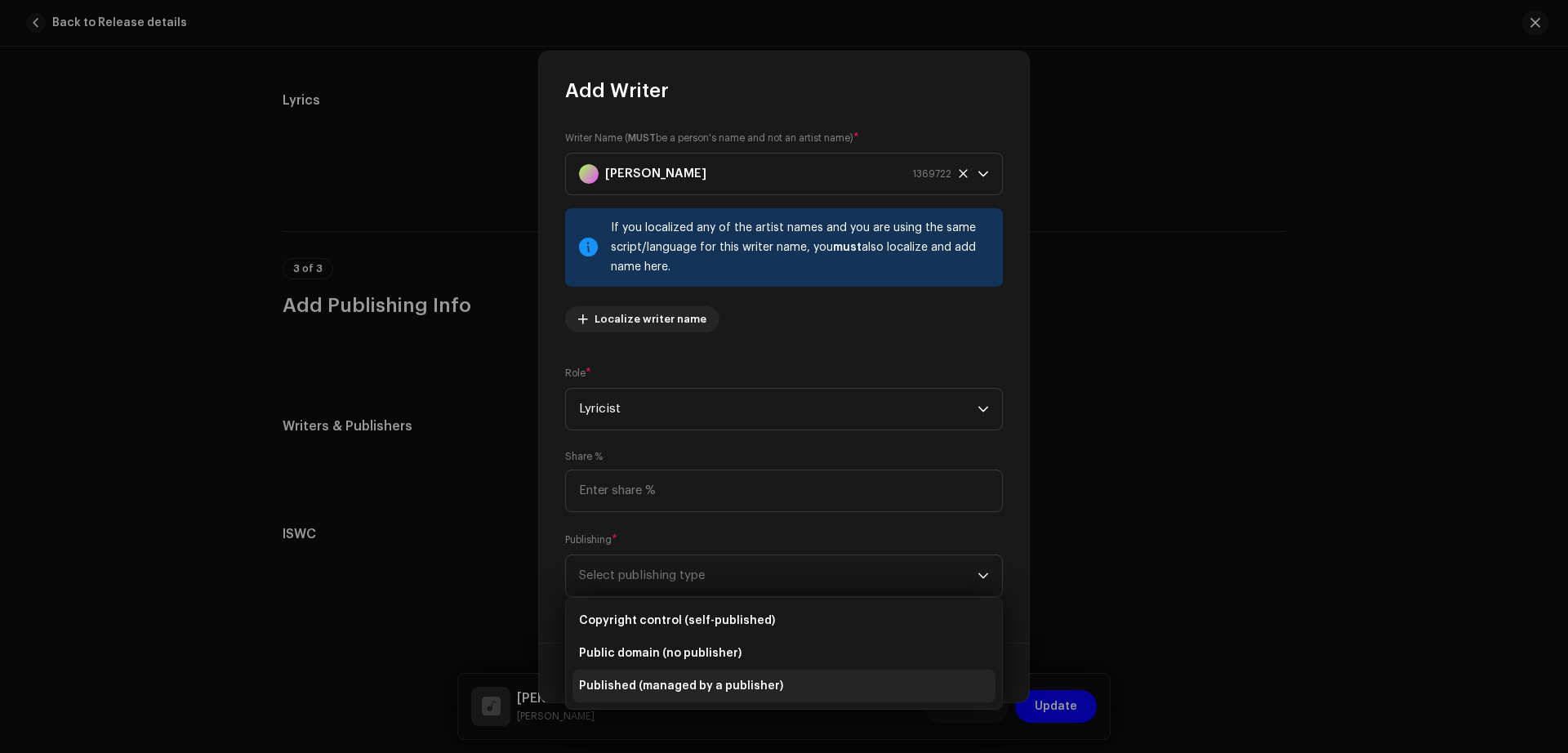
click at [714, 682] on span "Published (managed by a publisher)" at bounding box center [681, 686] width 204 height 16
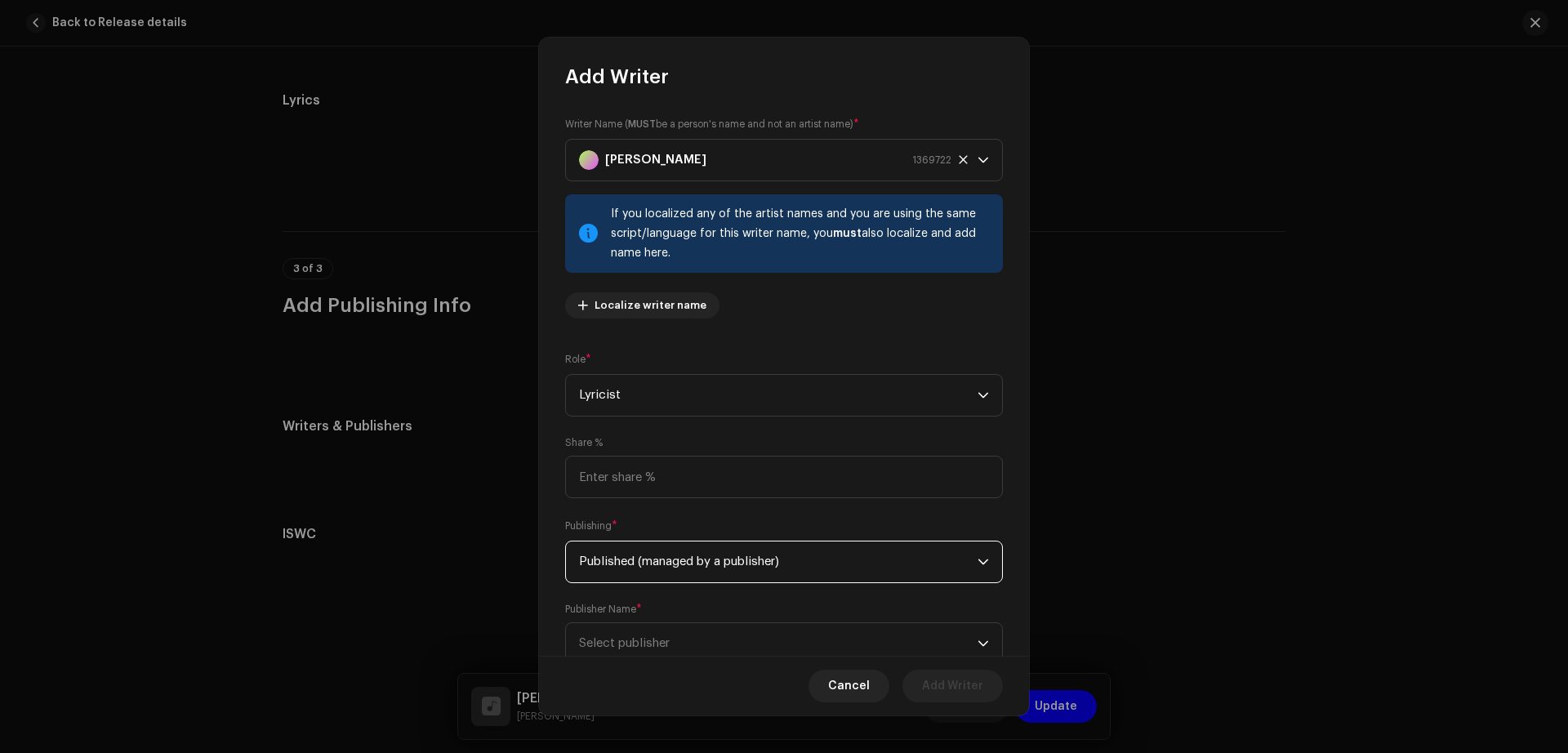
scroll to position [54, 0]
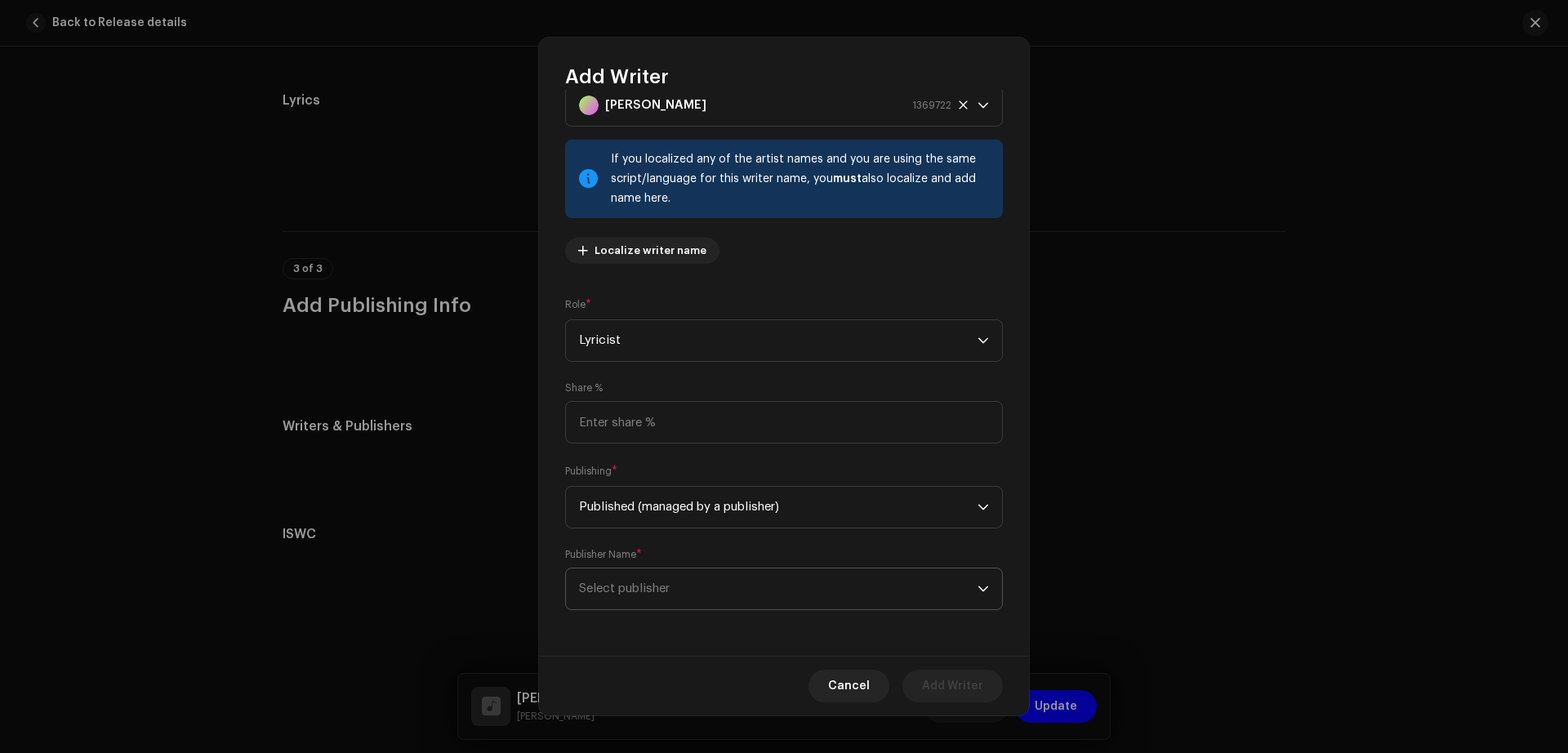
click at [734, 600] on span "Select publisher" at bounding box center [778, 588] width 398 height 41
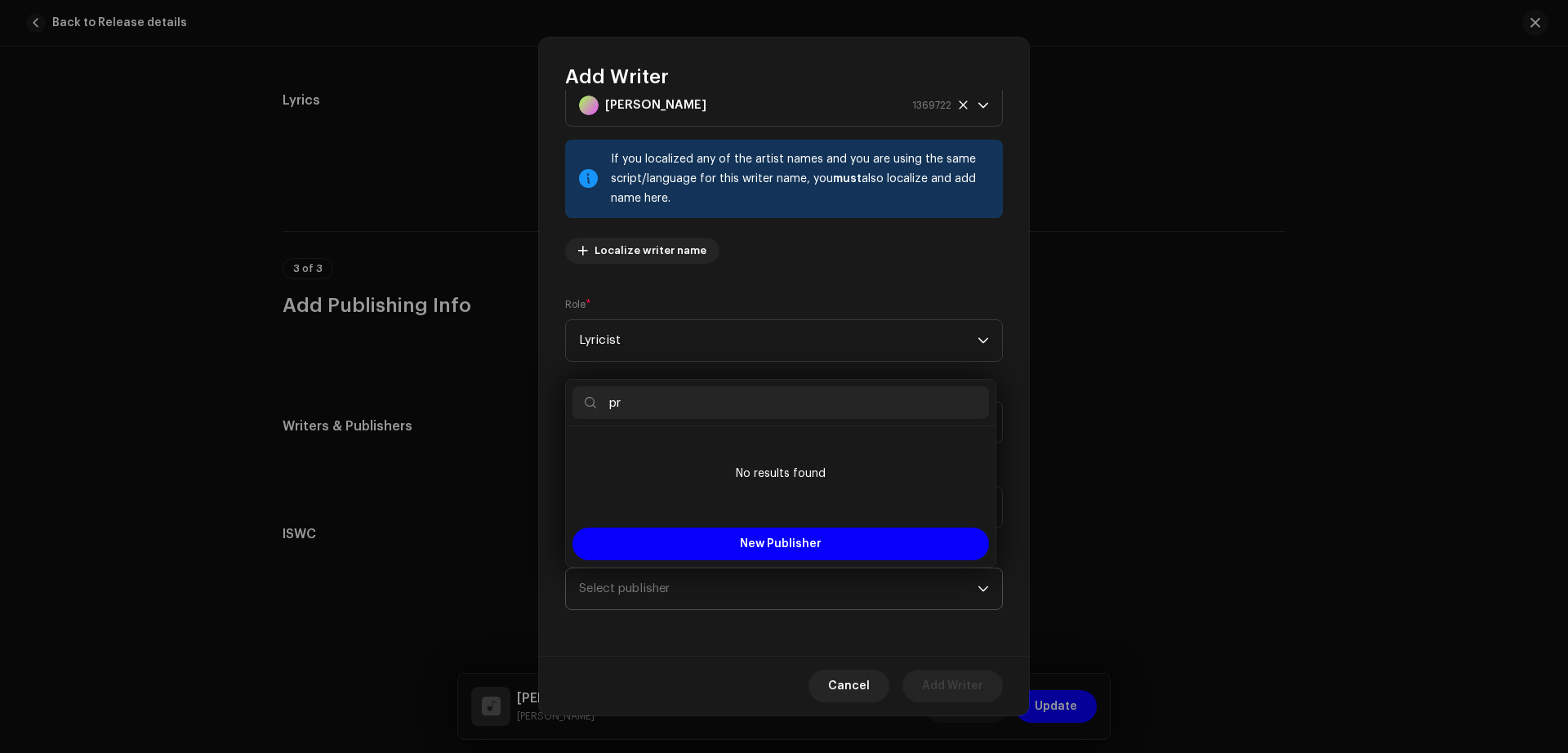
type input "p"
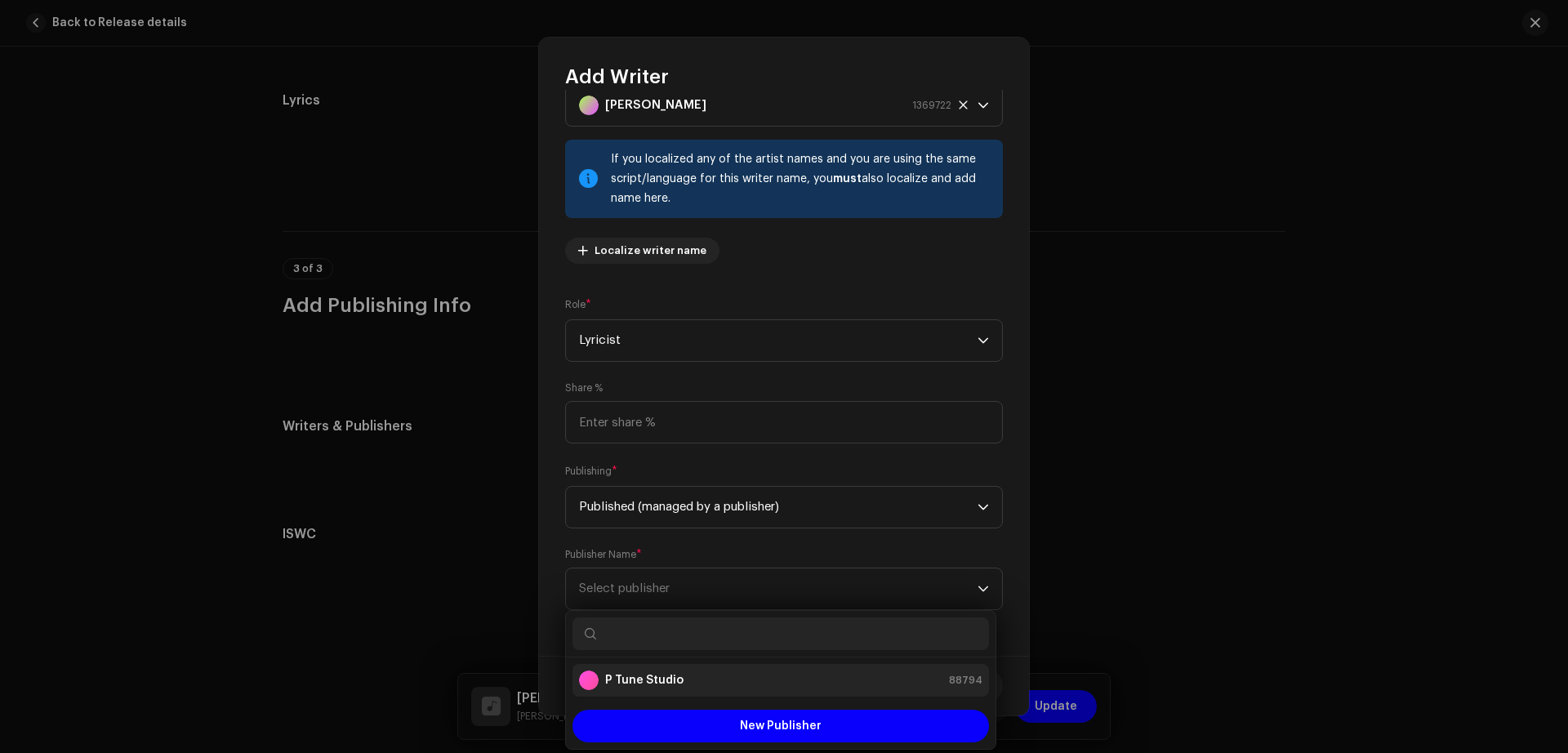
click at [704, 691] on li "P Tune Studio 88794" at bounding box center [781, 681] width 416 height 33
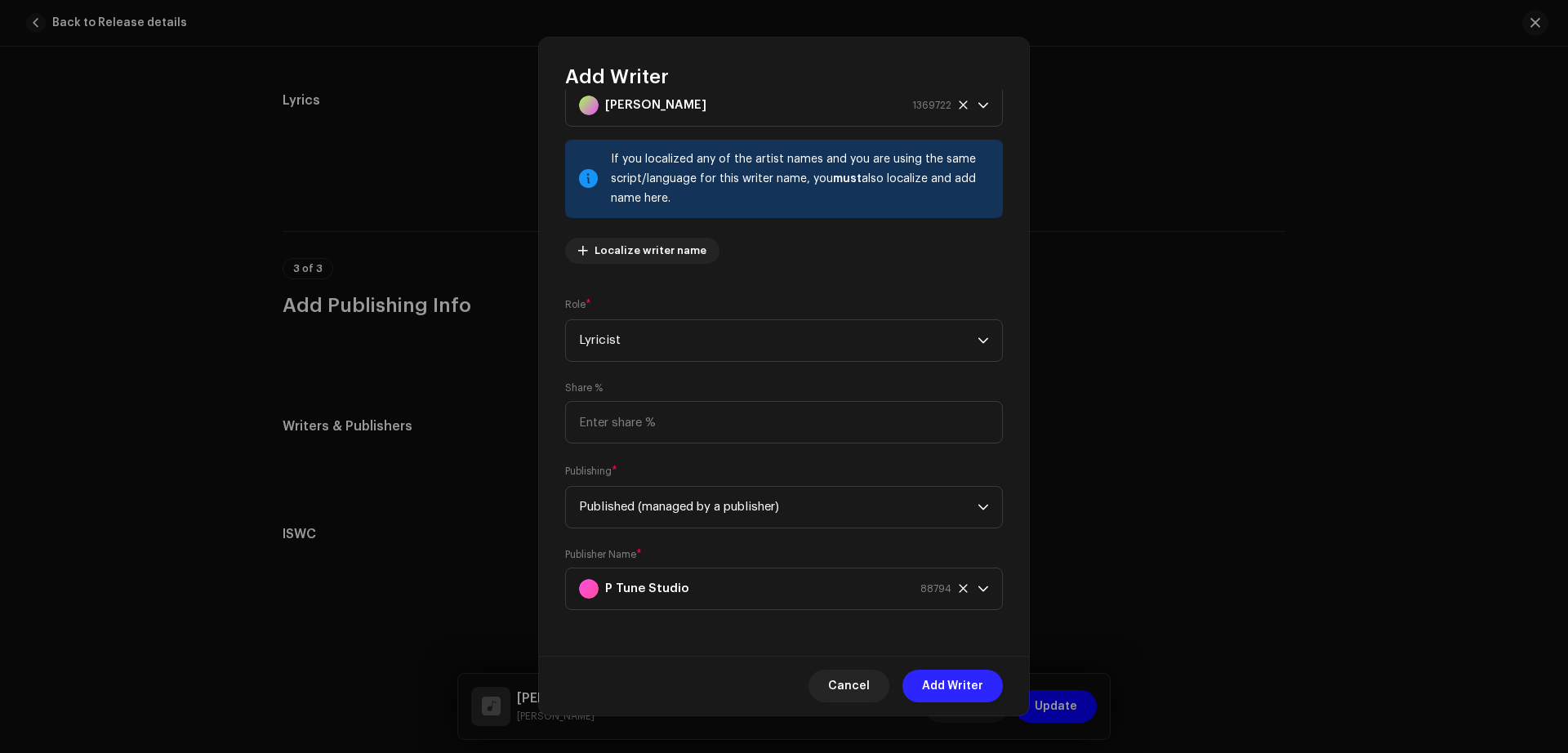
click at [941, 679] on span "Add Writer" at bounding box center [953, 686] width 62 height 33
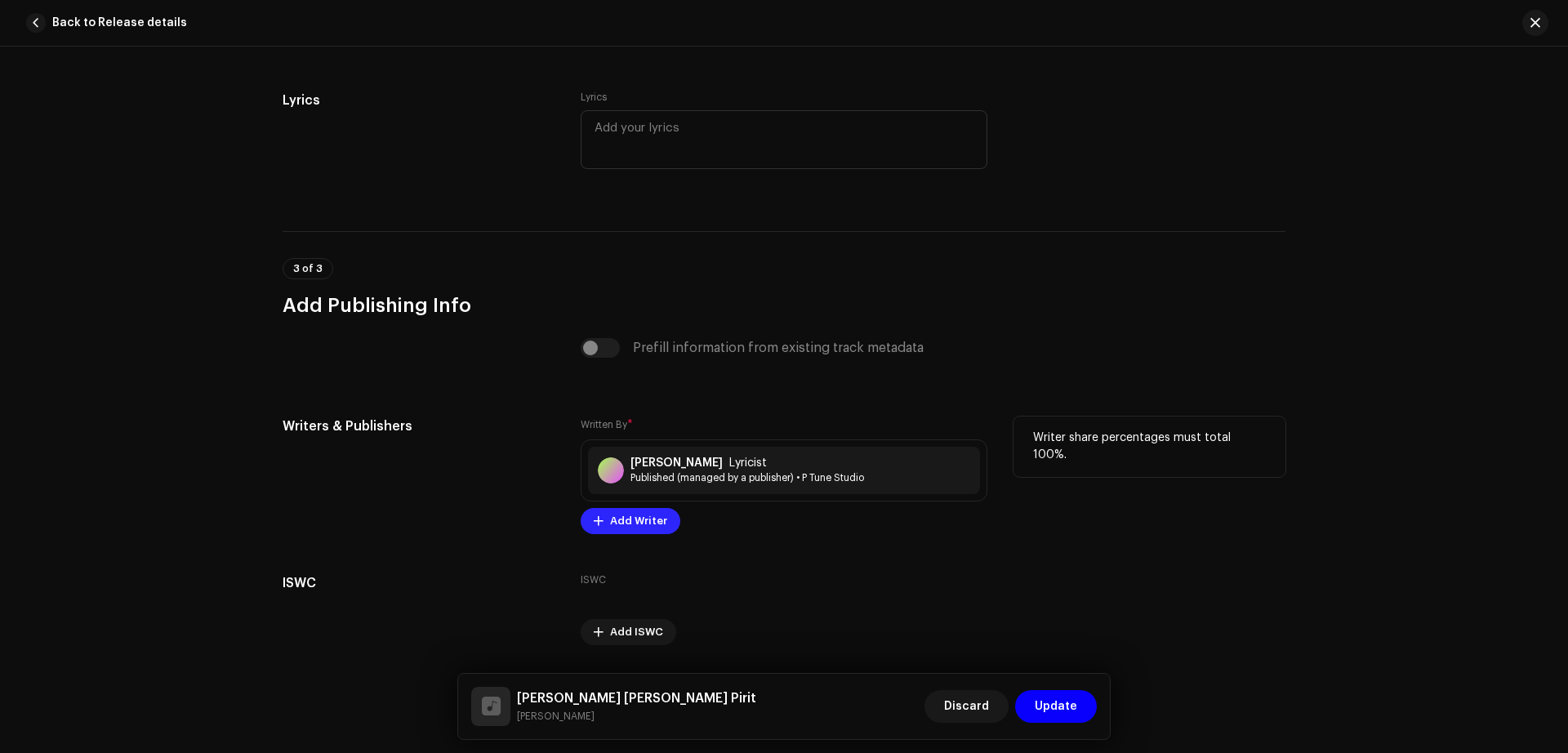
click at [625, 526] on span "Add Writer" at bounding box center [638, 521] width 57 height 33
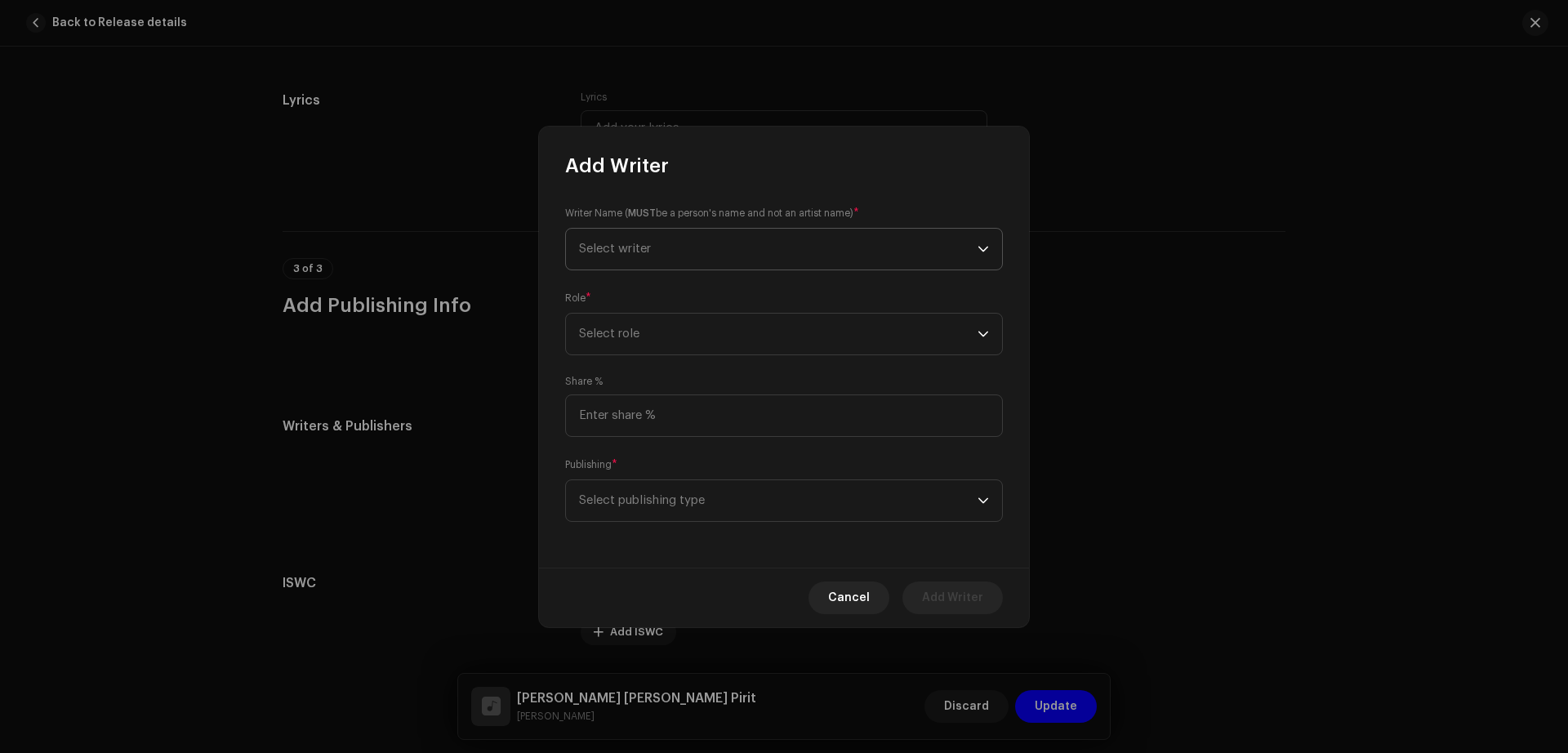
click at [801, 269] on span "Select writer" at bounding box center [778, 249] width 398 height 41
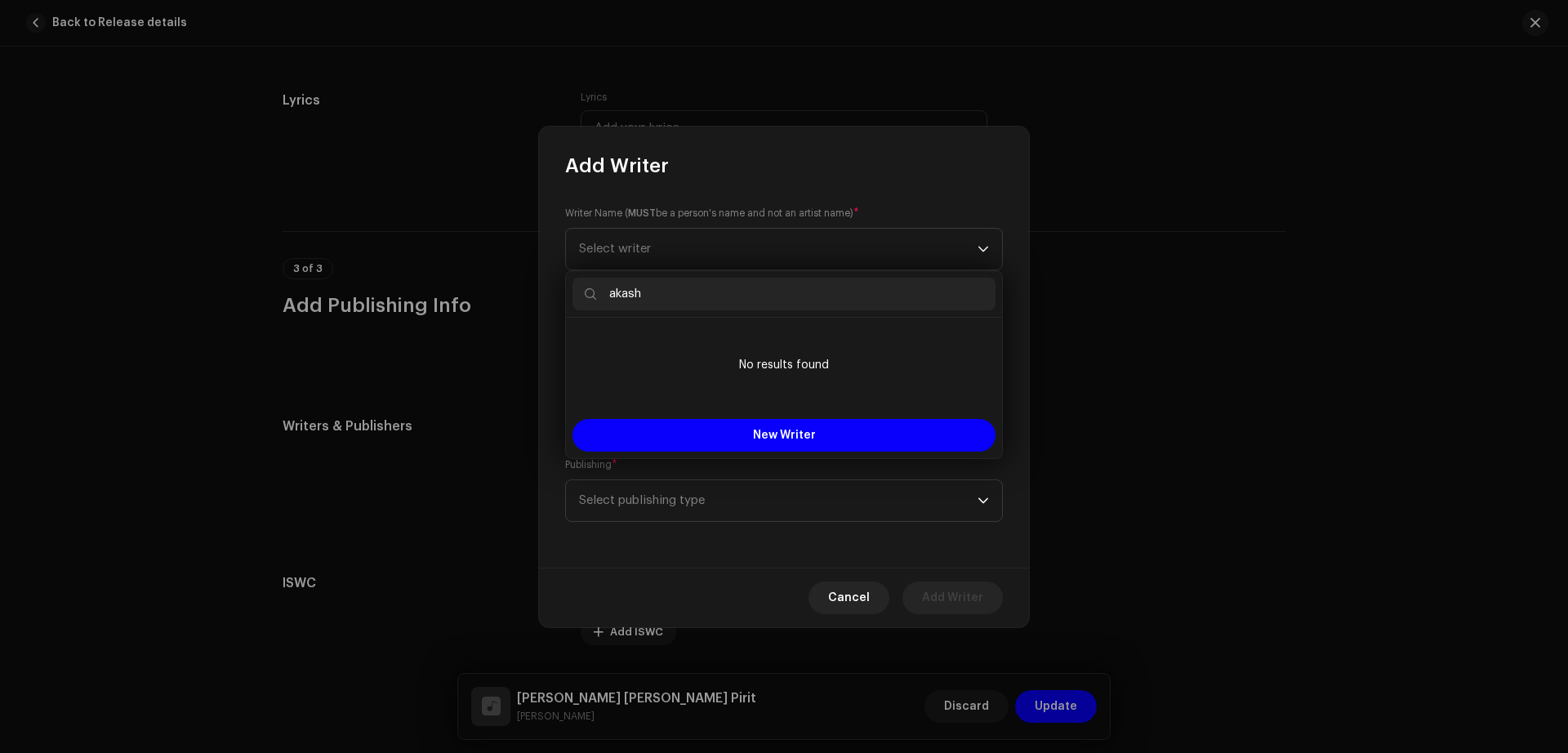
drag, startPoint x: 661, startPoint y: 296, endPoint x: 600, endPoint y: 297, distance: 61.0
click at [600, 297] on input "akash" at bounding box center [784, 294] width 423 height 33
paste input "[PERSON_NAME]"
type input "[PERSON_NAME]"
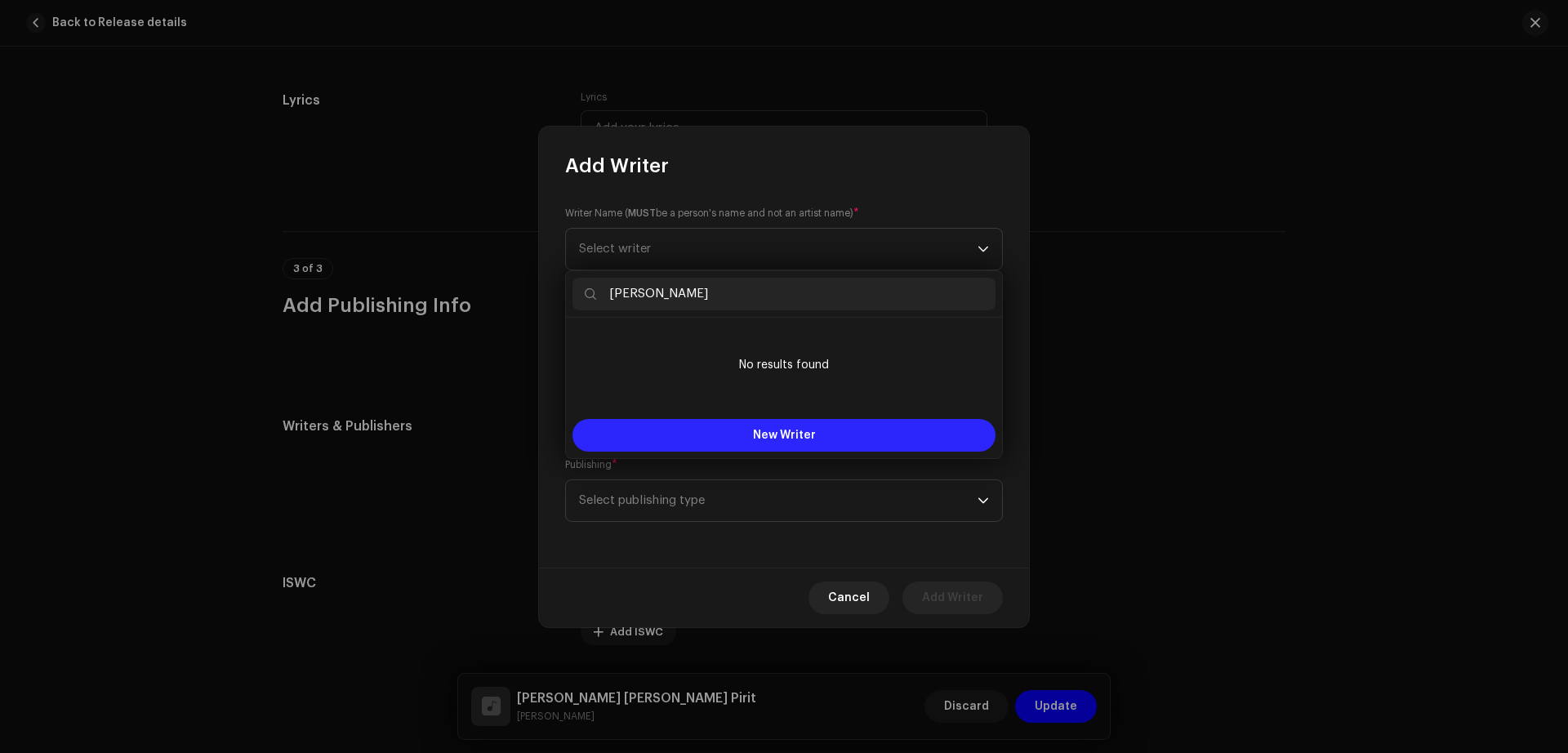
click at [779, 435] on span "New Writer" at bounding box center [784, 435] width 62 height 12
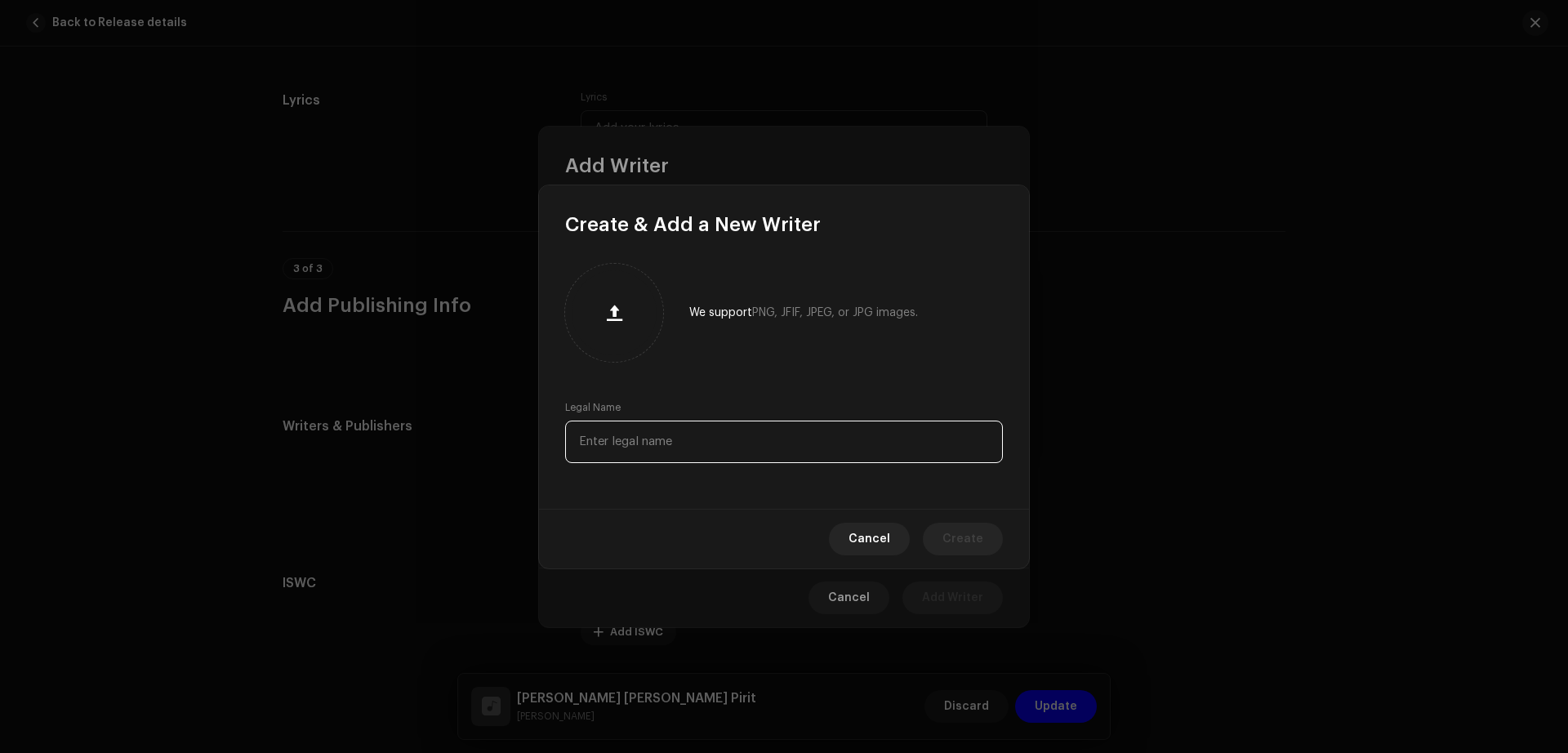
click at [779, 435] on input "text" at bounding box center [784, 442] width 438 height 43
paste input "[PERSON_NAME]"
type input "[PERSON_NAME]"
click at [969, 544] on span "Create" at bounding box center [963, 539] width 41 height 33
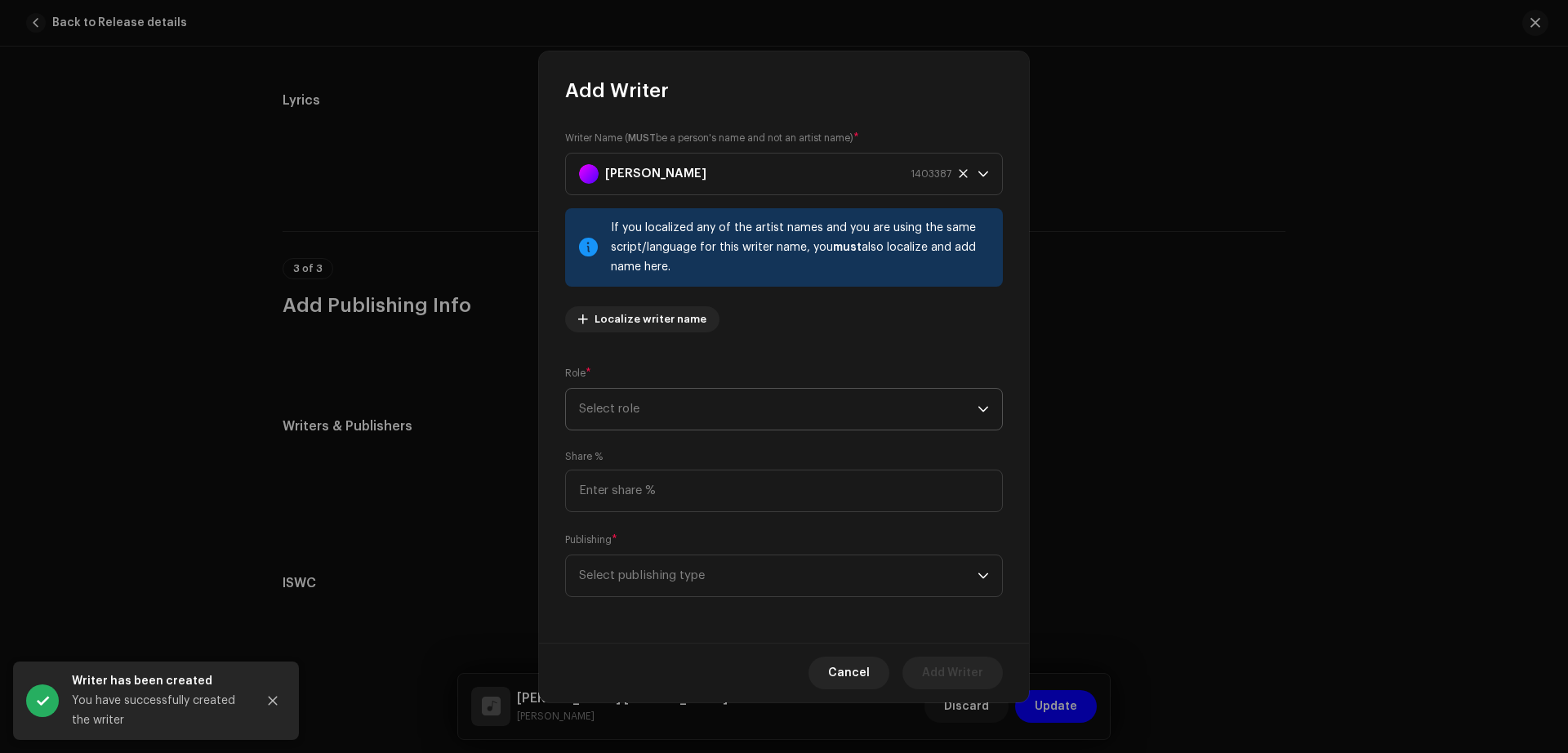
click at [689, 405] on span "Select role" at bounding box center [778, 409] width 398 height 41
click at [640, 523] on li "Composer" at bounding box center [784, 519] width 423 height 33
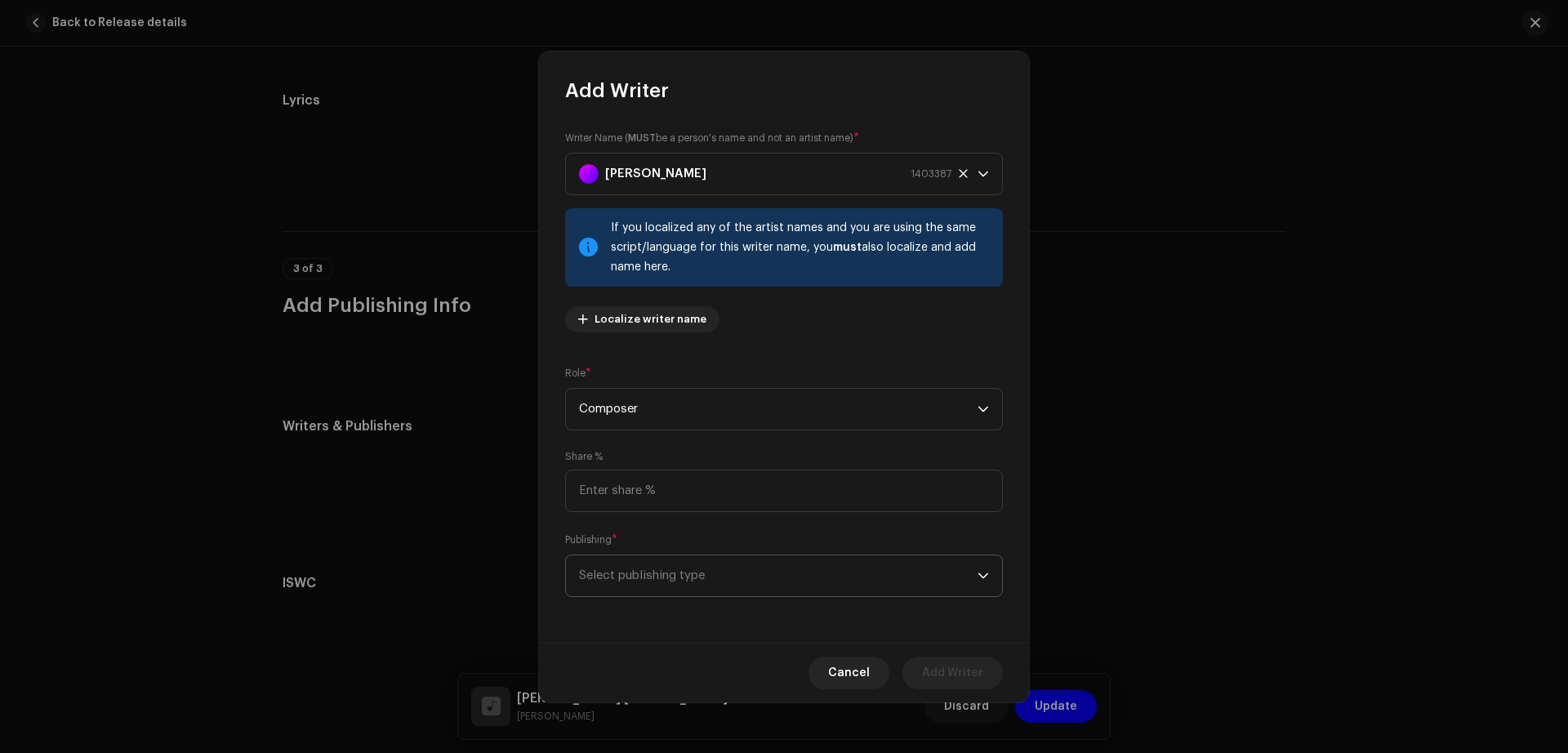
click at [669, 556] on span "Select publishing type" at bounding box center [778, 576] width 398 height 41
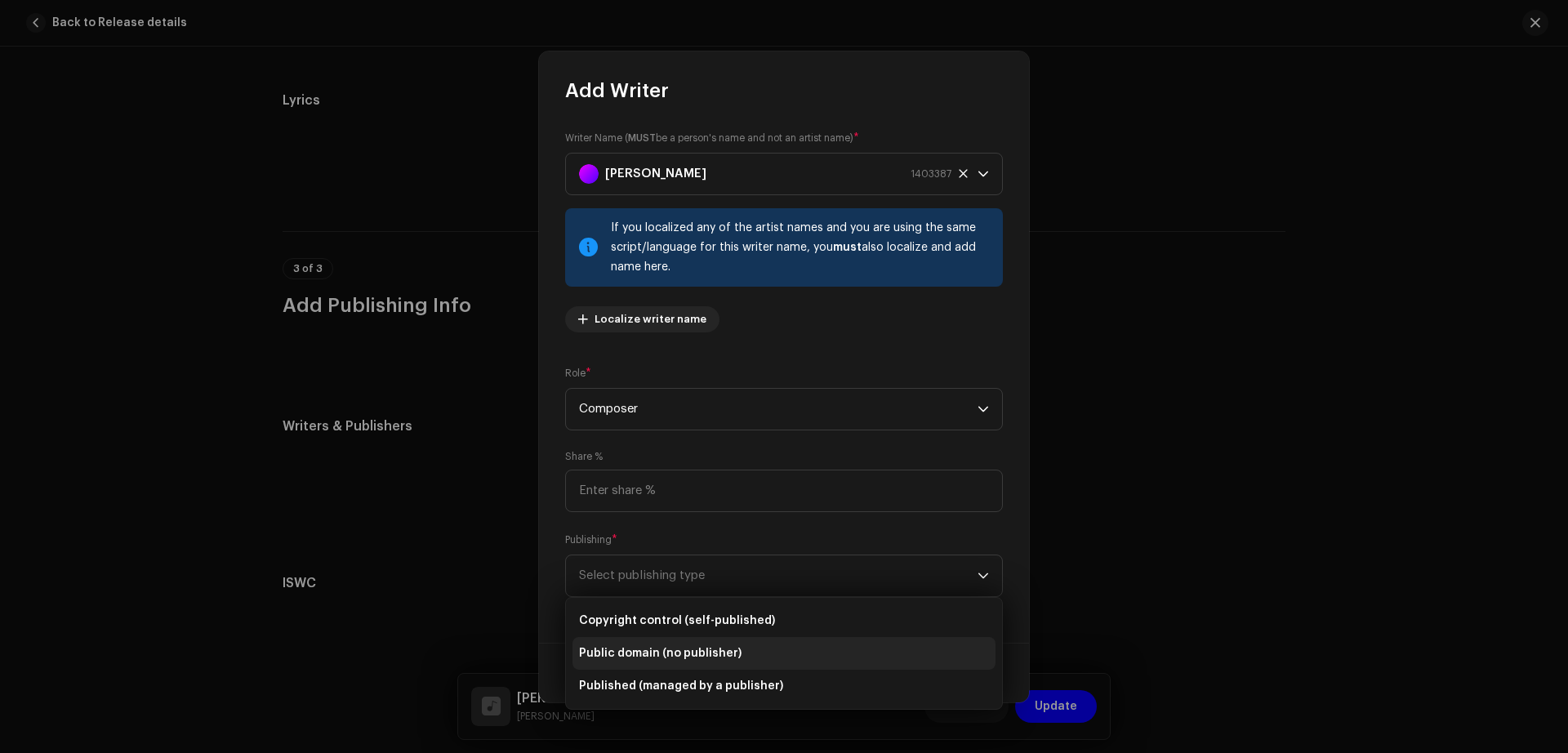
click at [675, 661] on span "Public domain (no publisher)" at bounding box center [660, 653] width 163 height 16
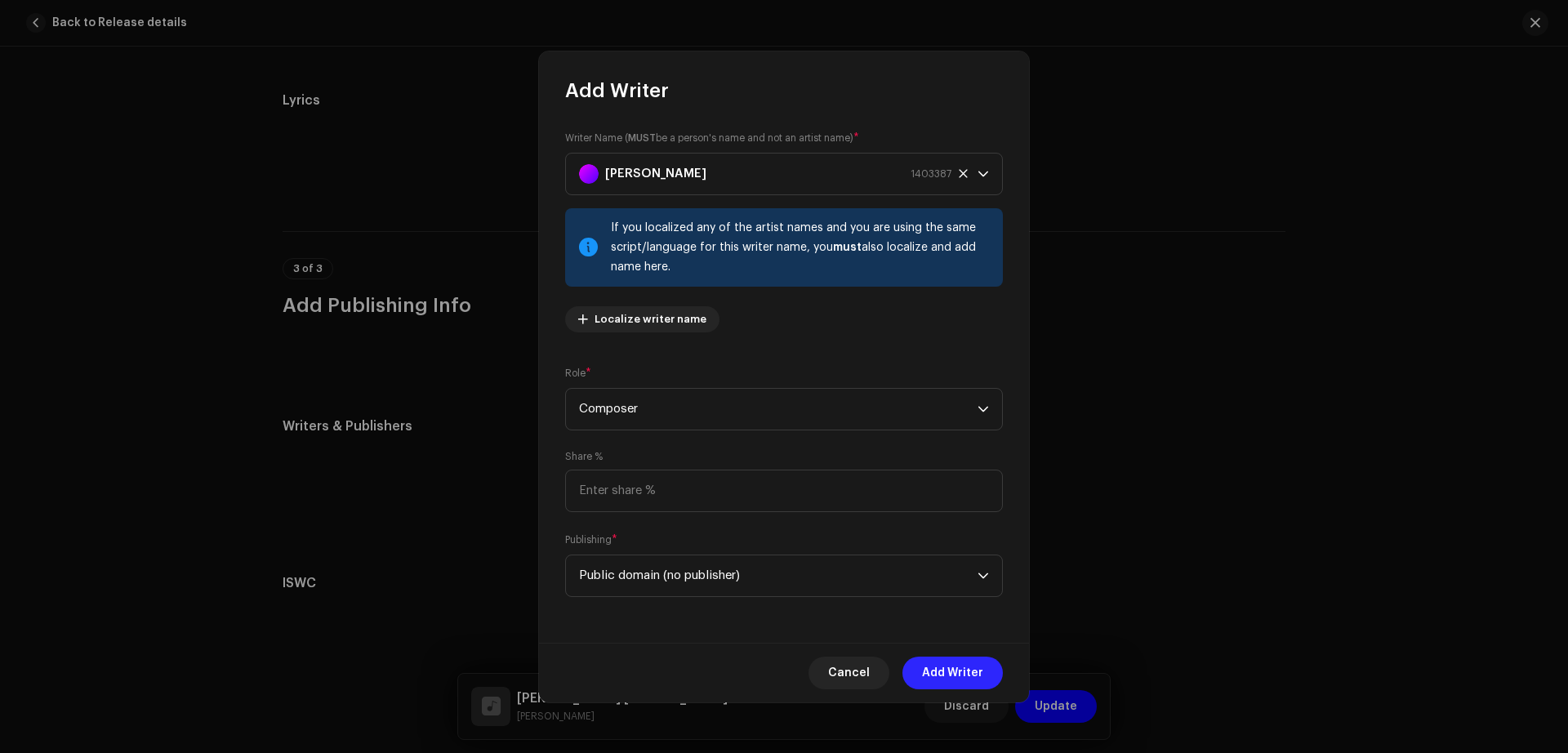
click at [954, 669] on span "Add Writer" at bounding box center [953, 673] width 62 height 33
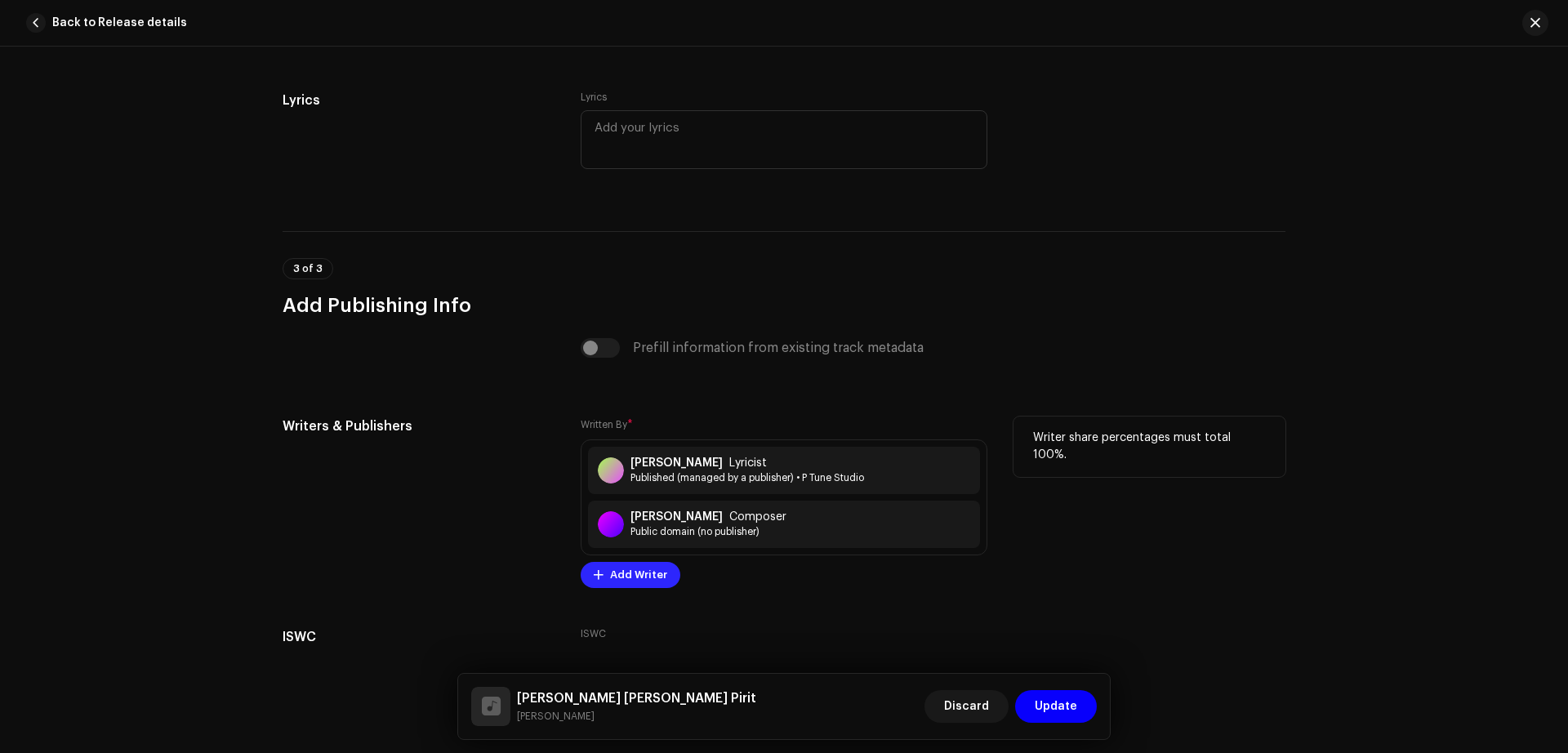
click at [648, 573] on span "Add Writer" at bounding box center [638, 575] width 57 height 33
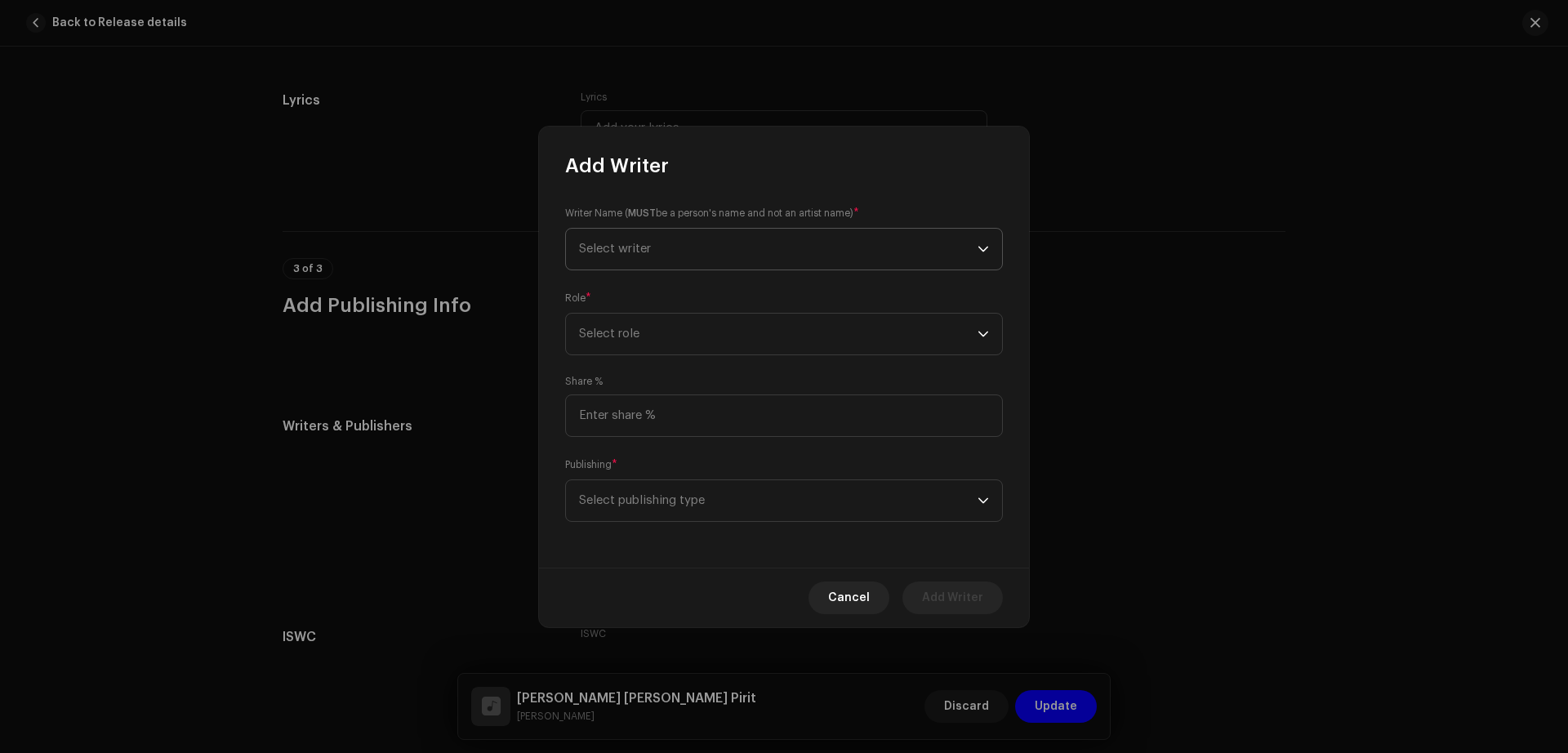
click at [730, 251] on span "Select writer" at bounding box center [778, 249] width 398 height 41
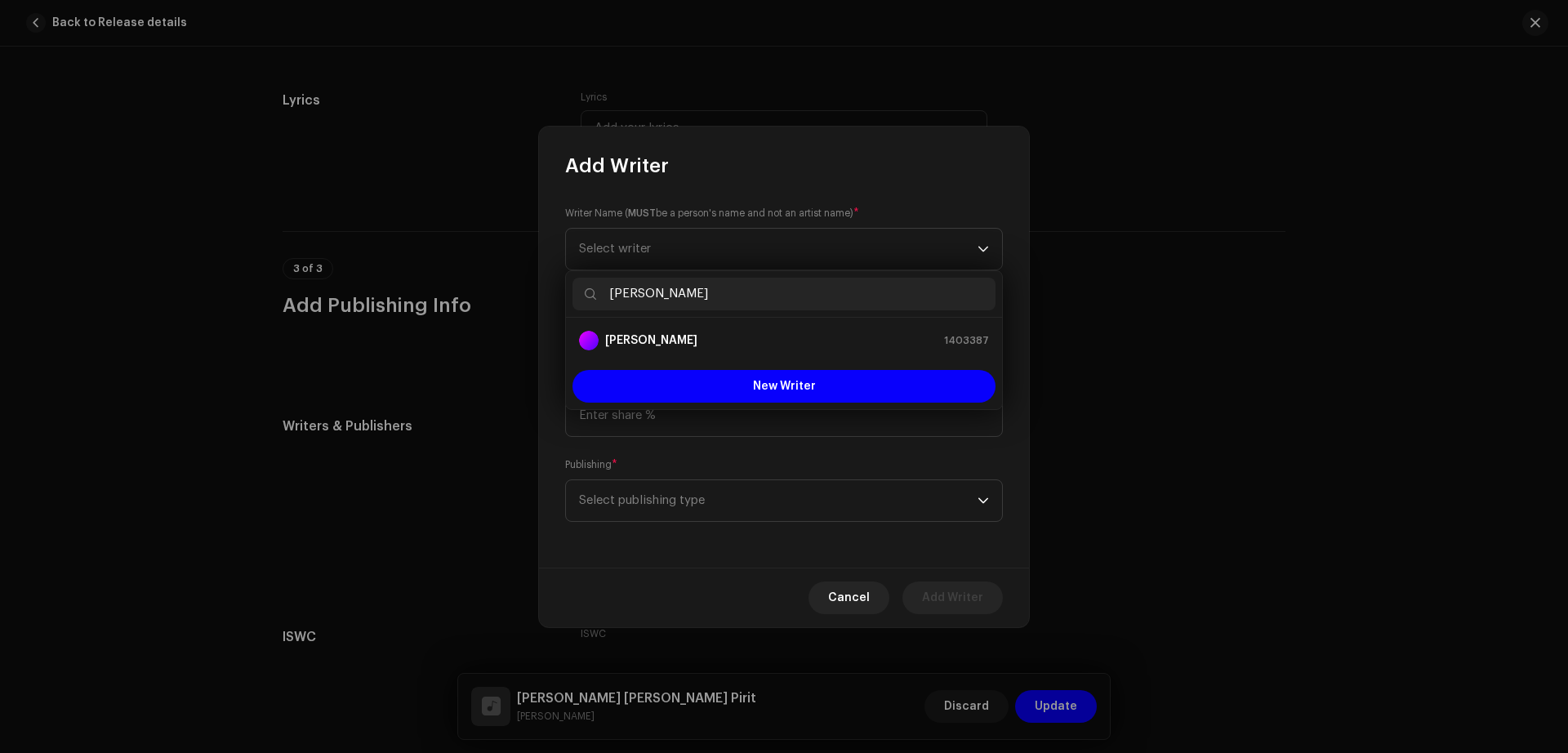
type input "[PERSON_NAME]"
click at [704, 345] on div "[PERSON_NAME] 1403387" at bounding box center [784, 341] width 410 height 20
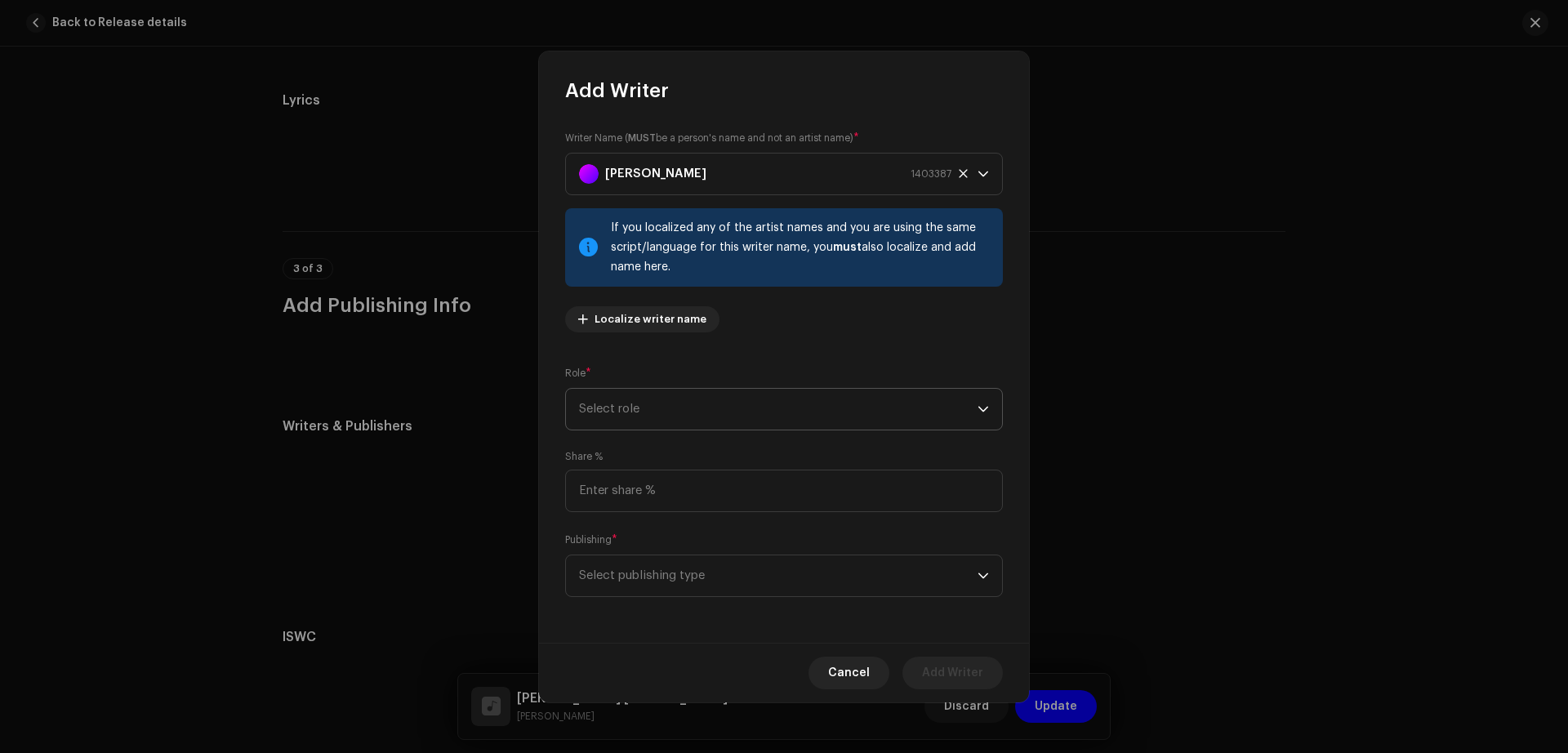
click at [713, 399] on span "Select role" at bounding box center [778, 409] width 398 height 41
click at [666, 504] on li "Composer" at bounding box center [784, 519] width 423 height 33
click at [689, 419] on span "Composer" at bounding box center [778, 409] width 398 height 41
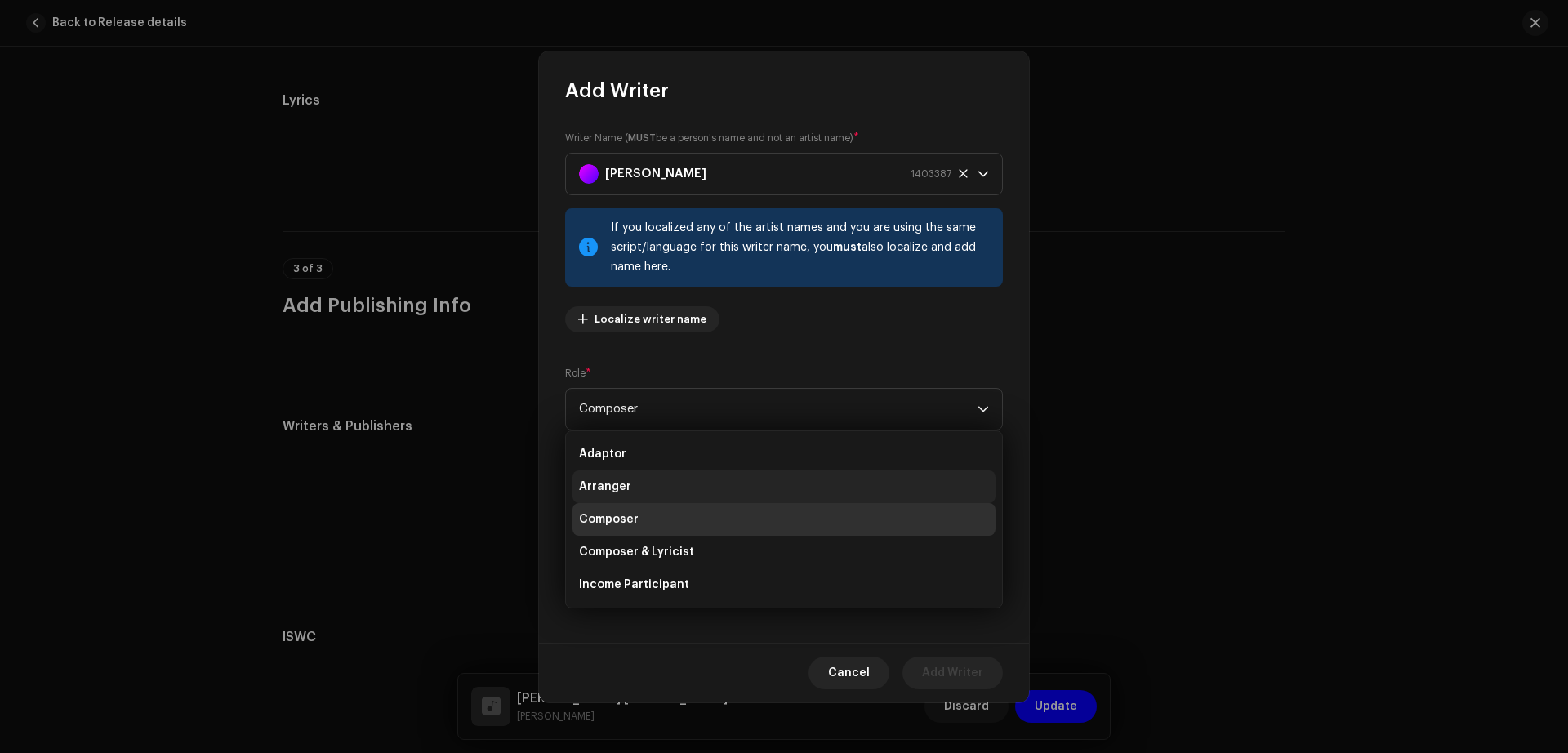
click at [620, 491] on span "Arranger" at bounding box center [605, 487] width 52 height 16
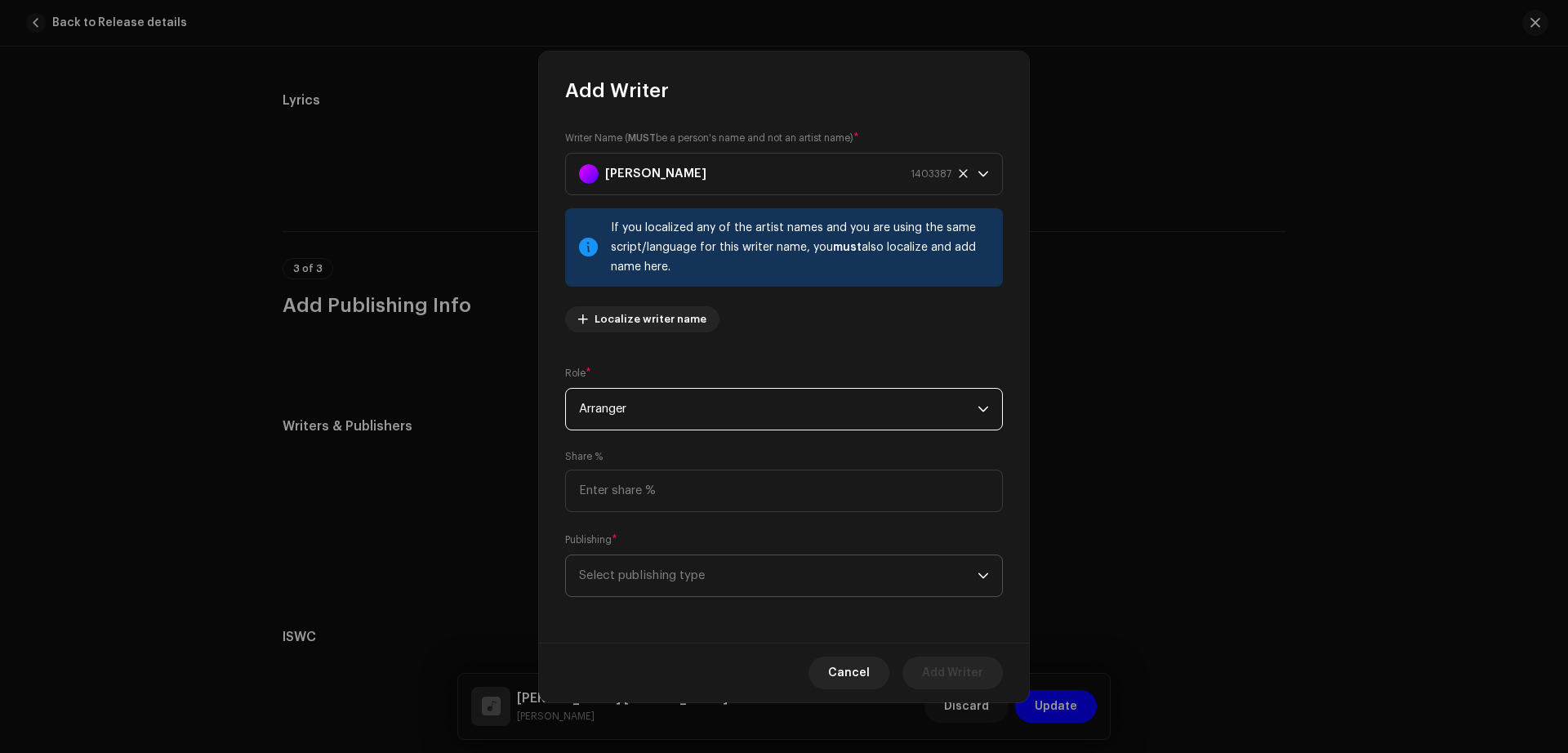
click at [755, 587] on span "Select publishing type" at bounding box center [778, 576] width 398 height 41
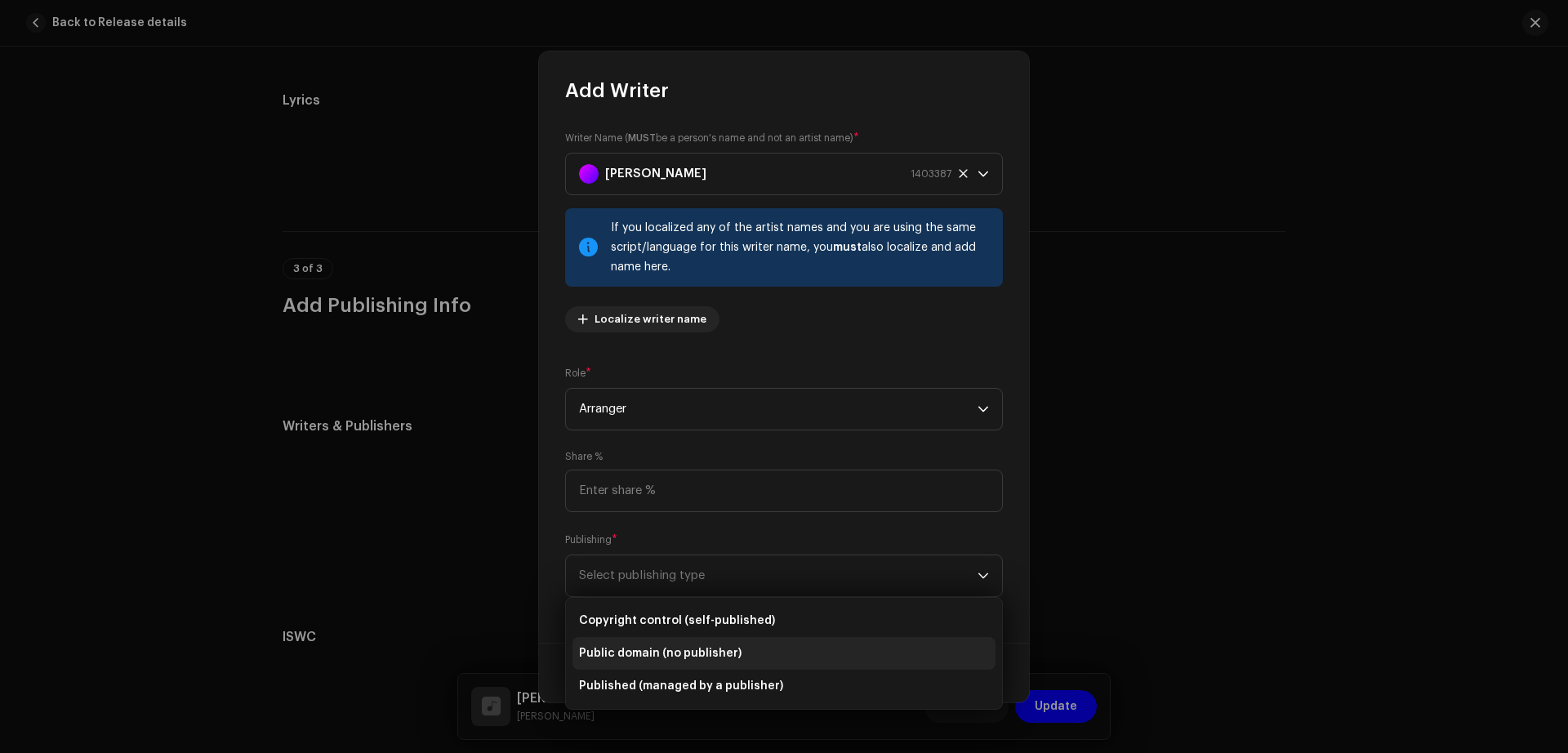
click at [710, 651] on span "Public domain (no publisher)" at bounding box center [660, 653] width 163 height 16
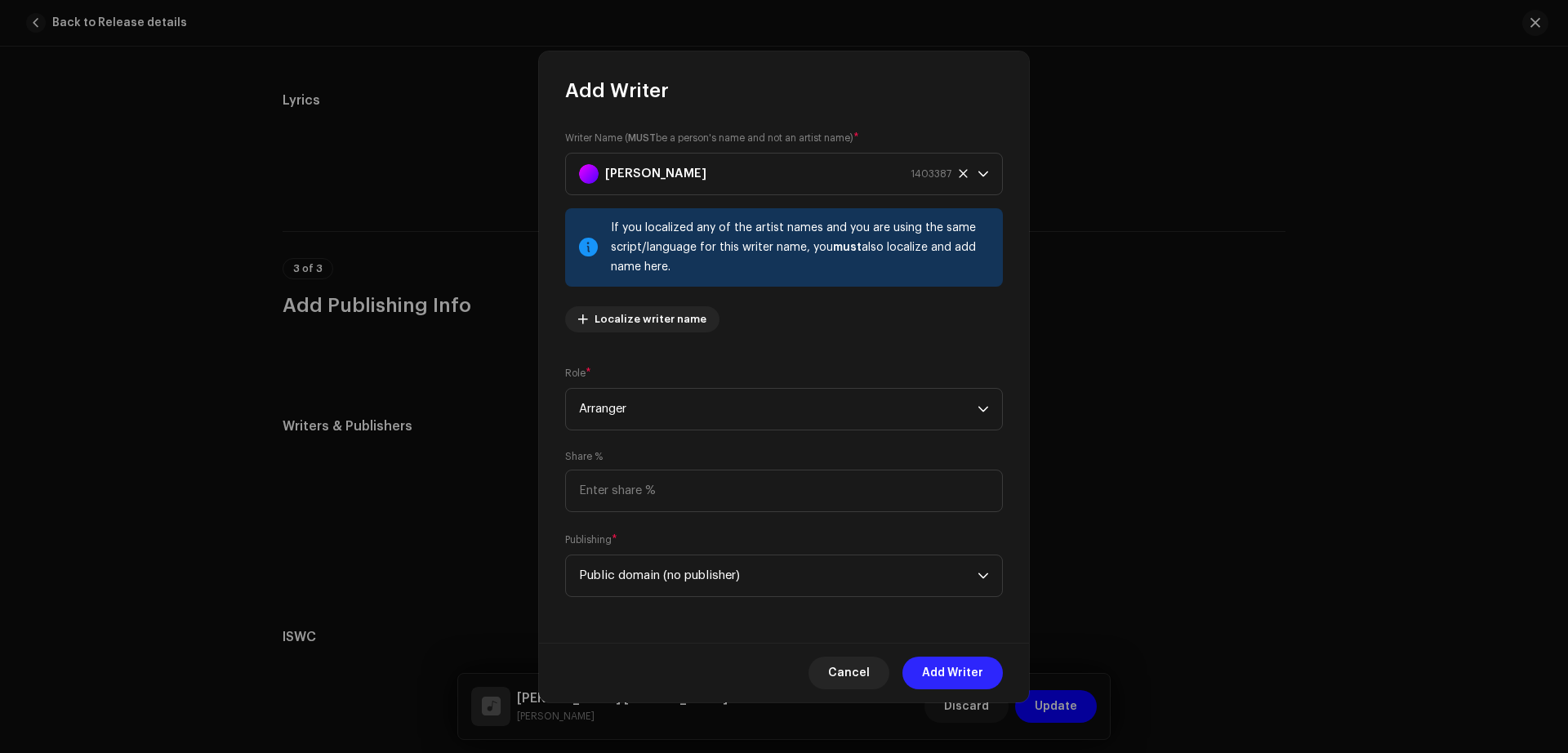
click at [940, 675] on span "Add Writer" at bounding box center [953, 673] width 62 height 33
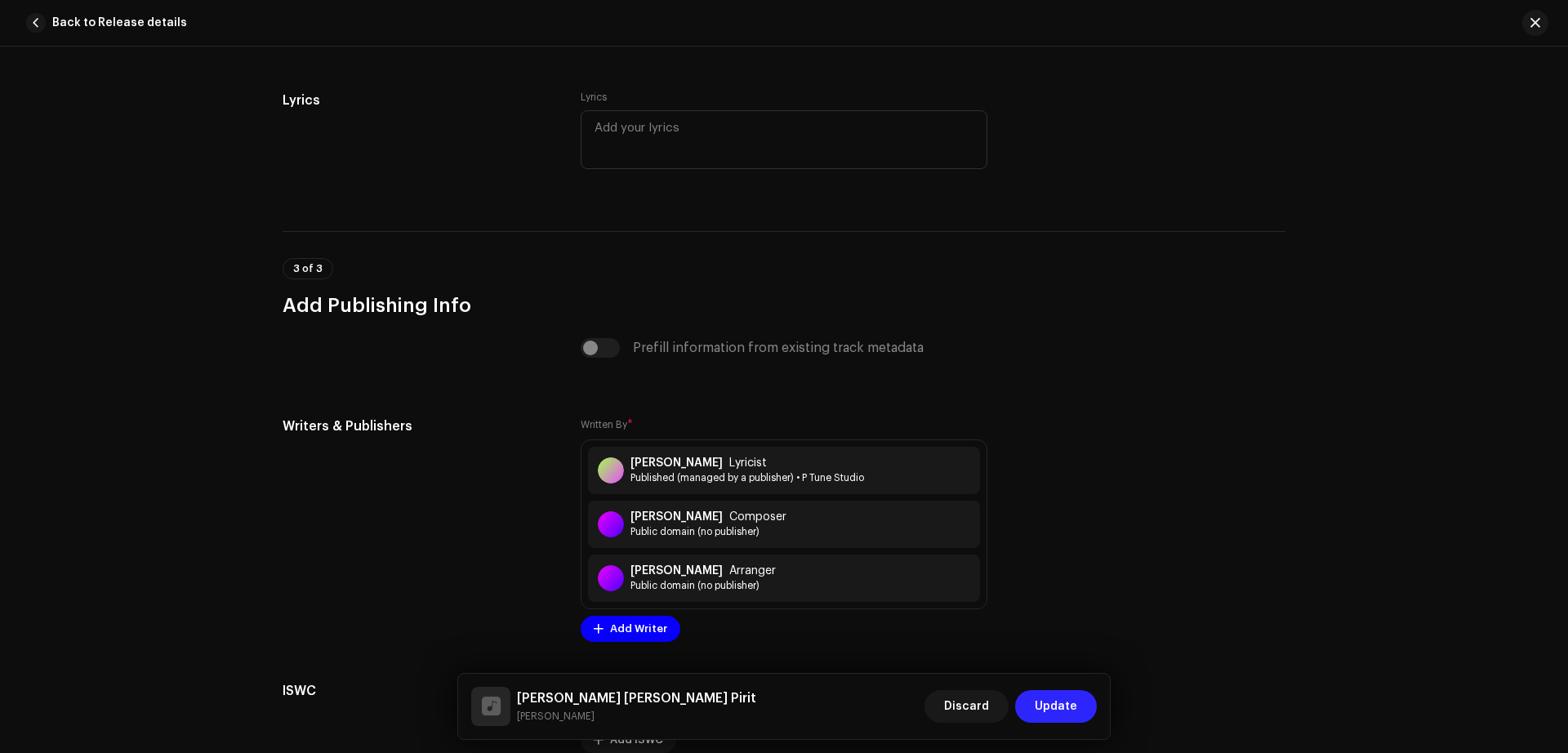
click at [1069, 711] on span "Update" at bounding box center [1056, 707] width 43 height 33
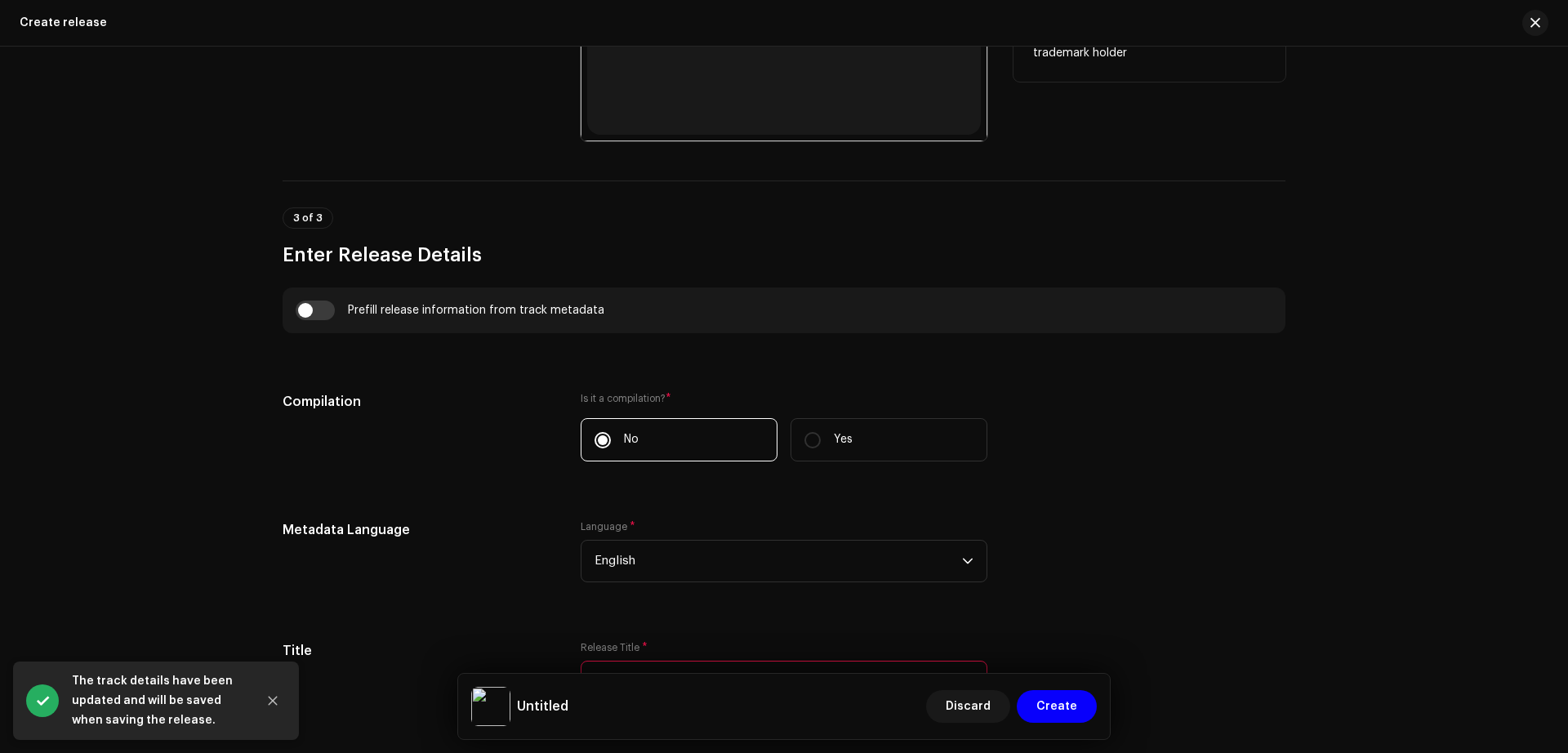
scroll to position [958, 0]
click at [324, 311] on input "checkbox" at bounding box center [315, 307] width 39 height 20
checkbox input "true"
type input "[PERSON_NAME] [PERSON_NAME] Pirit"
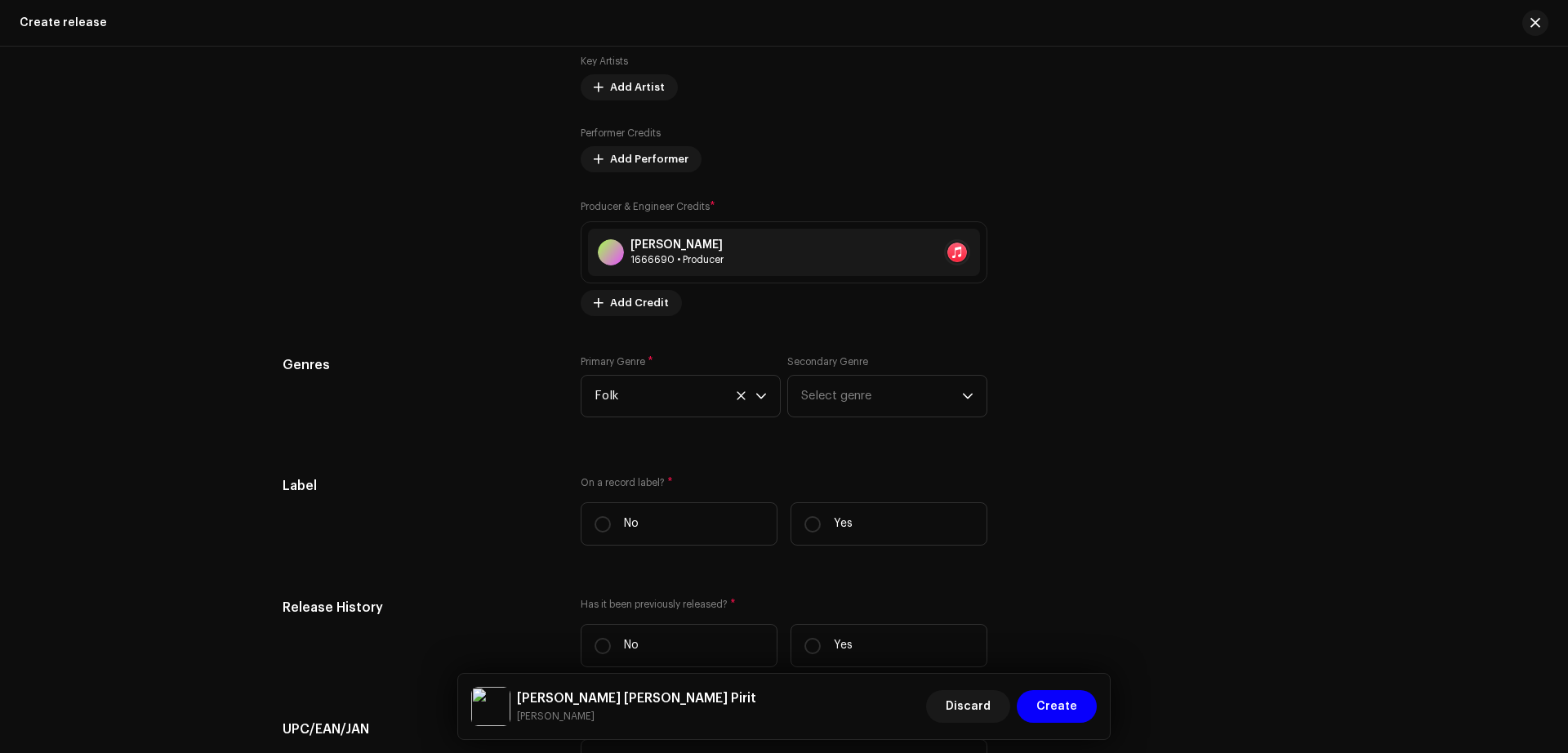
scroll to position [2035, 0]
click at [824, 515] on label "Yes" at bounding box center [889, 522] width 197 height 43
click at [821, 515] on input "Yes" at bounding box center [813, 523] width 16 height 16
radio input "true"
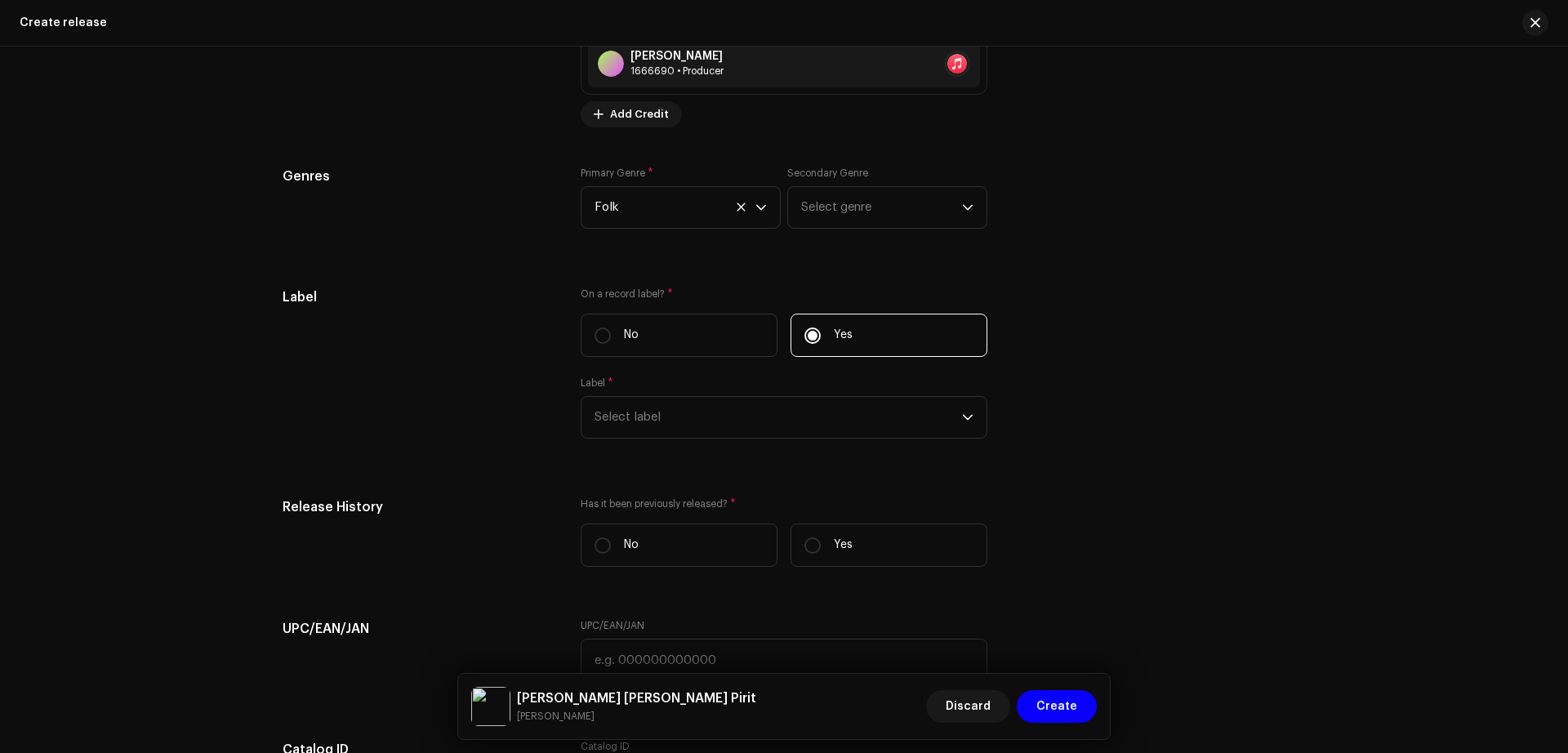
scroll to position [2235, 0]
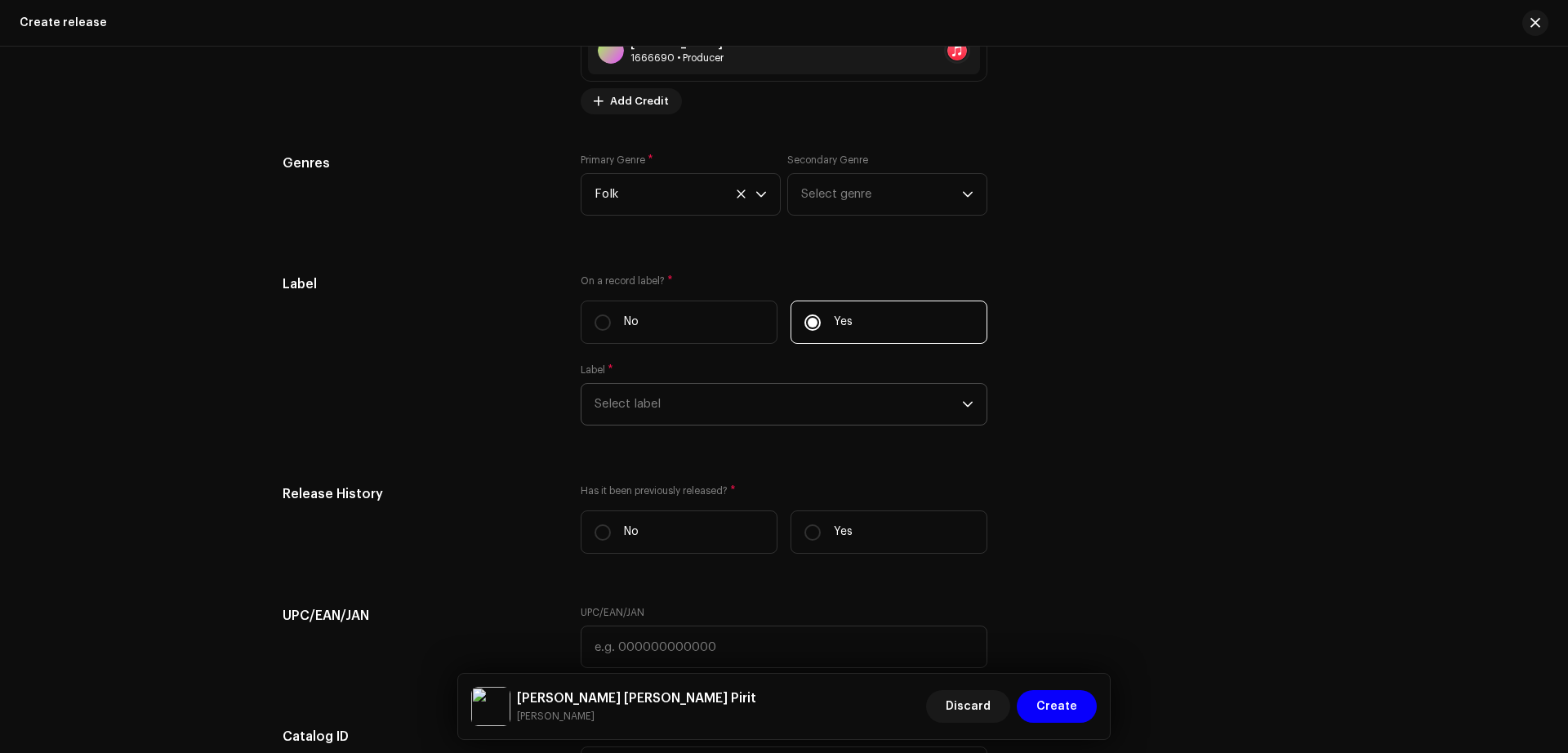
click at [691, 406] on span "Select label" at bounding box center [778, 404] width 367 height 41
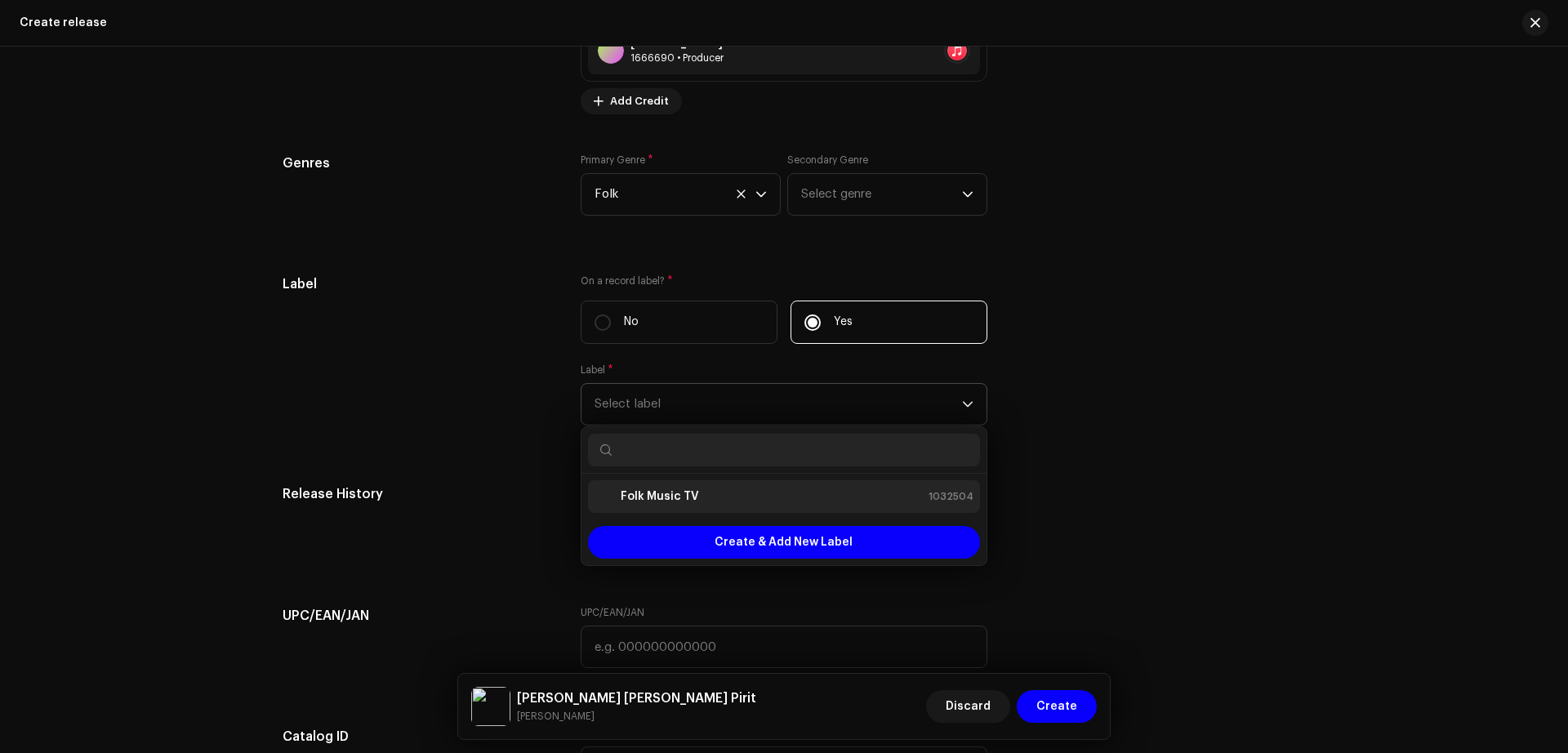
click at [707, 492] on div "Folk Music TV 1032504" at bounding box center [784, 497] width 379 height 20
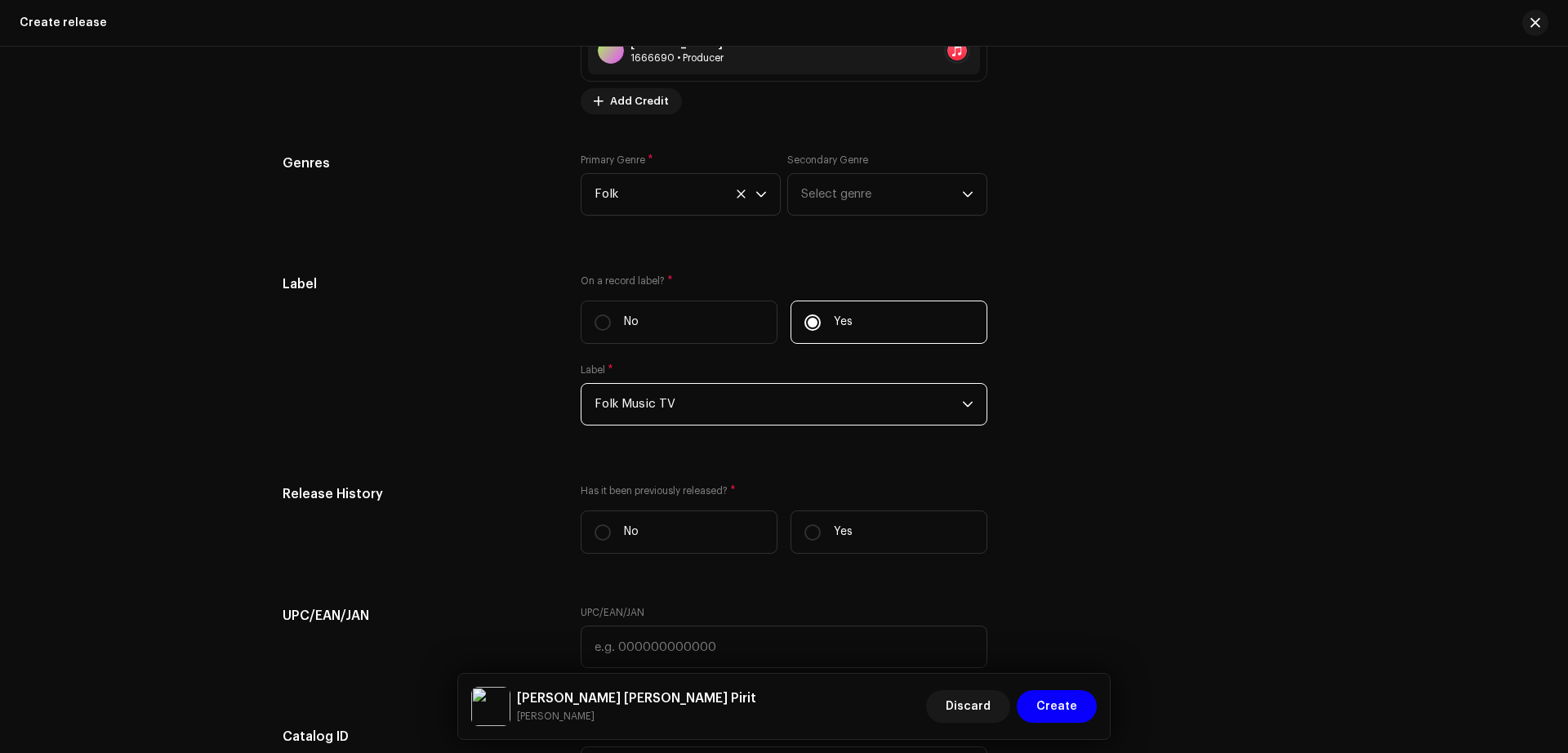
scroll to position [2415, 0]
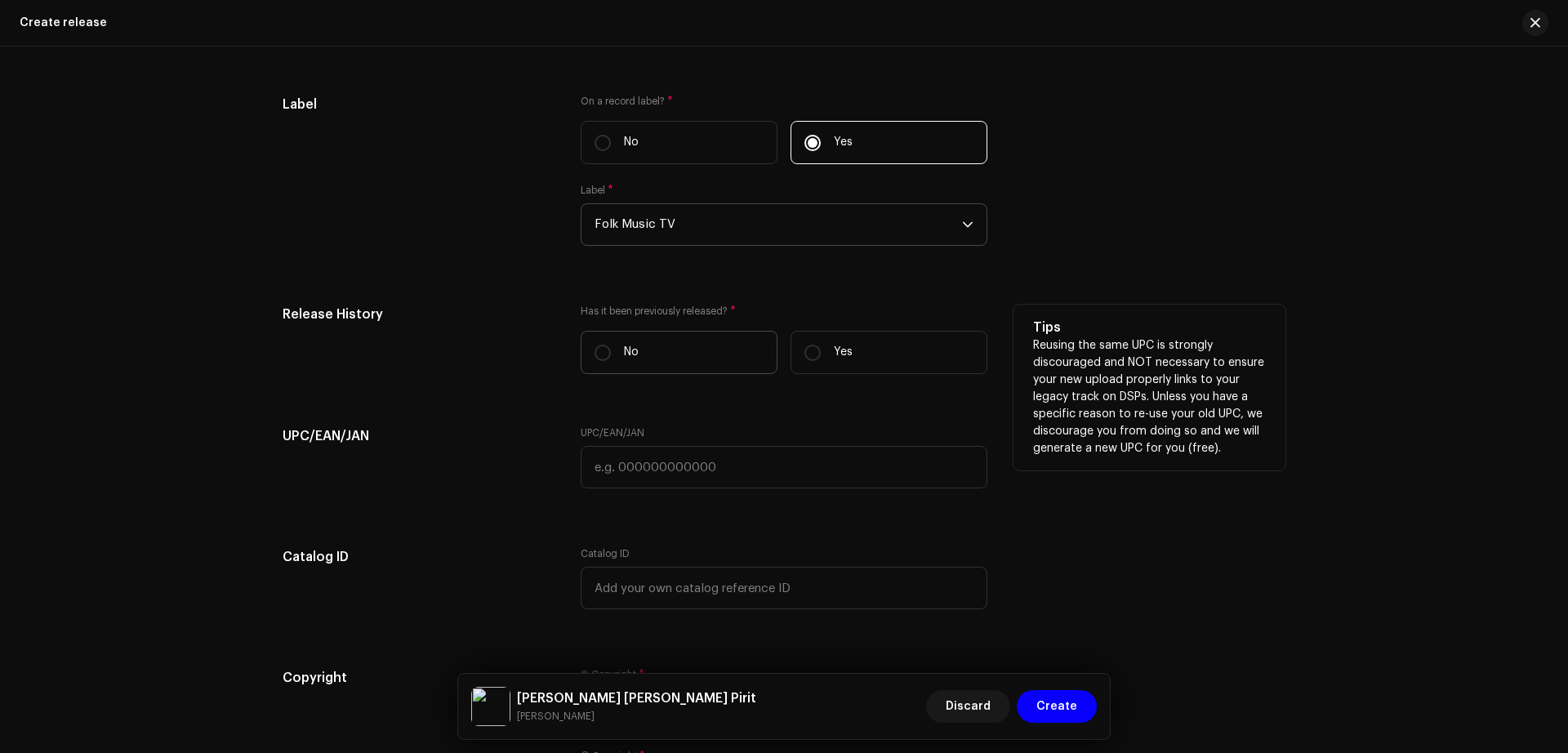
click at [658, 348] on label "No" at bounding box center [679, 353] width 197 height 43
click at [611, 348] on input "No" at bounding box center [603, 353] width 16 height 16
radio input "true"
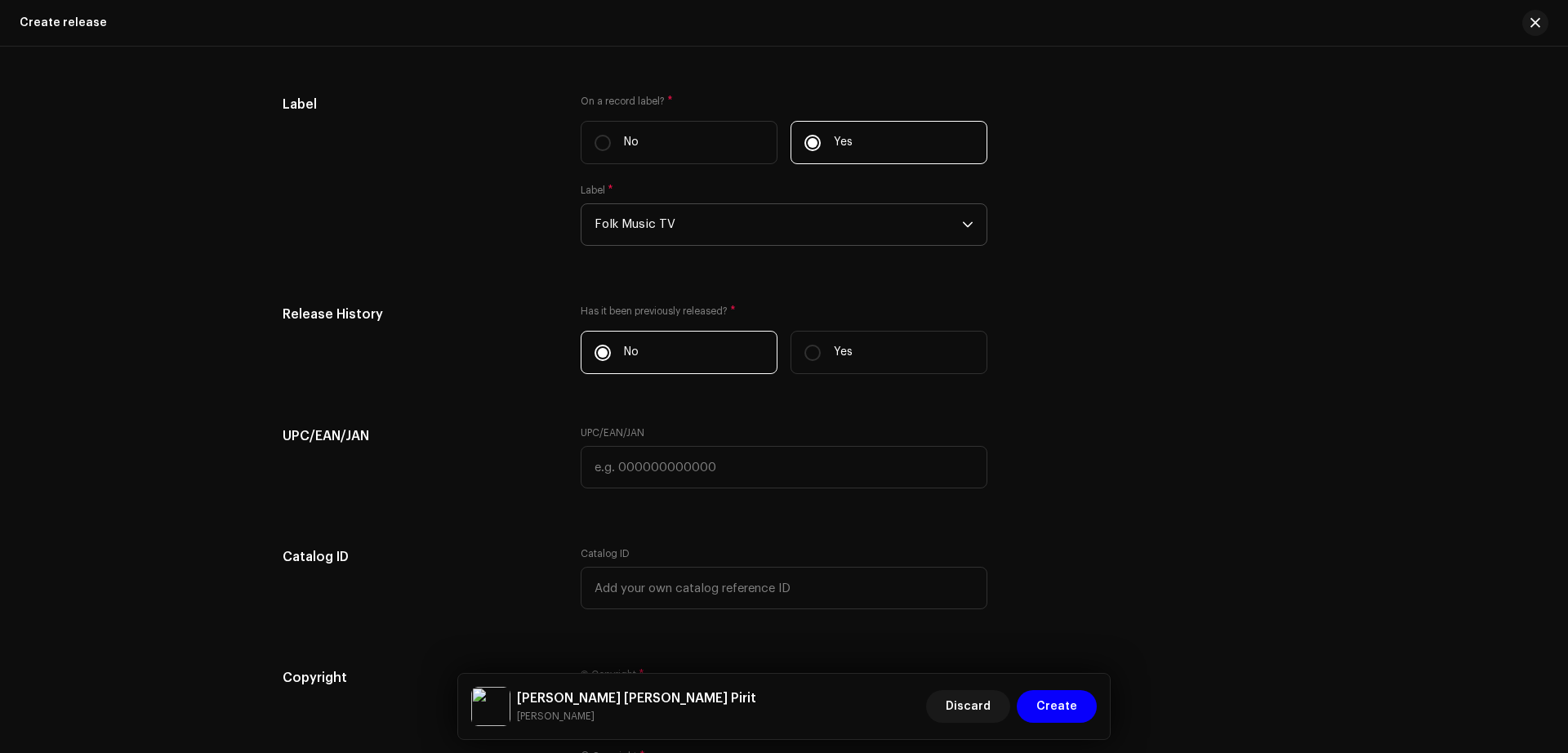
scroll to position [2650, 0]
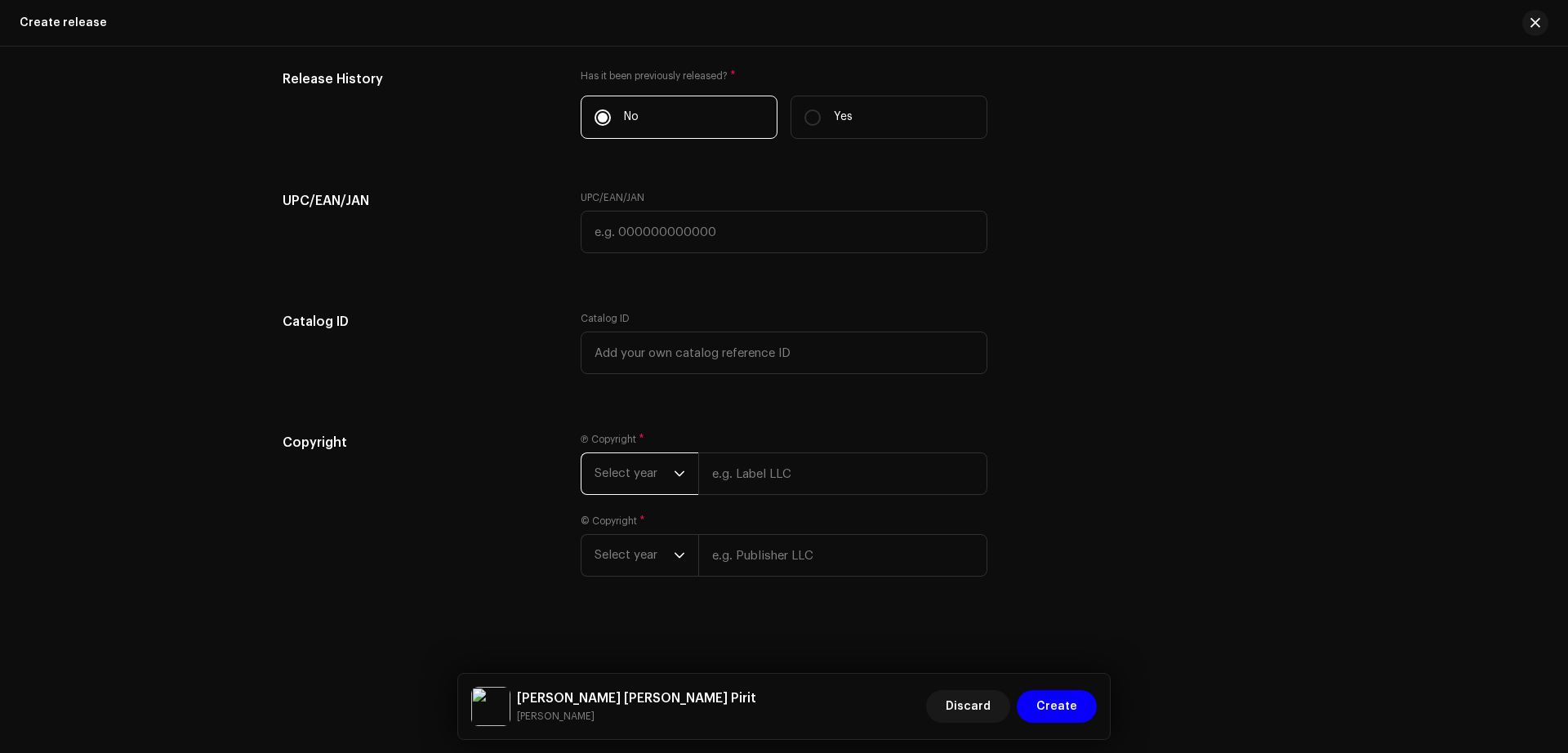
click at [638, 489] on span "Select year" at bounding box center [634, 473] width 80 height 41
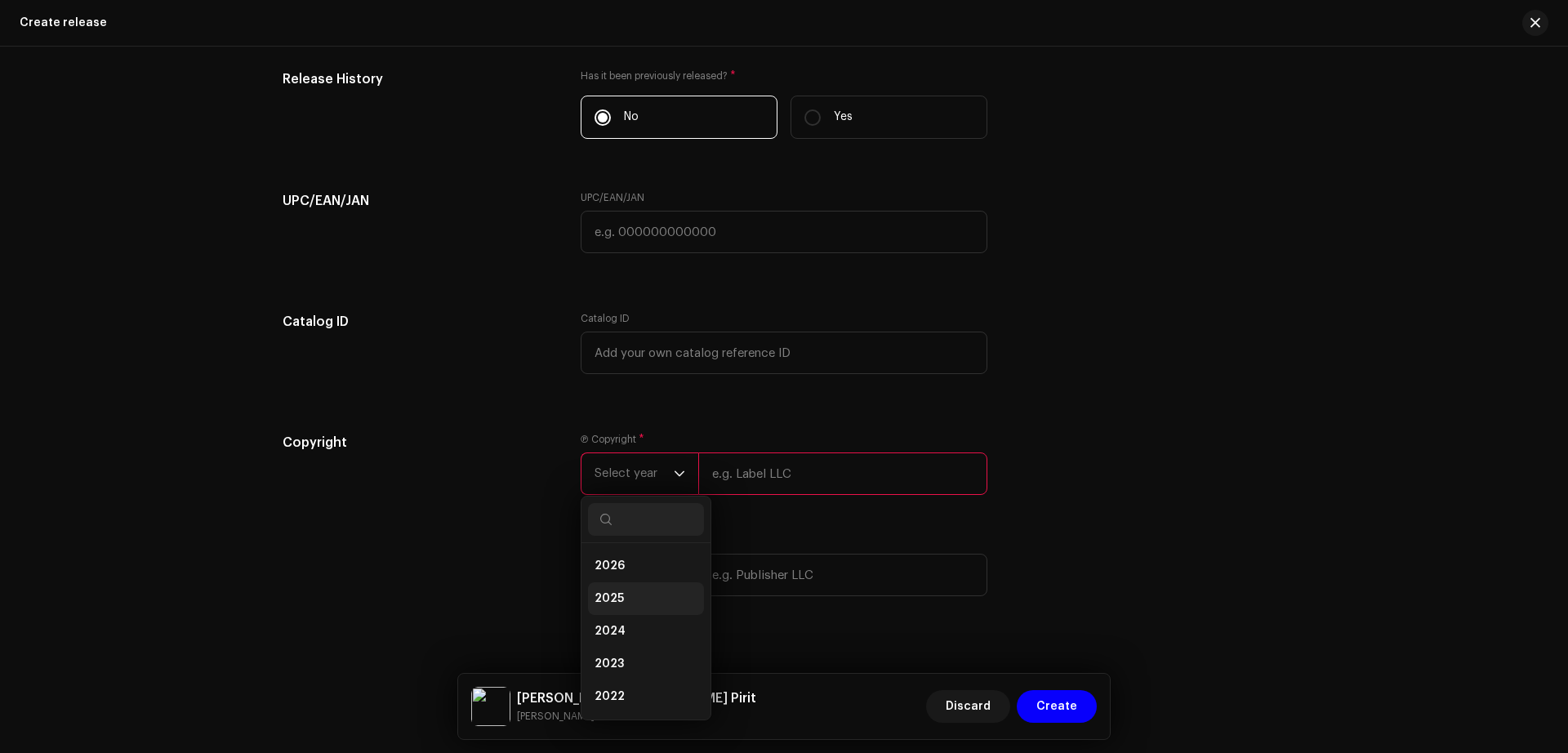
click at [629, 605] on li "2025" at bounding box center [646, 599] width 116 height 33
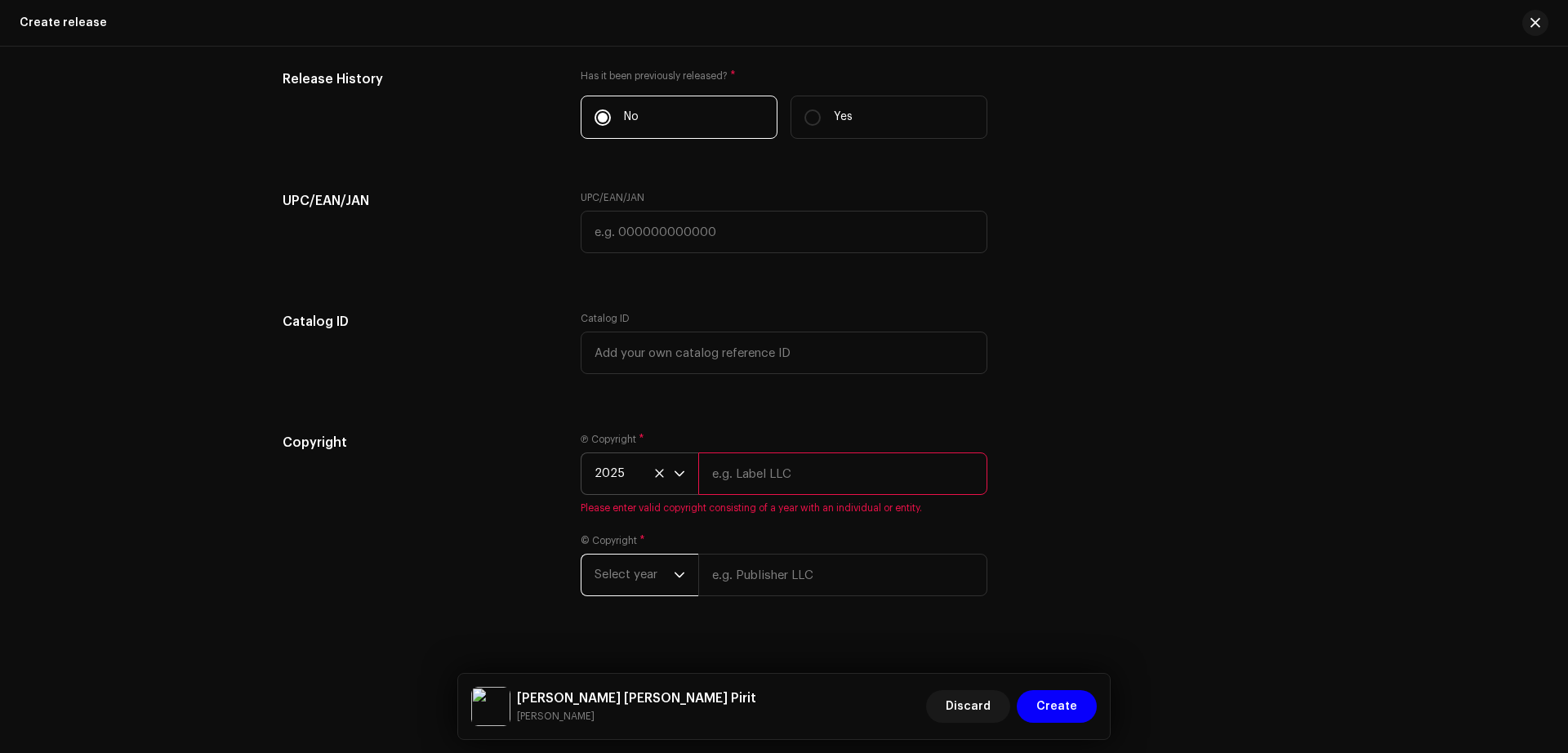
click at [638, 586] on span "Select year" at bounding box center [634, 575] width 80 height 41
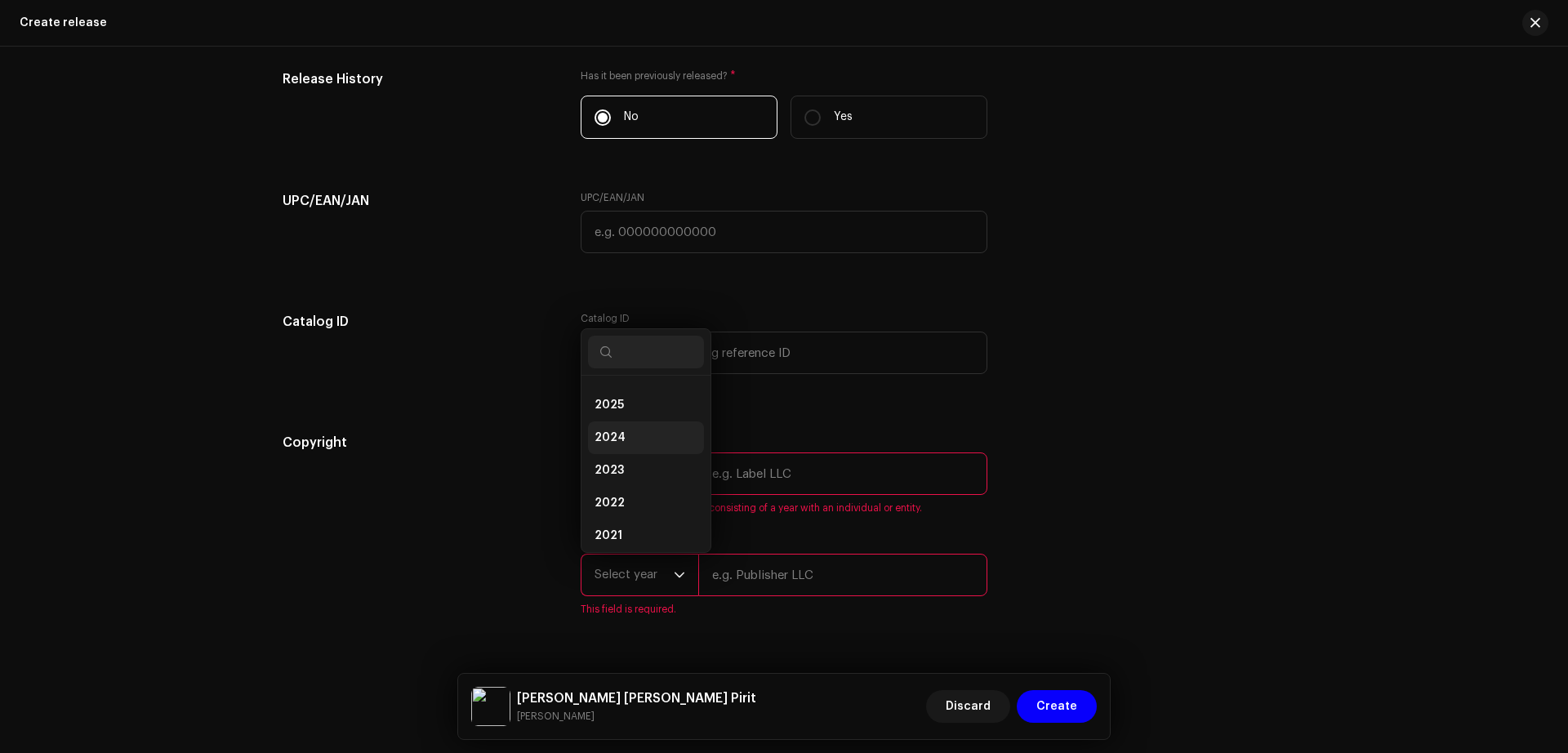
scroll to position [24, 0]
click at [632, 406] on li "2025" at bounding box center [646, 406] width 116 height 33
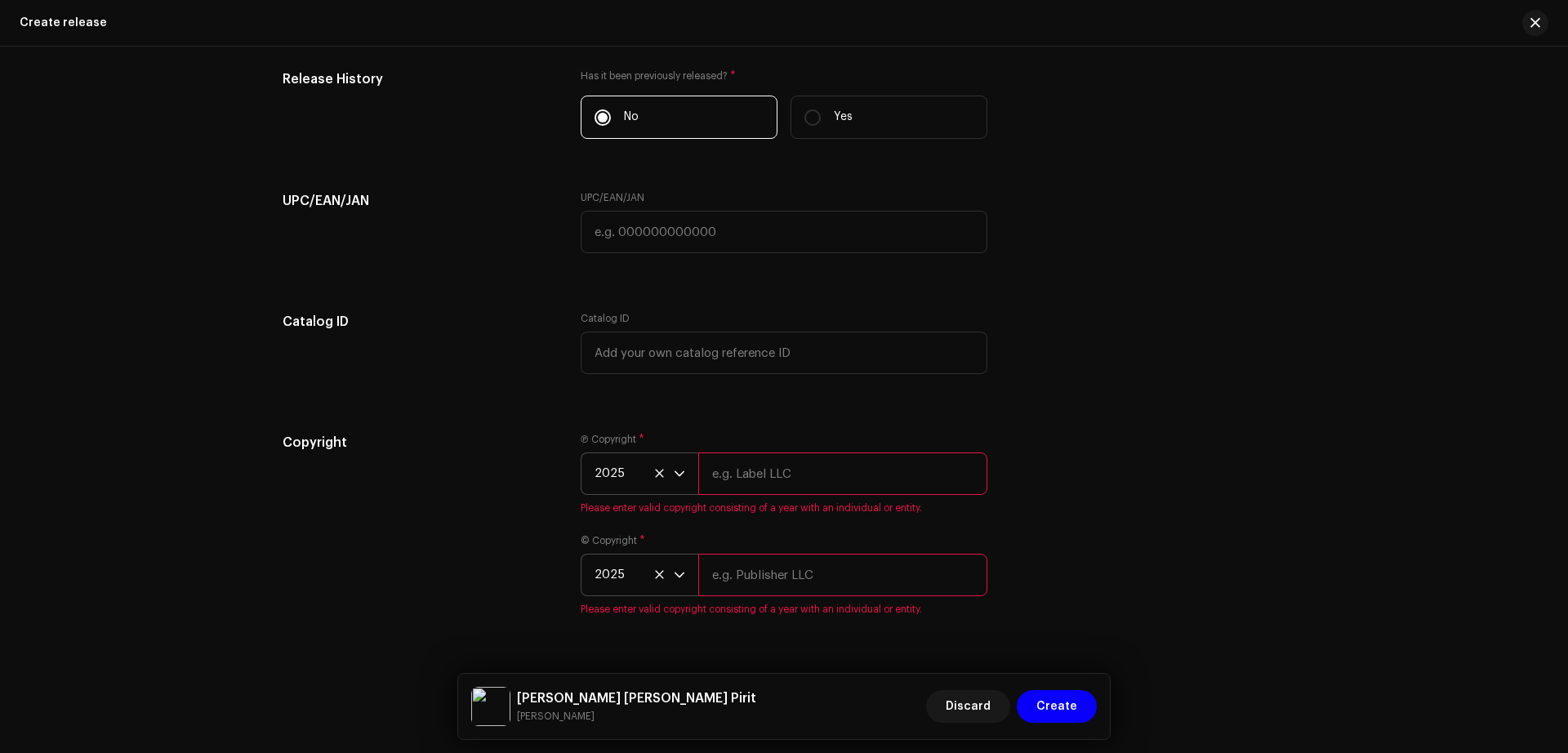
click at [772, 482] on input "text" at bounding box center [842, 473] width 289 height 43
type input "p"
type input "Folk Music Tv"
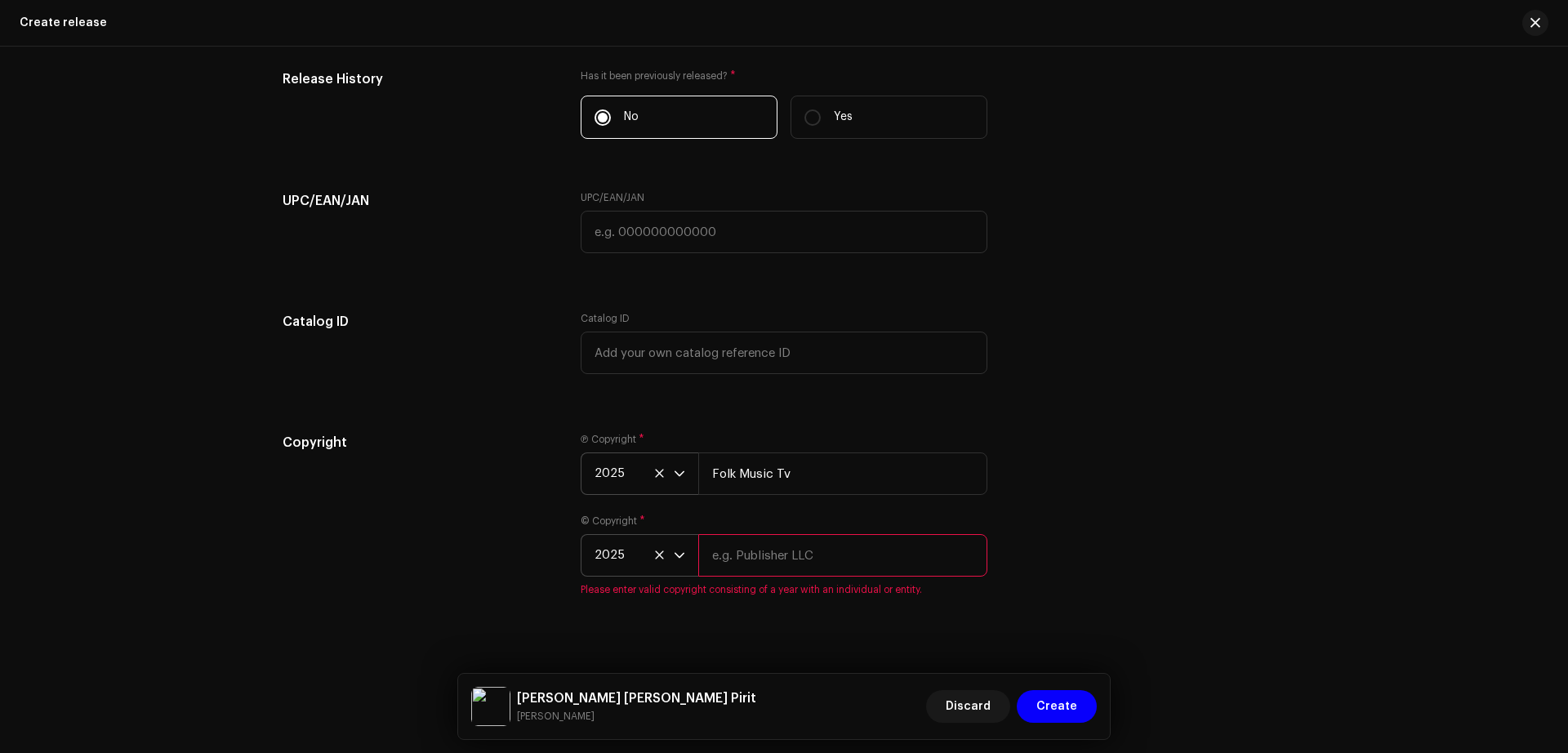
click at [793, 552] on input "text" at bounding box center [842, 555] width 289 height 43
type input "Folk Music Tv"
click at [1069, 706] on span "Create" at bounding box center [1056, 707] width 41 height 33
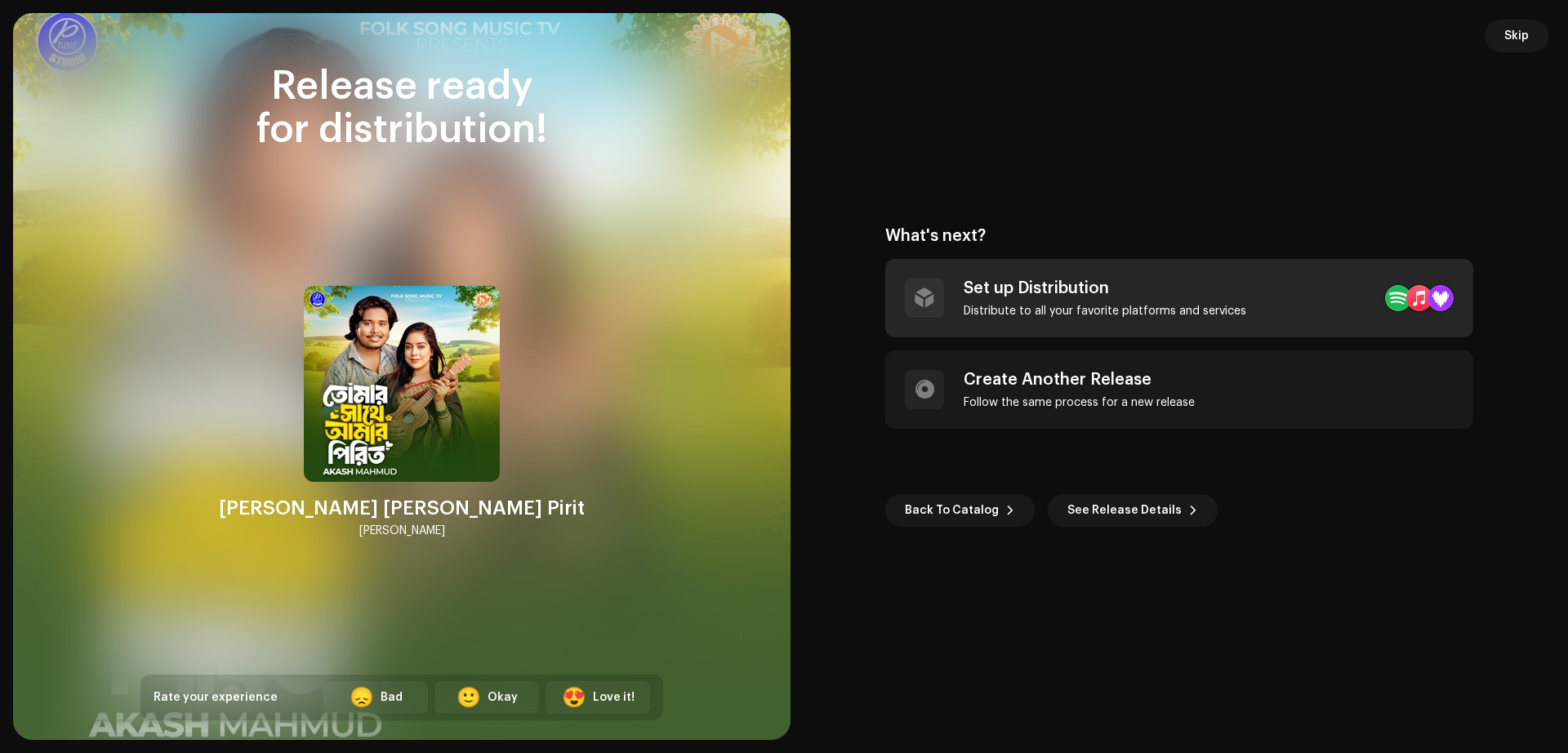
click at [1270, 310] on div "Set up Distribution Distribute to all your favorite platforms and services" at bounding box center [1179, 298] width 588 height 79
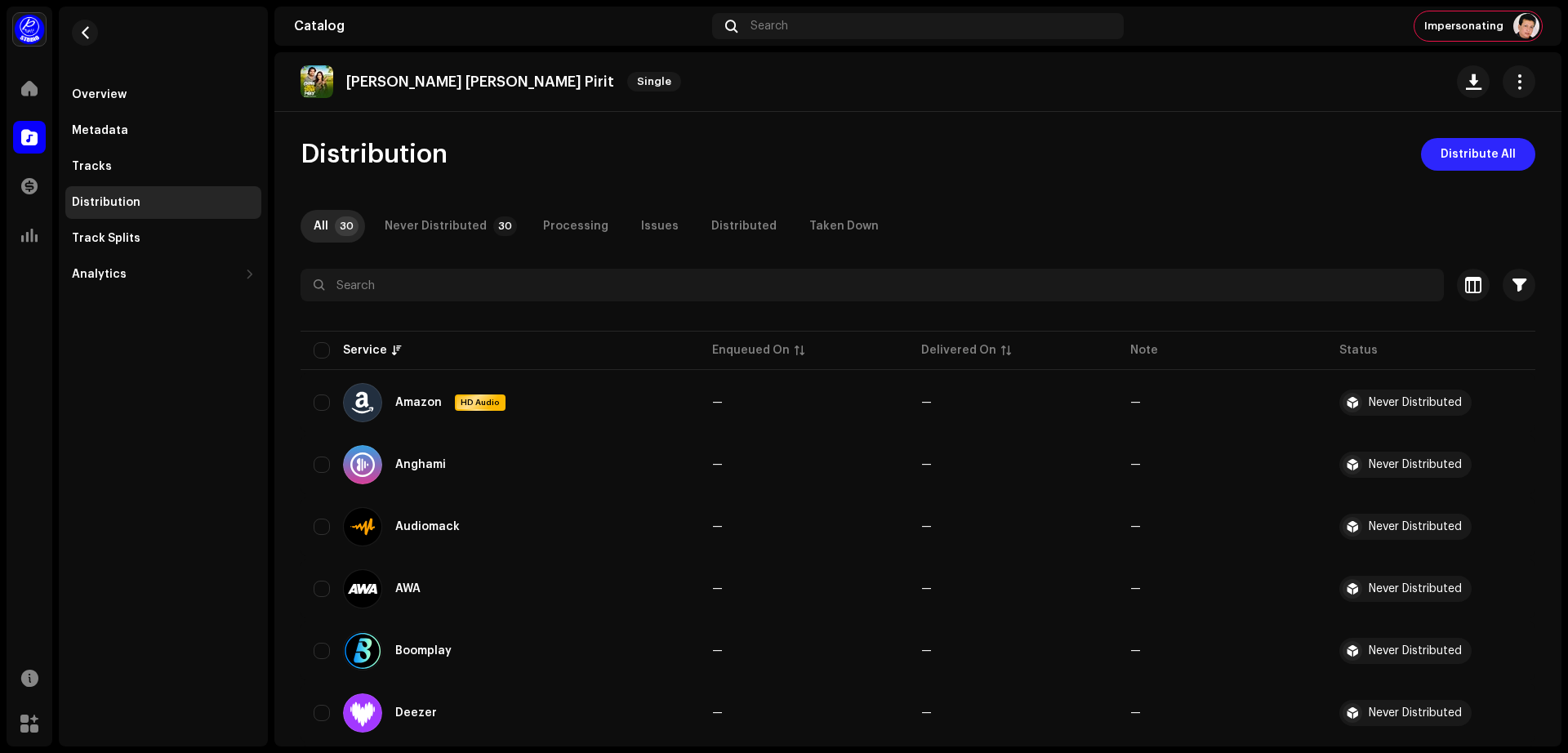
click at [1496, 157] on span "Distribute All" at bounding box center [1478, 155] width 75 height 33
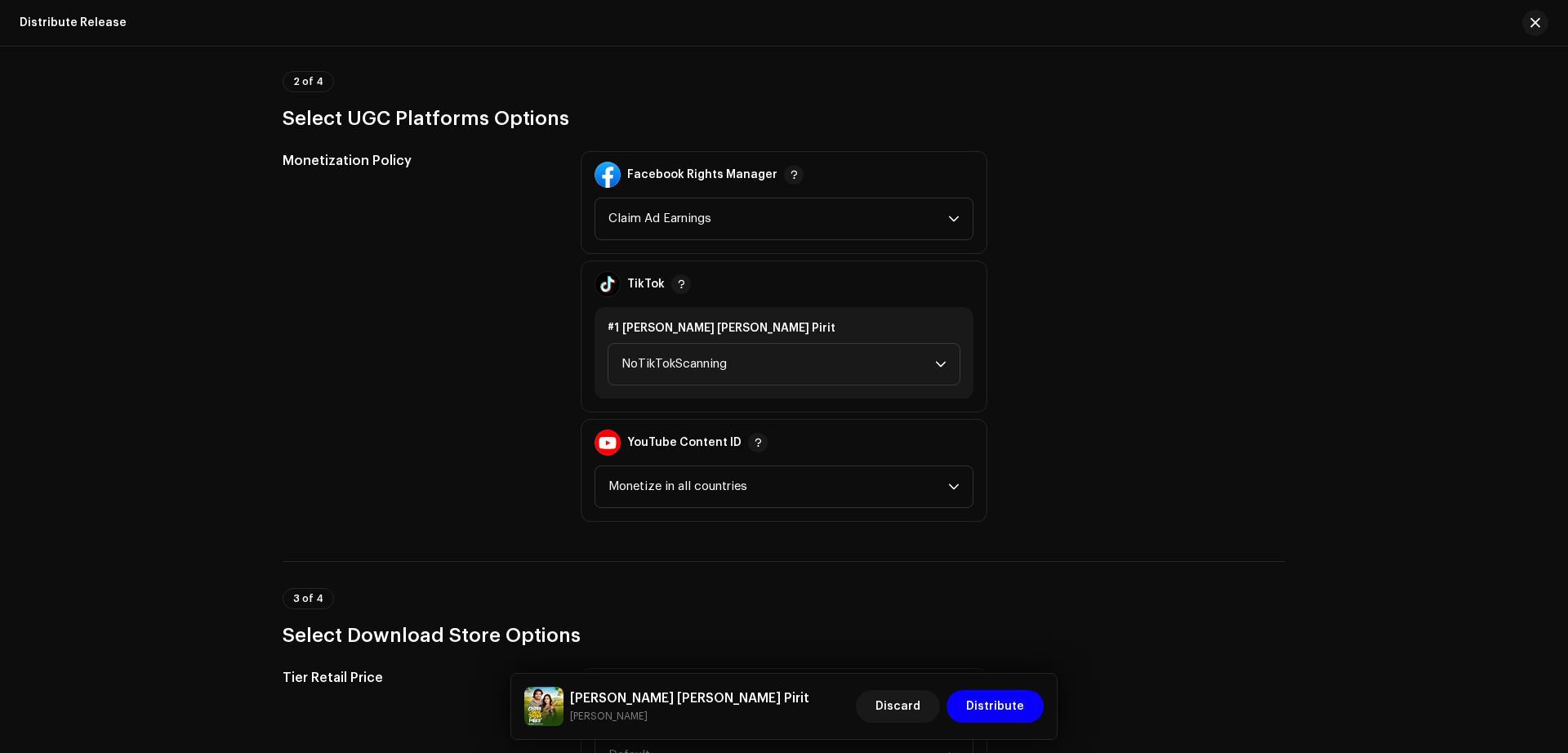
scroll to position [1789, 0]
click at [957, 373] on p-select "NoTikTokScanning" at bounding box center [784, 363] width 353 height 43
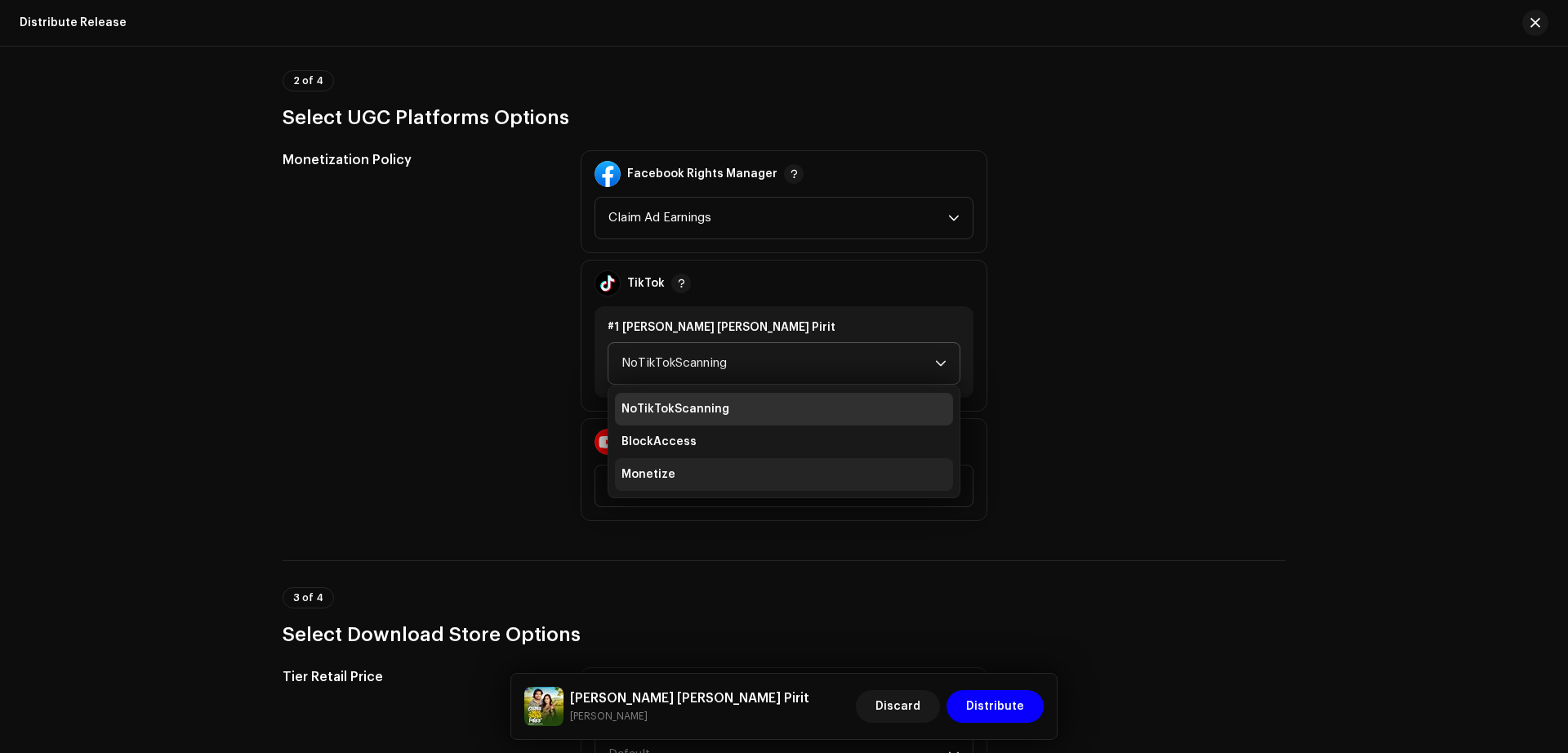
click at [738, 490] on li "Monetize" at bounding box center [784, 474] width 338 height 33
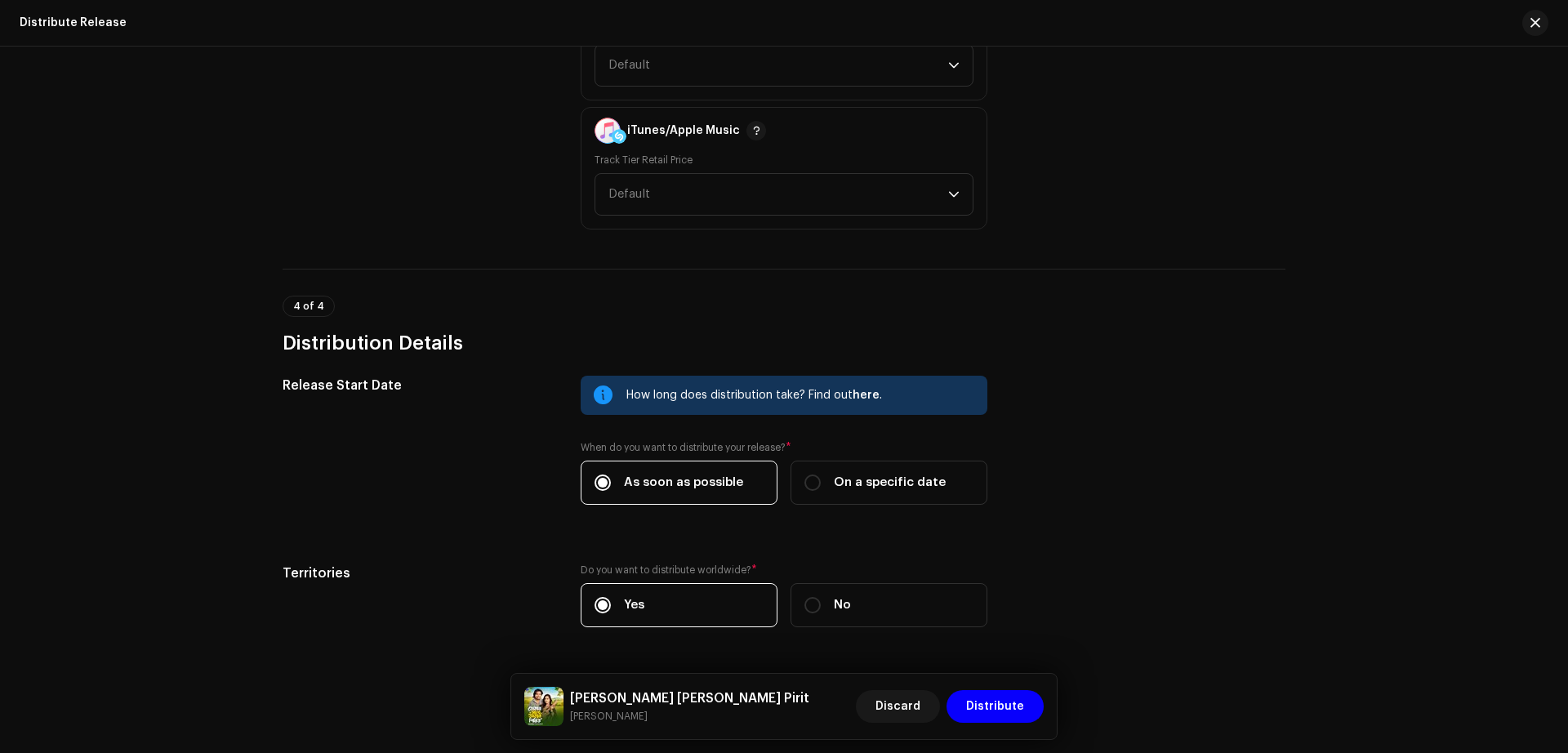
scroll to position [2530, 0]
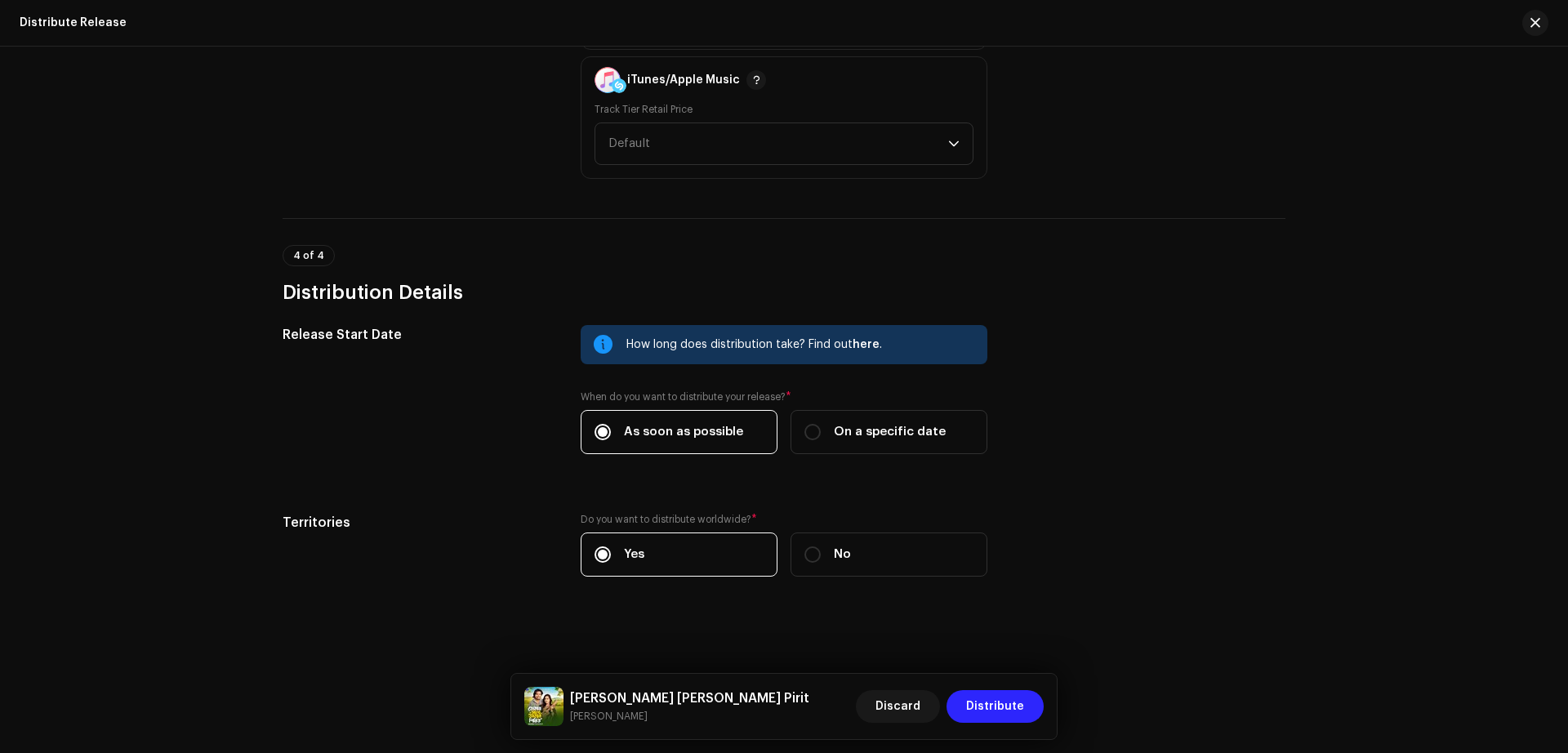
click at [1012, 691] on span "Distribute" at bounding box center [995, 707] width 58 height 33
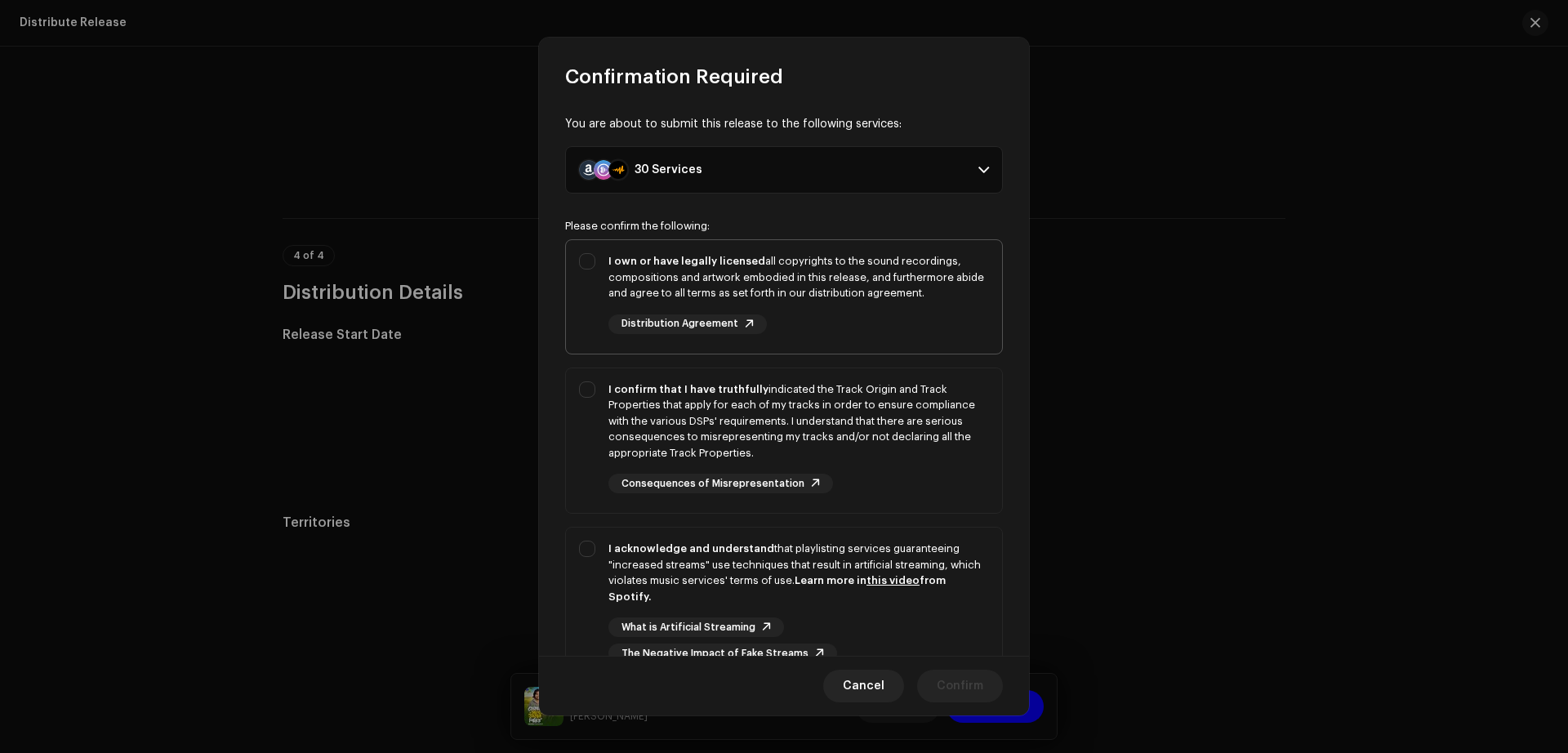
click at [591, 272] on div "I own or have legally licensed all copyrights to the sound recordings, composit…" at bounding box center [784, 293] width 436 height 107
checkbox input "true"
click at [607, 392] on div "I confirm that I have truthfully indicated the Track Origin and Track Propertie…" at bounding box center [784, 437] width 436 height 138
checkbox input "true"
click at [587, 571] on div "I acknowledge and understand that playlisting services guaranteeing "increased …" at bounding box center [784, 602] width 436 height 148
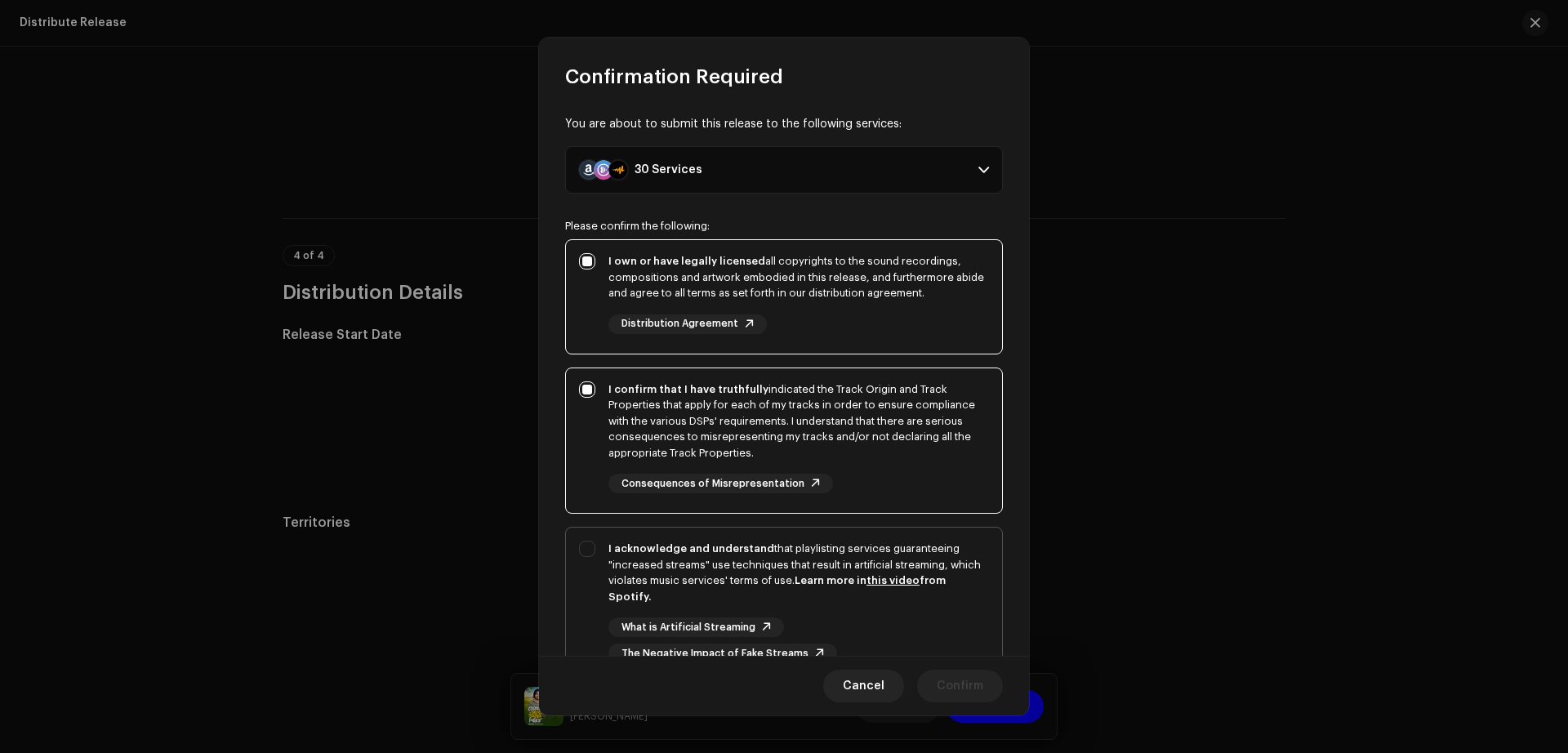
checkbox input "true"
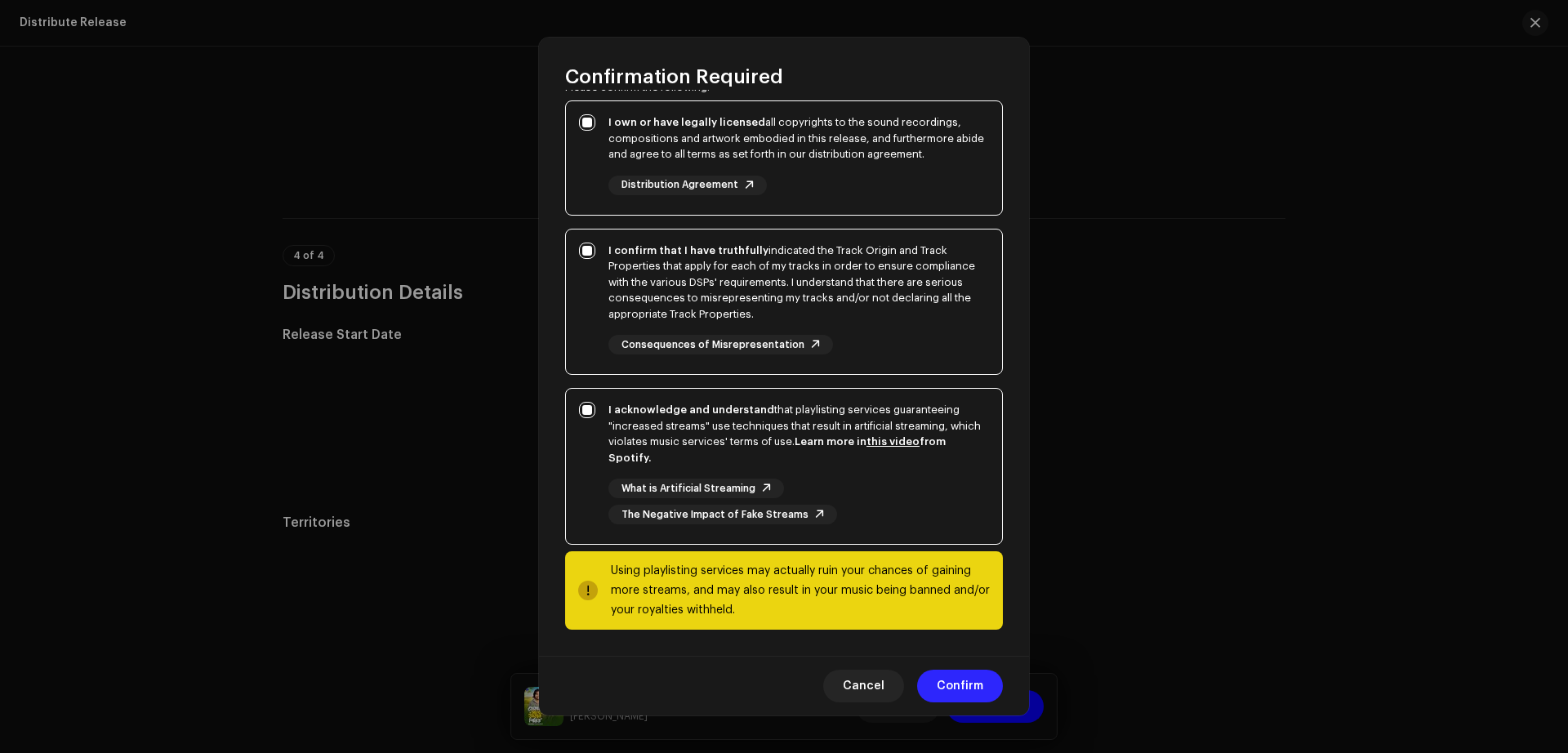
click at [976, 690] on span "Confirm" at bounding box center [959, 686] width 46 height 33
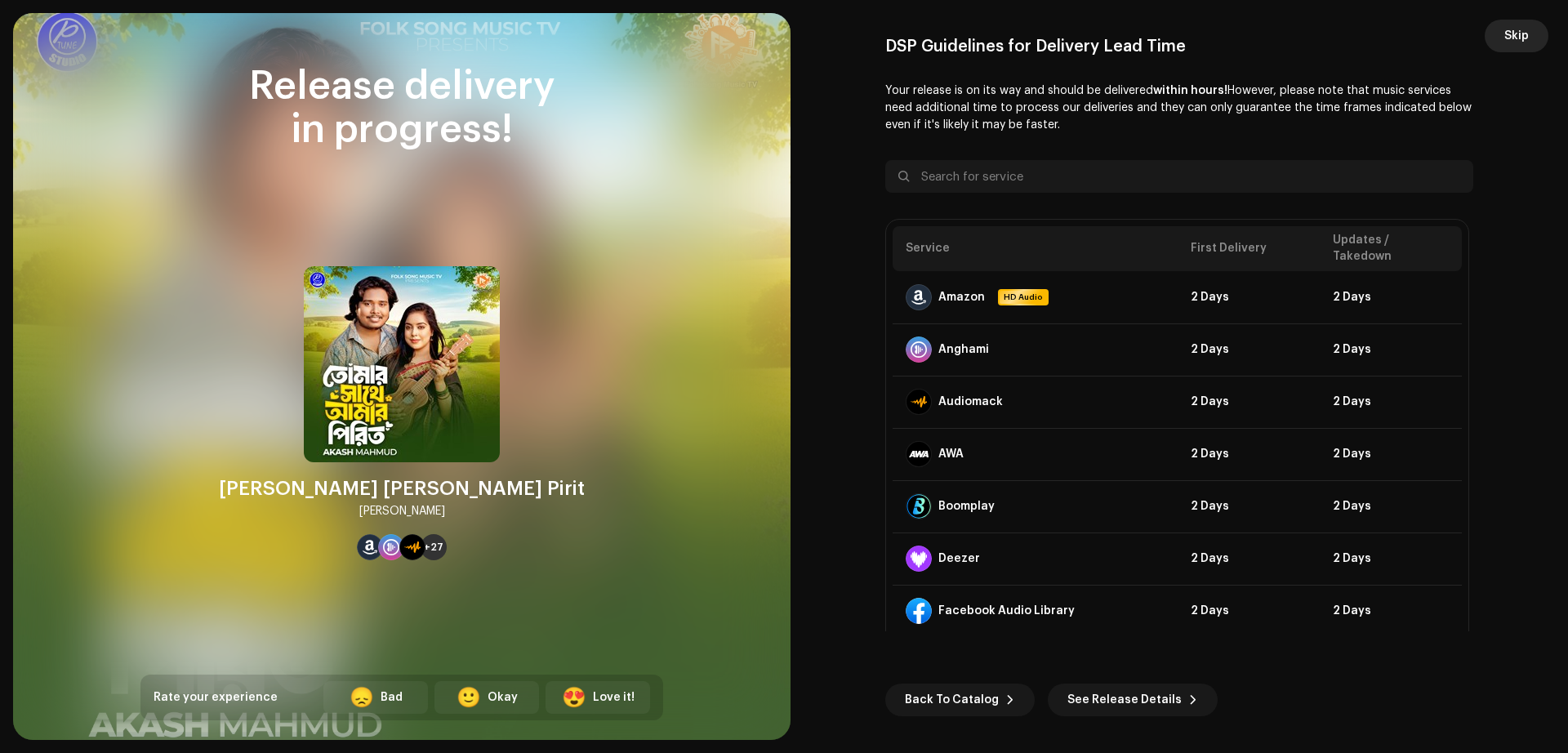
click at [1510, 29] on span "Skip" at bounding box center [1516, 36] width 24 height 33
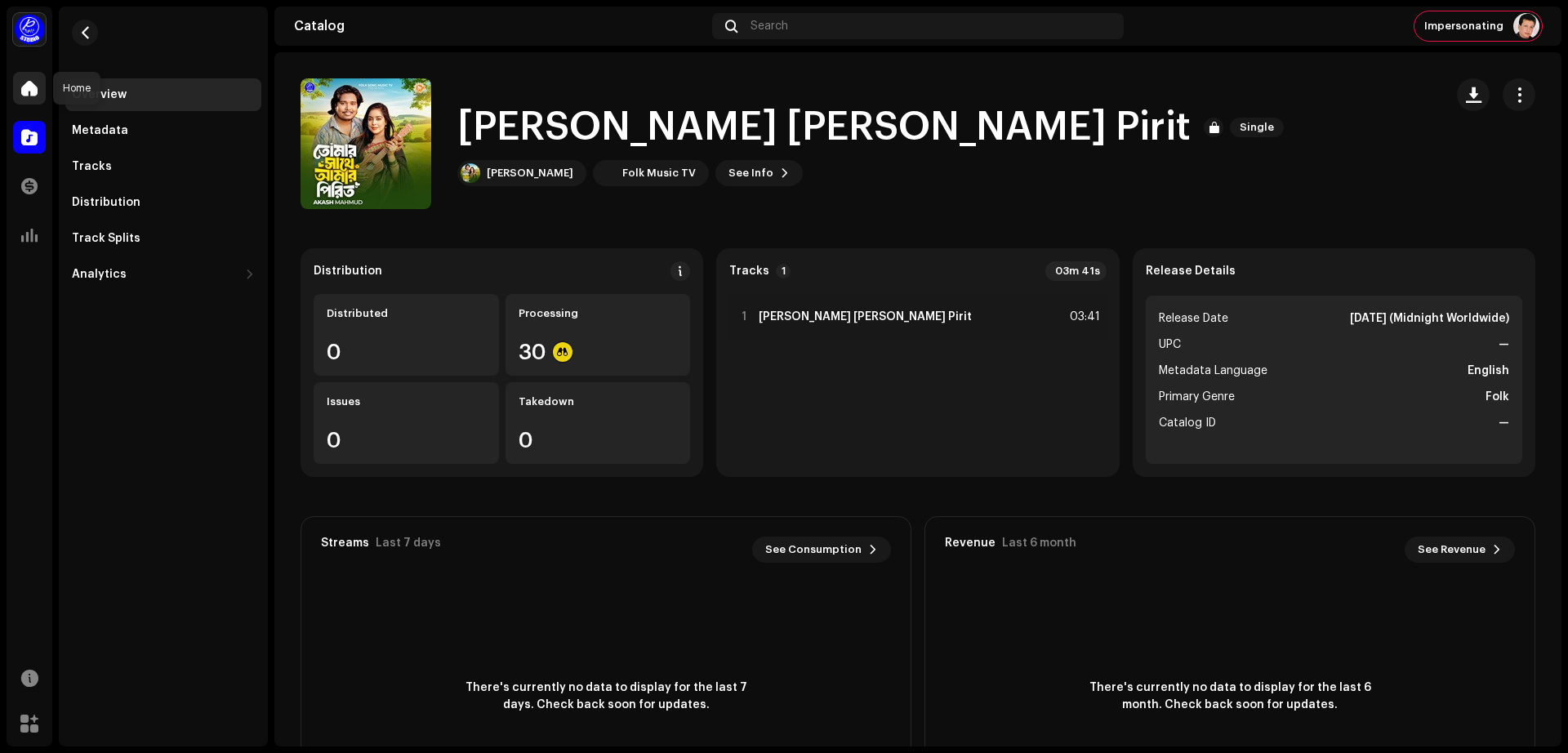
click at [29, 89] on span at bounding box center [29, 88] width 16 height 13
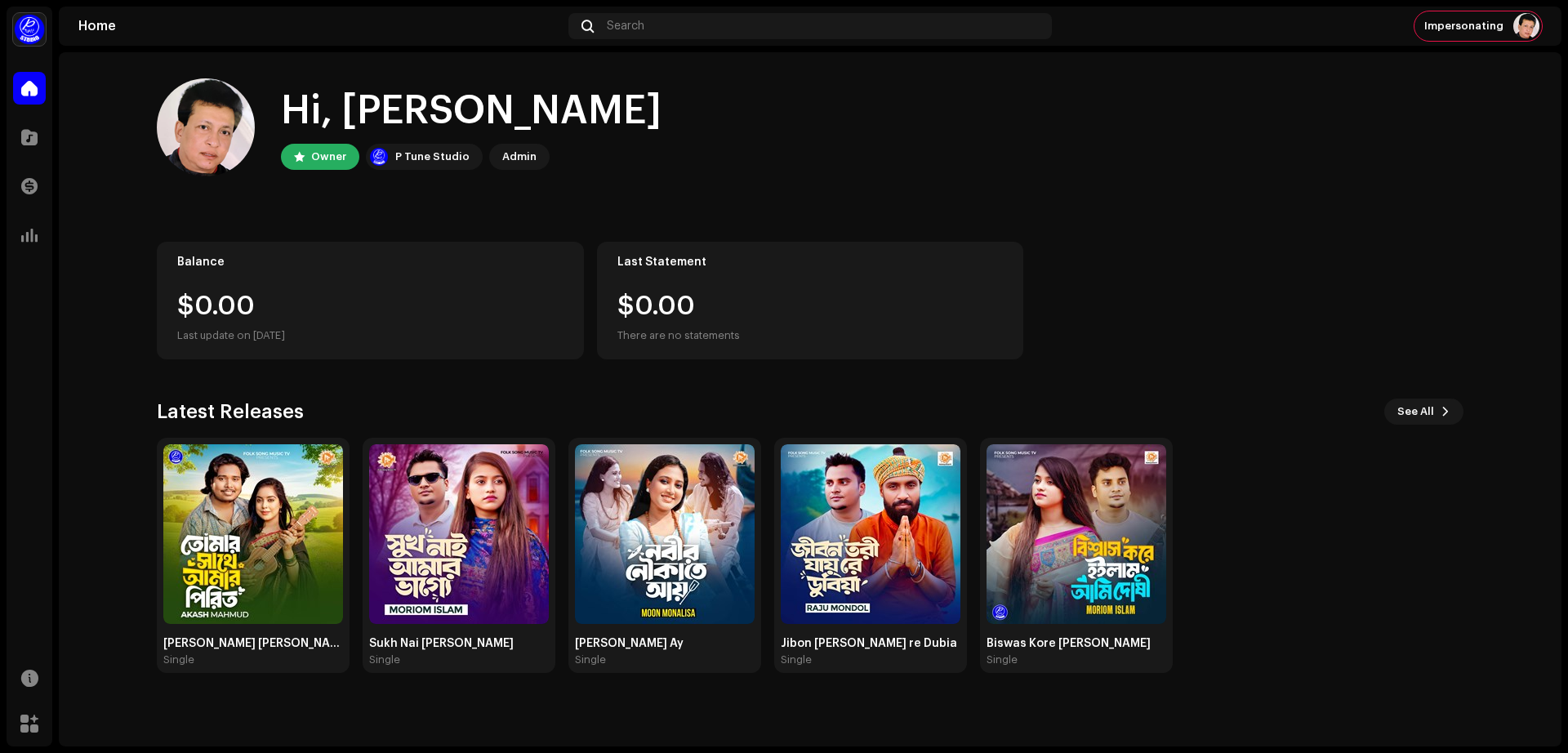
drag, startPoint x: 1011, startPoint y: 190, endPoint x: 881, endPoint y: 137, distance: 140.4
click at [881, 137] on div "Hi, [PERSON_NAME] Owner P Tune Studio Admin" at bounding box center [810, 128] width 1307 height 98
click at [1486, 29] on span "Impersonating" at bounding box center [1464, 26] width 80 height 13
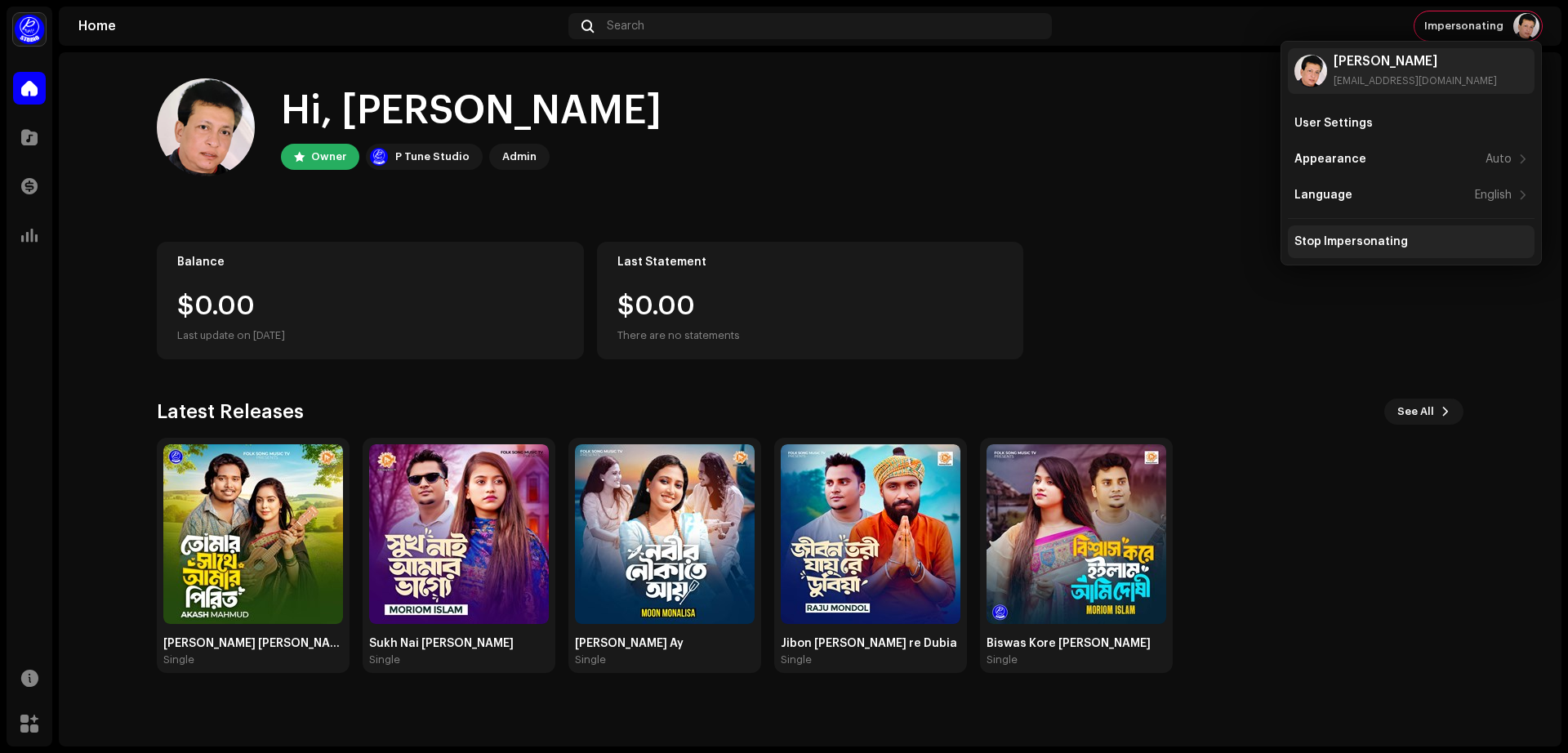
click at [1403, 252] on div "Stop Impersonating" at bounding box center [1411, 242] width 247 height 33
